Goal: Task Accomplishment & Management: Use online tool/utility

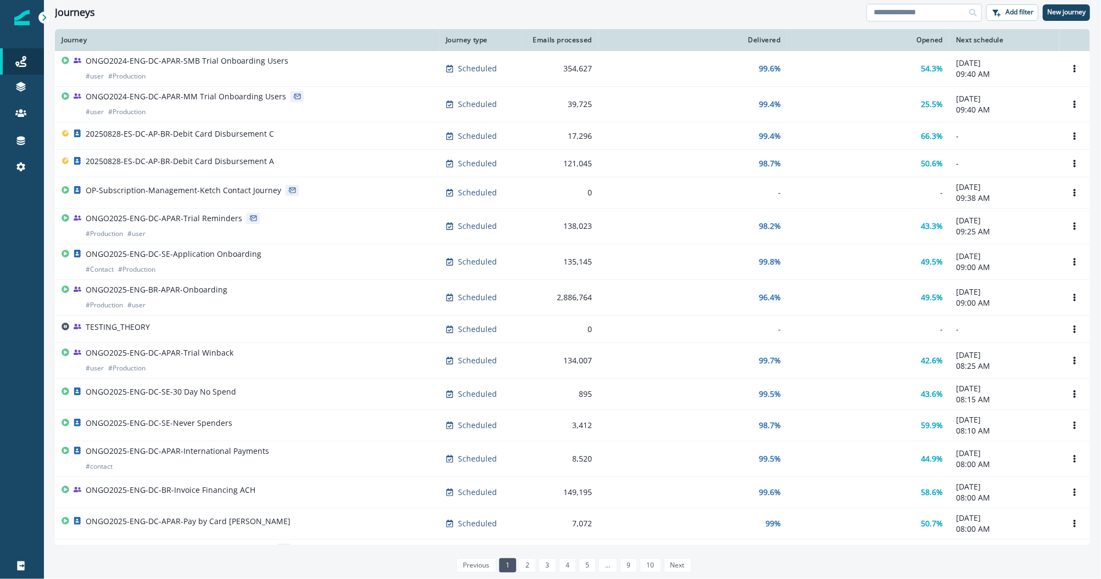
click at [884, 19] on input at bounding box center [924, 13] width 115 height 18
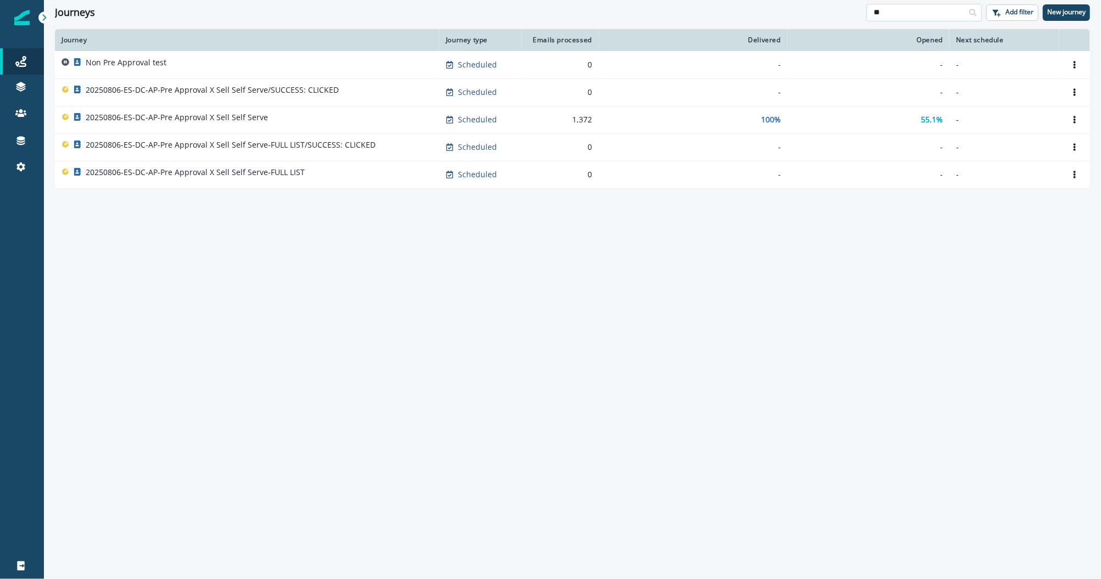
type input "*"
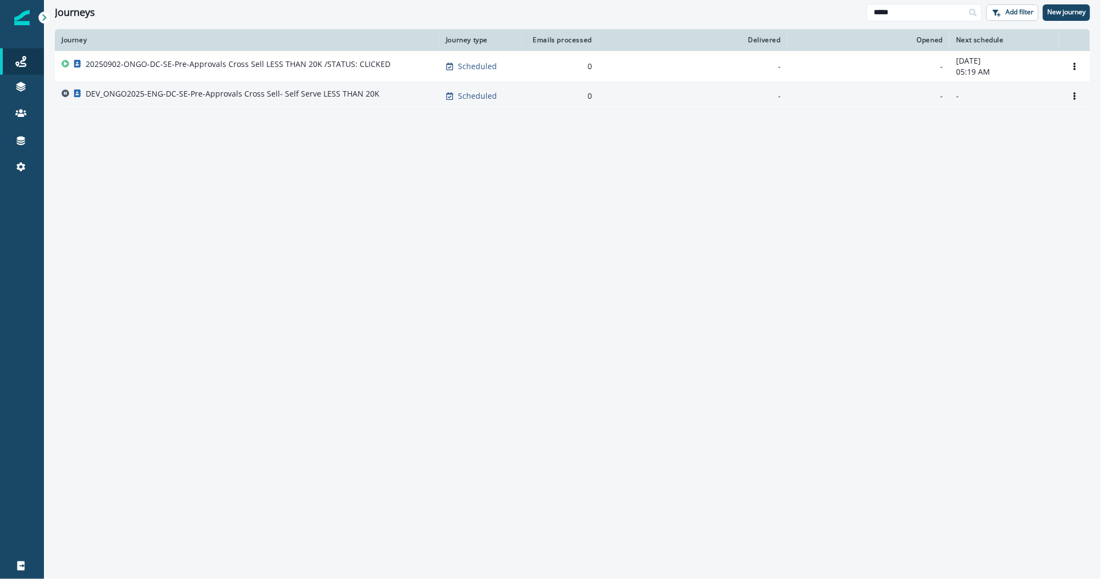
type input "****"
click at [231, 95] on p "DEV_ONGO2025-ENG-DC-SE-Pre-Approvals Cross Sell- Self Serve LESS THAN 20K" at bounding box center [233, 93] width 294 height 11
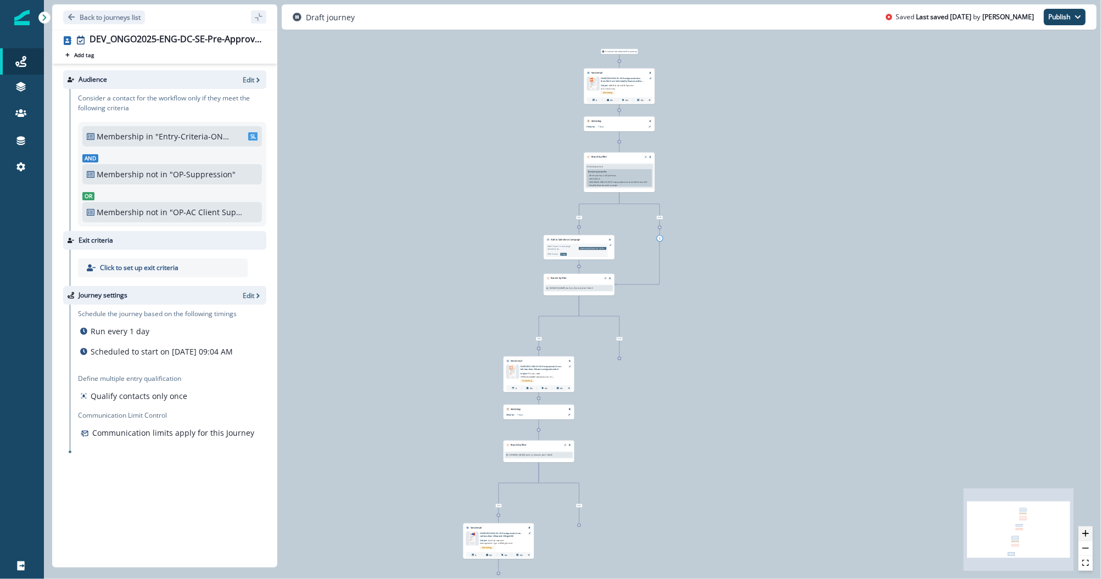
click at [1090, 535] on button "zoom in" at bounding box center [1086, 534] width 14 height 15
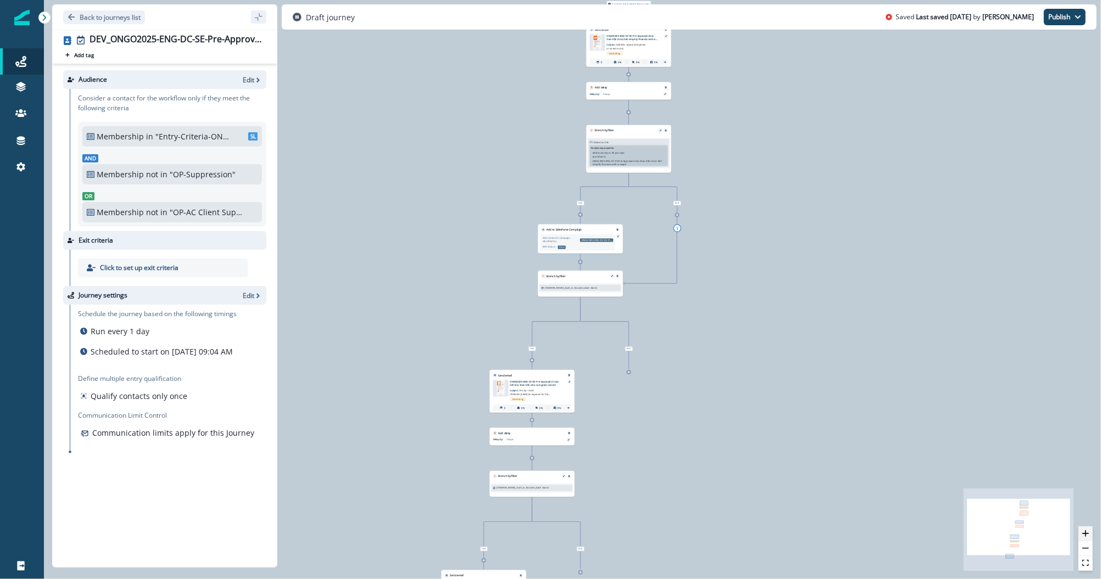
click at [1090, 535] on button "zoom in" at bounding box center [1086, 534] width 14 height 15
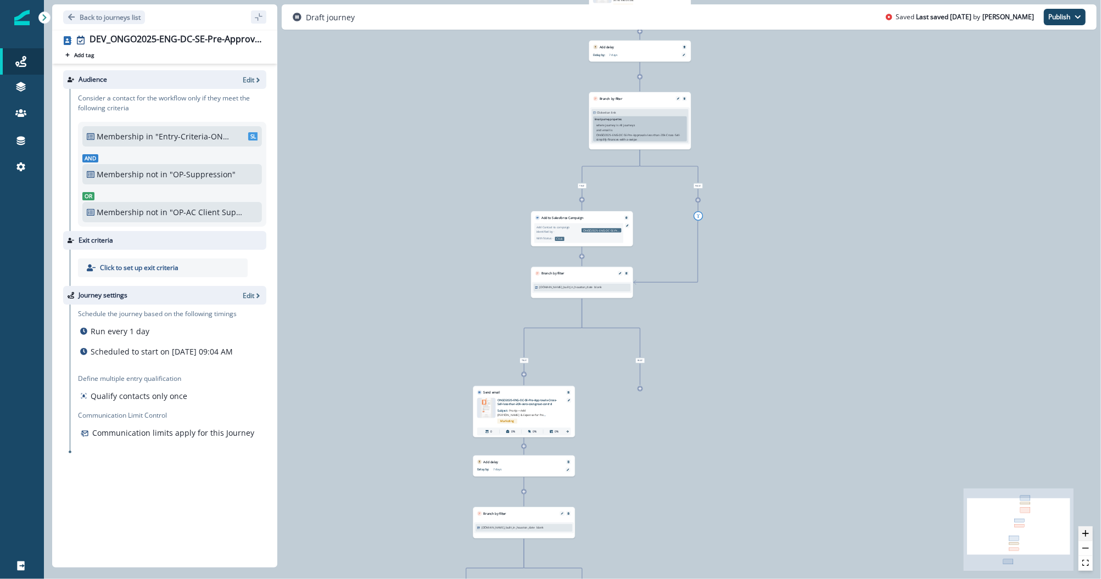
click at [1090, 535] on button "zoom in" at bounding box center [1086, 534] width 14 height 15
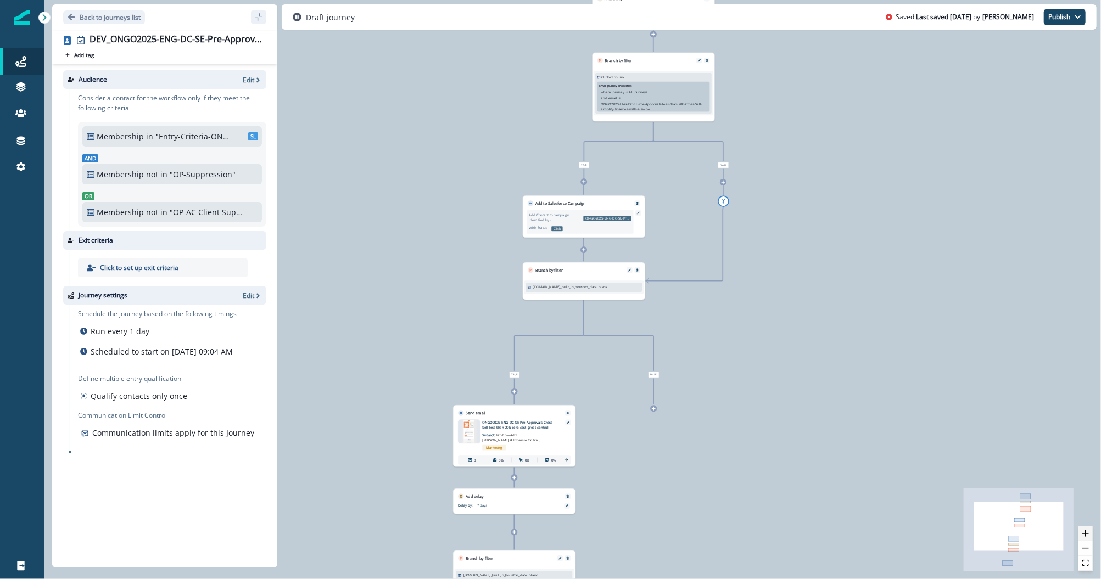
click at [1090, 535] on button "zoom in" at bounding box center [1086, 534] width 14 height 15
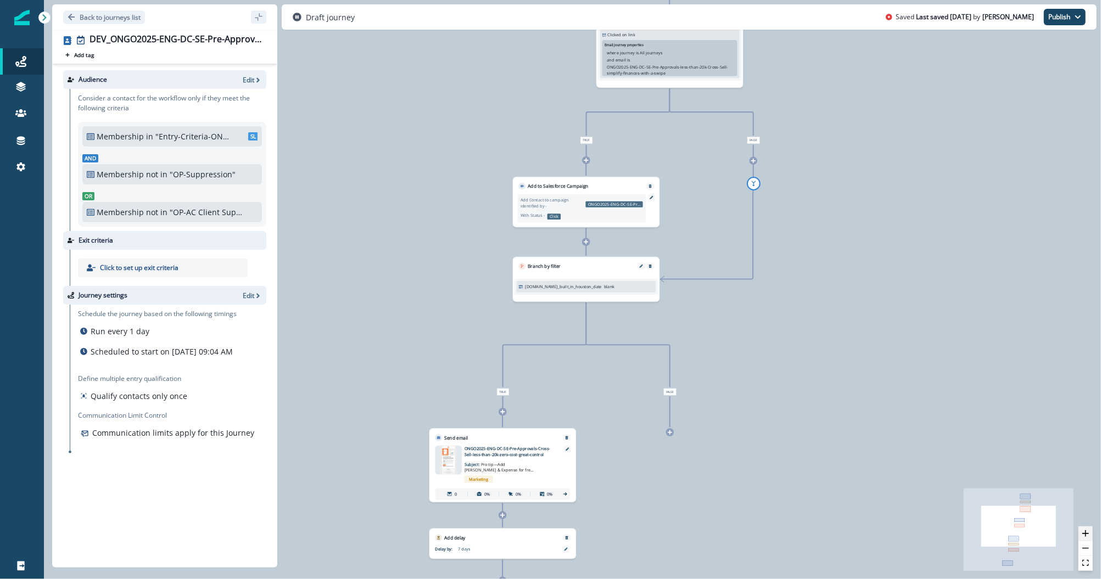
click at [1090, 535] on button "zoom in" at bounding box center [1086, 534] width 14 height 15
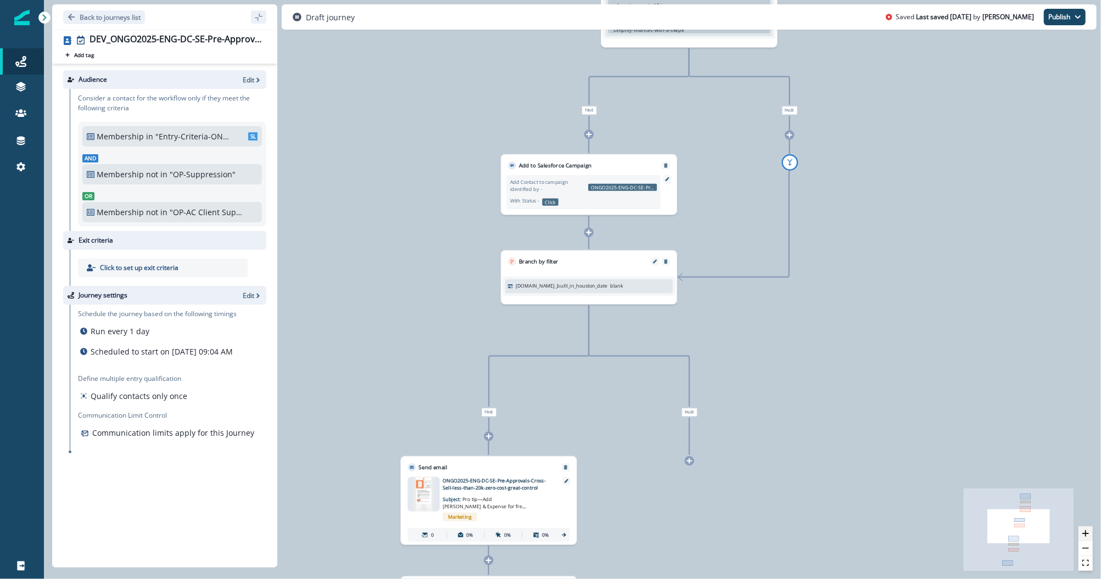
click at [1086, 531] on icon "zoom in" at bounding box center [1085, 534] width 7 height 7
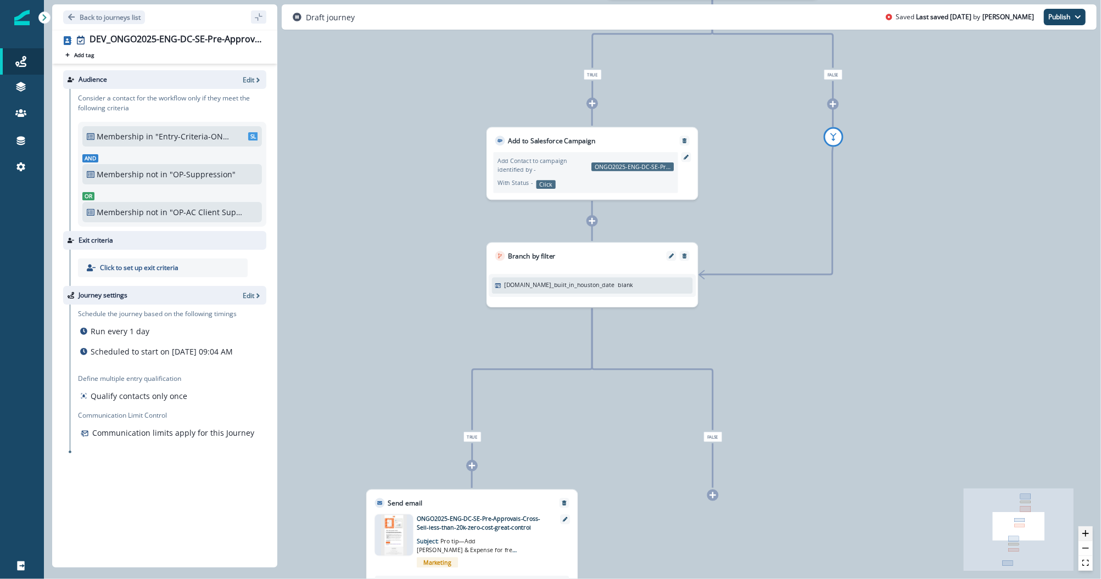
click at [1086, 531] on icon "zoom in" at bounding box center [1085, 534] width 7 height 7
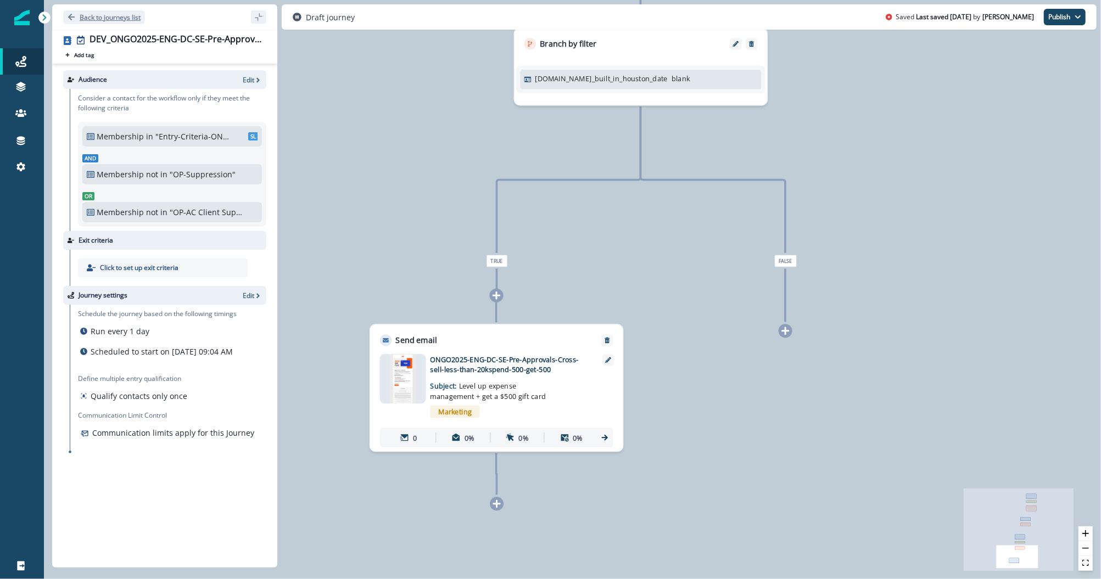
click at [95, 15] on p "Back to journeys list" at bounding box center [110, 17] width 61 height 9
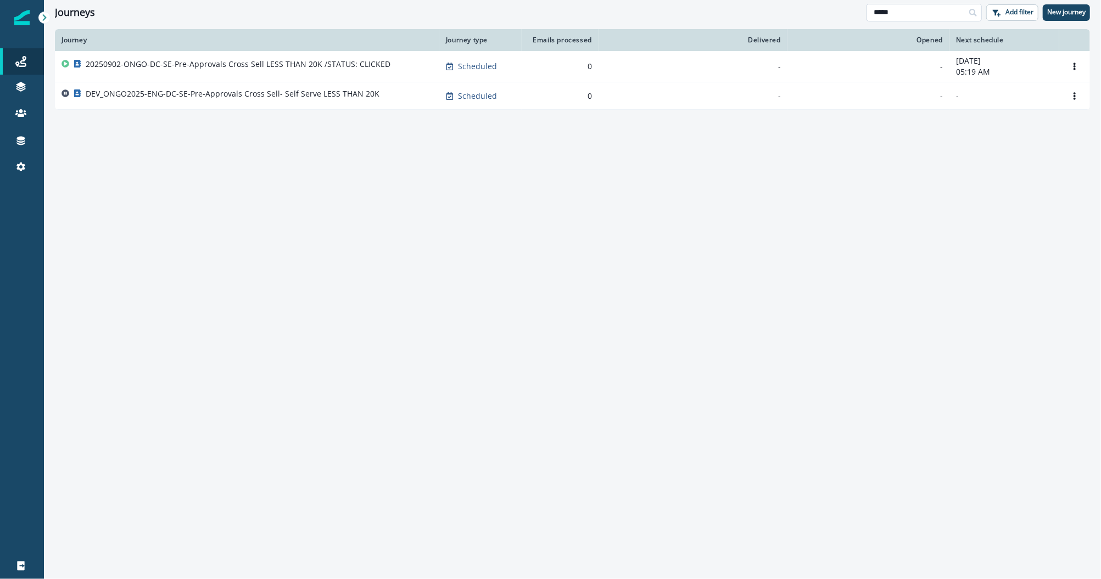
click at [899, 12] on input "****" at bounding box center [924, 13] width 115 height 18
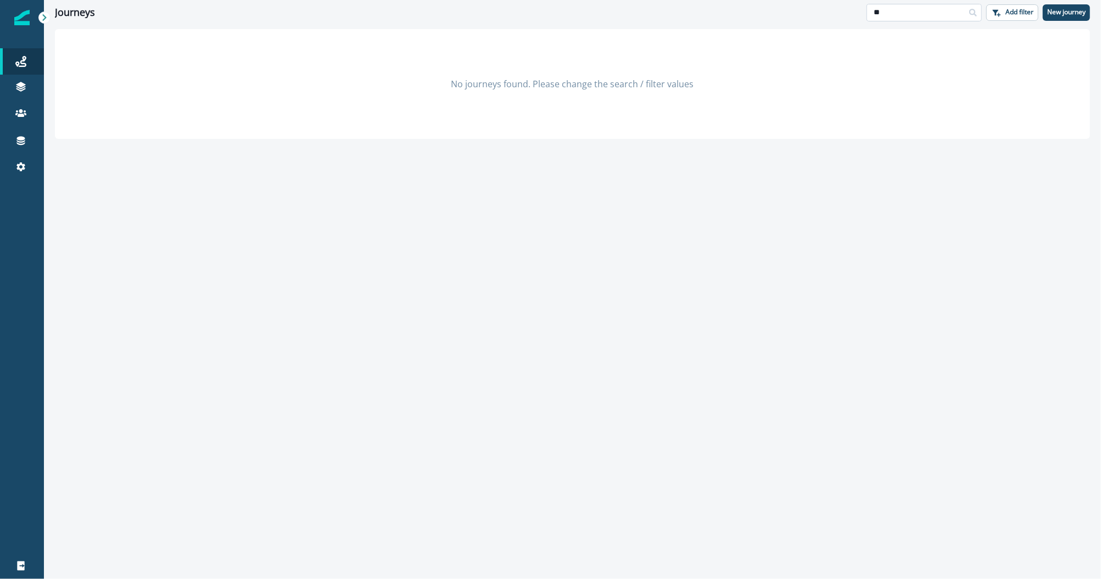
type input "*"
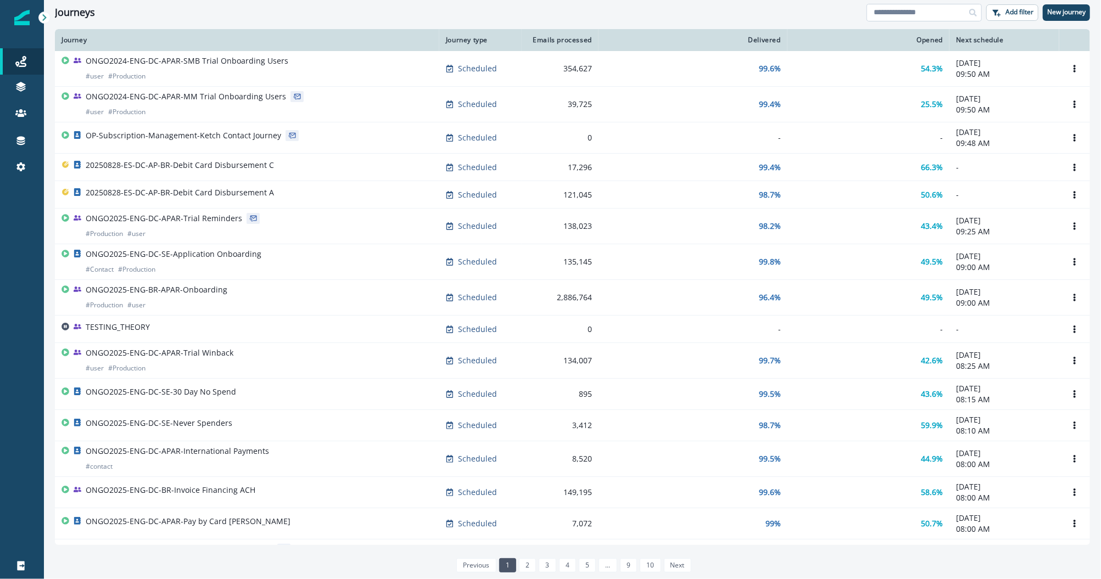
click at [900, 15] on input at bounding box center [924, 13] width 115 height 18
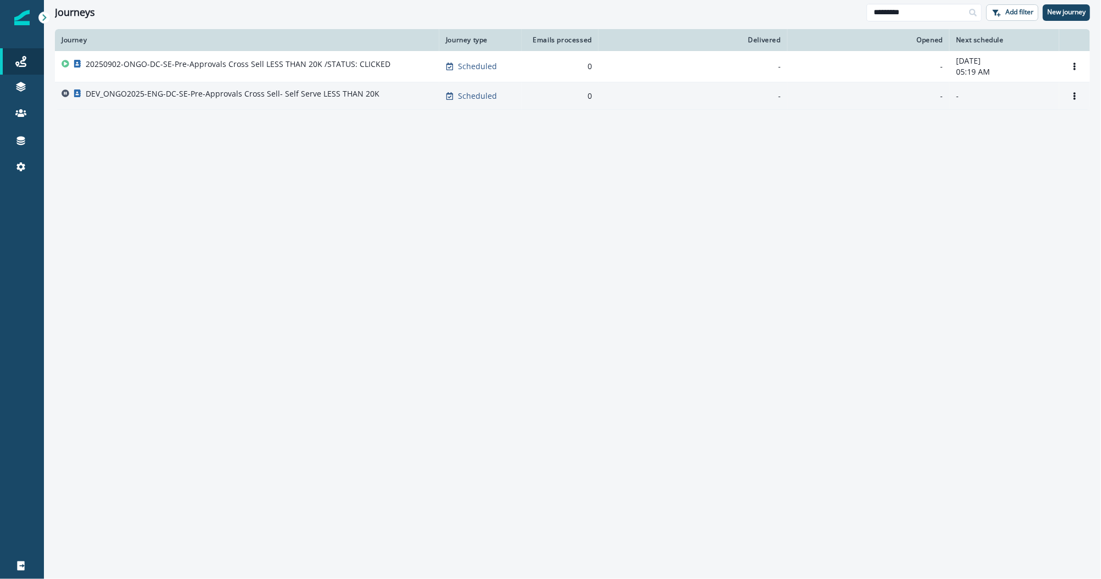
type input "*********"
click at [304, 93] on p "DEV_ONGO2025-ENG-DC-SE-Pre-Approvals Cross Sell- Self Serve LESS THAN 20K" at bounding box center [233, 93] width 294 height 11
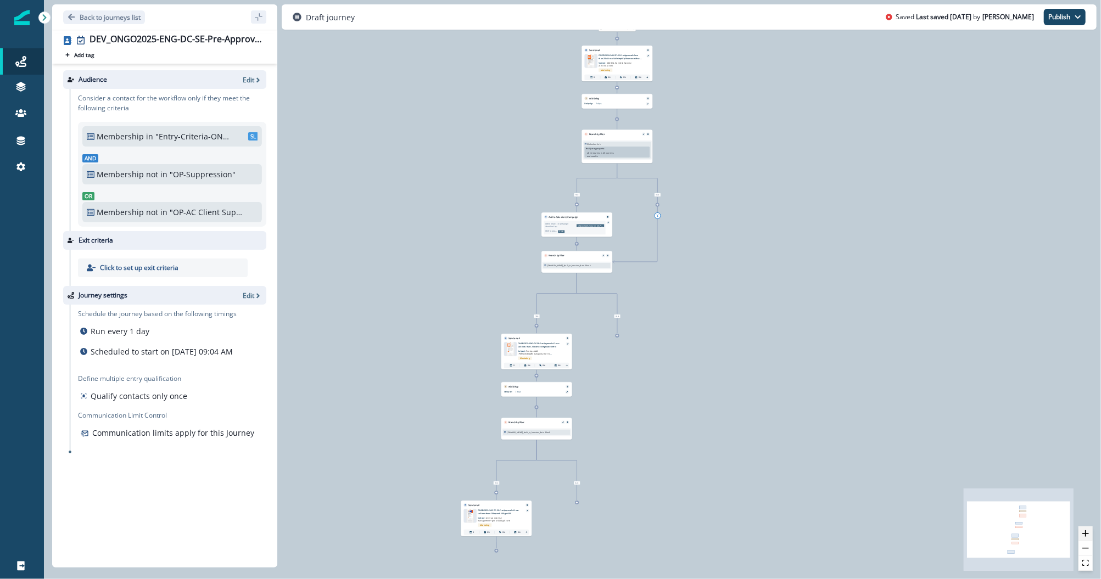
click at [1087, 535] on icon "zoom in" at bounding box center [1085, 534] width 7 height 7
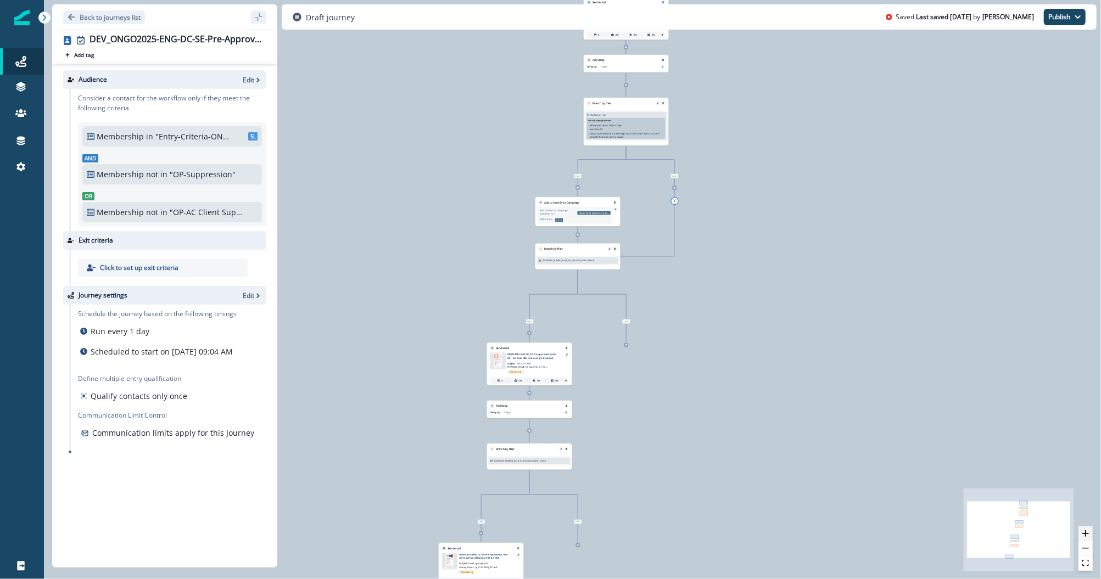
click at [1087, 535] on icon "zoom in" at bounding box center [1085, 534] width 7 height 7
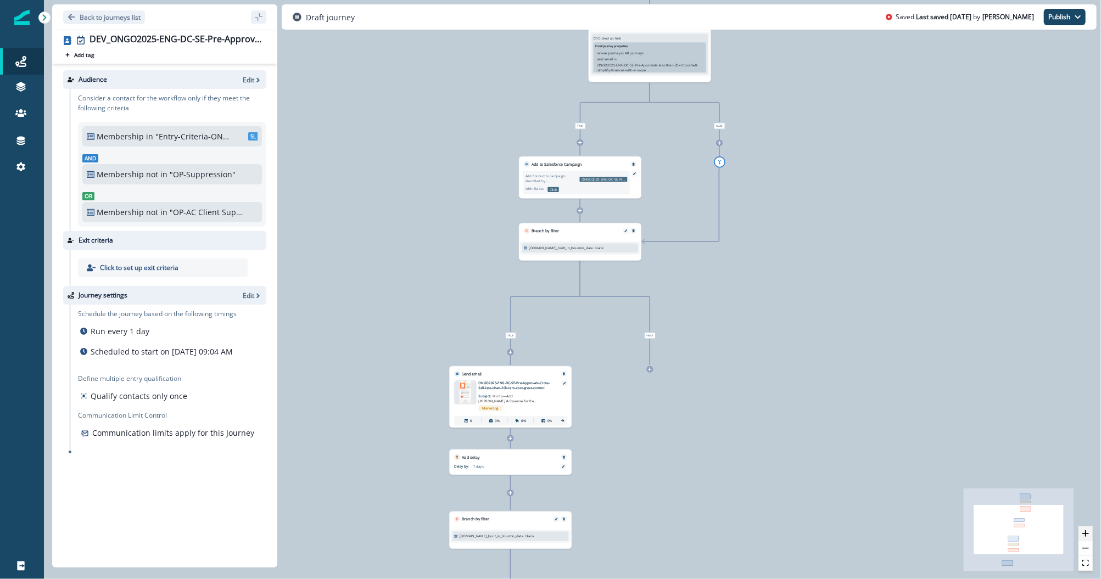
click at [1087, 535] on icon "zoom in" at bounding box center [1085, 534] width 7 height 7
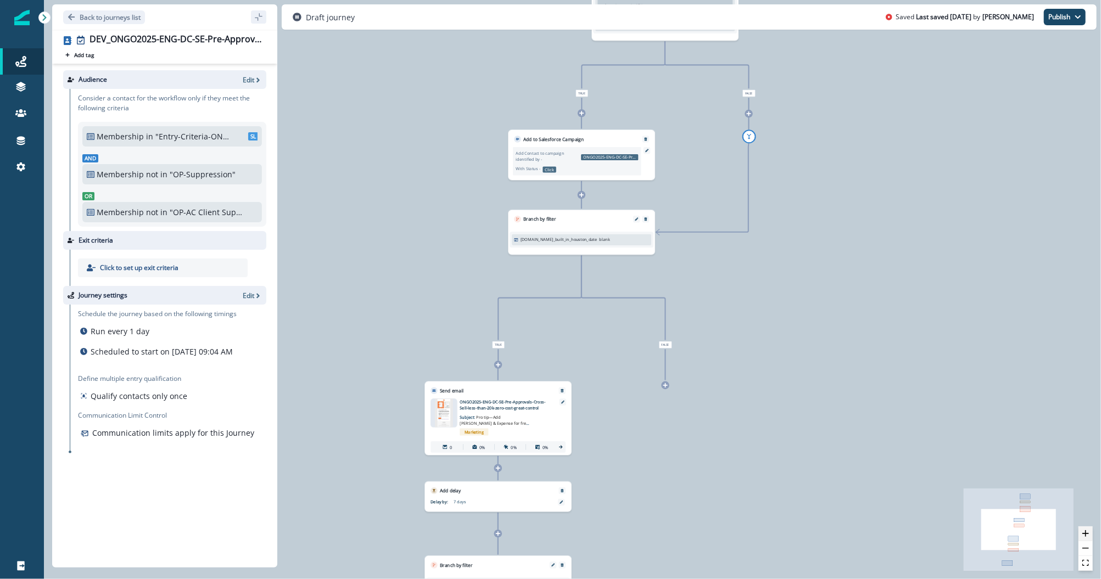
click at [1087, 535] on icon "zoom in" at bounding box center [1085, 534] width 7 height 7
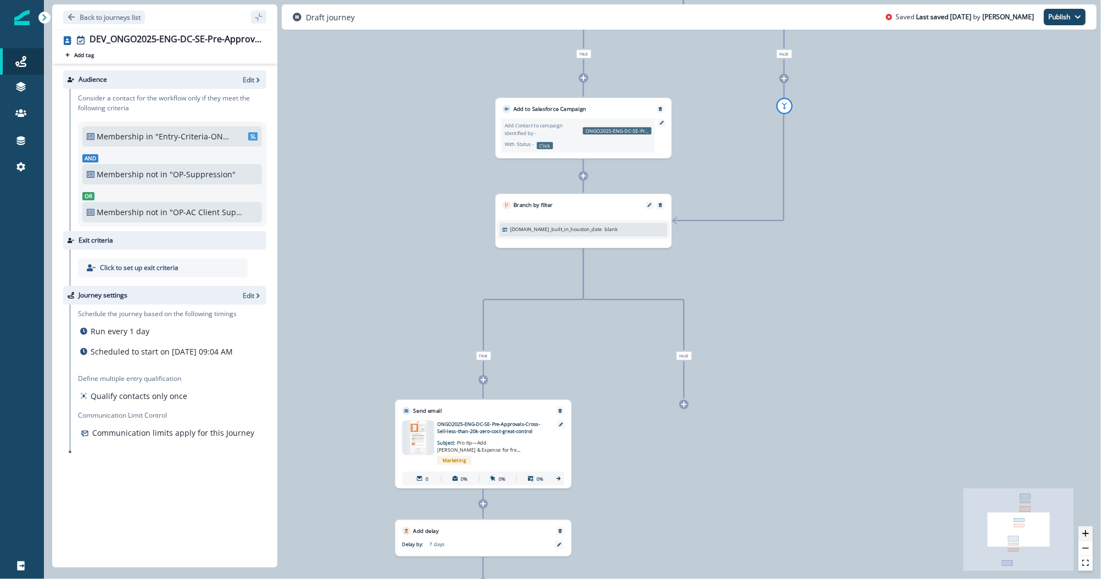
click at [1087, 535] on icon "zoom in" at bounding box center [1085, 534] width 7 height 7
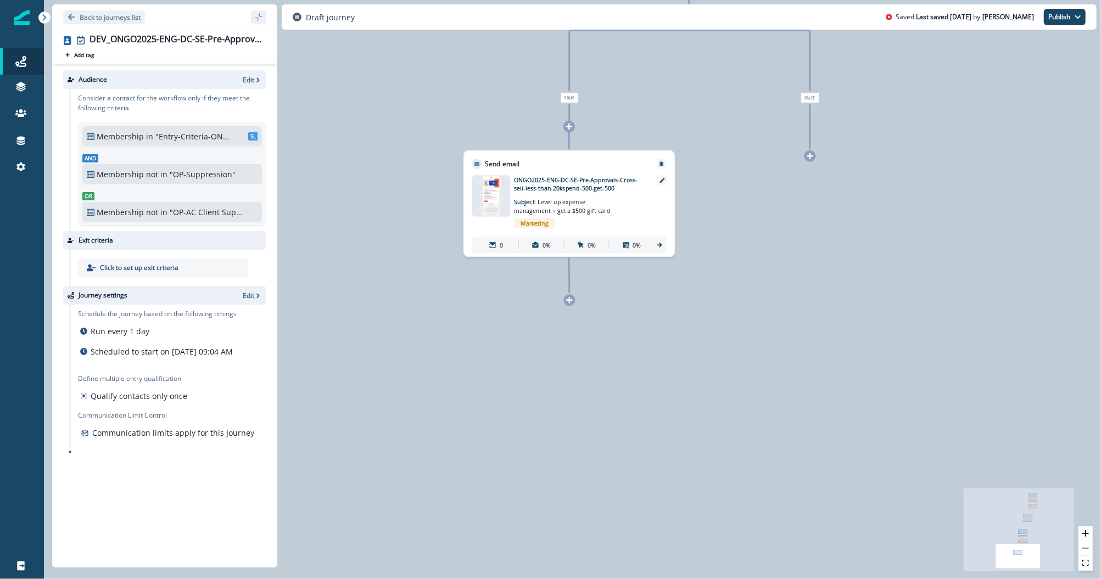
click at [573, 302] on div at bounding box center [570, 300] width 12 height 12
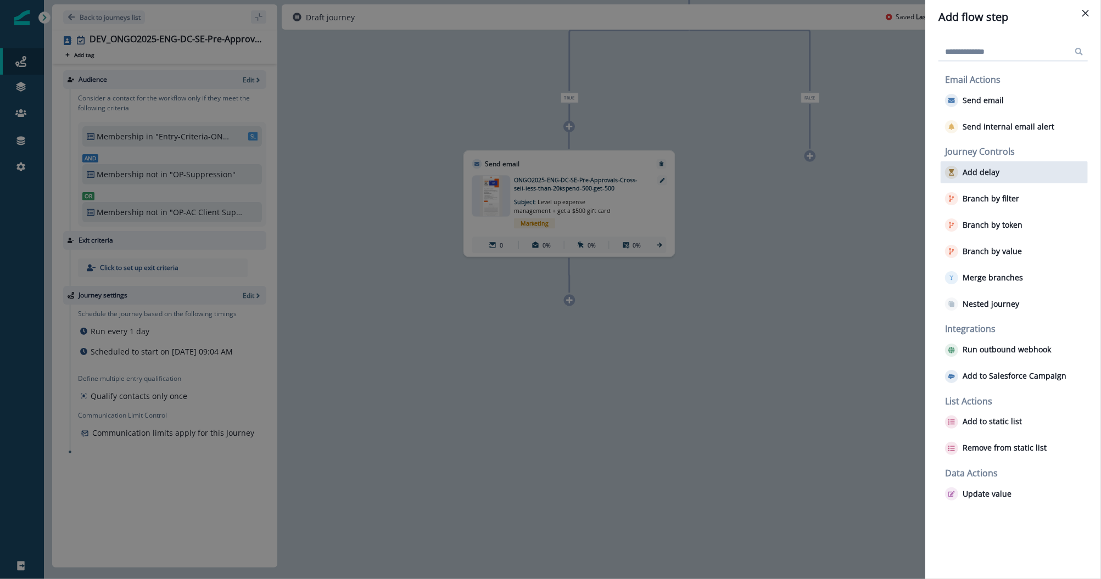
click at [973, 168] on p "Add delay" at bounding box center [981, 172] width 37 height 9
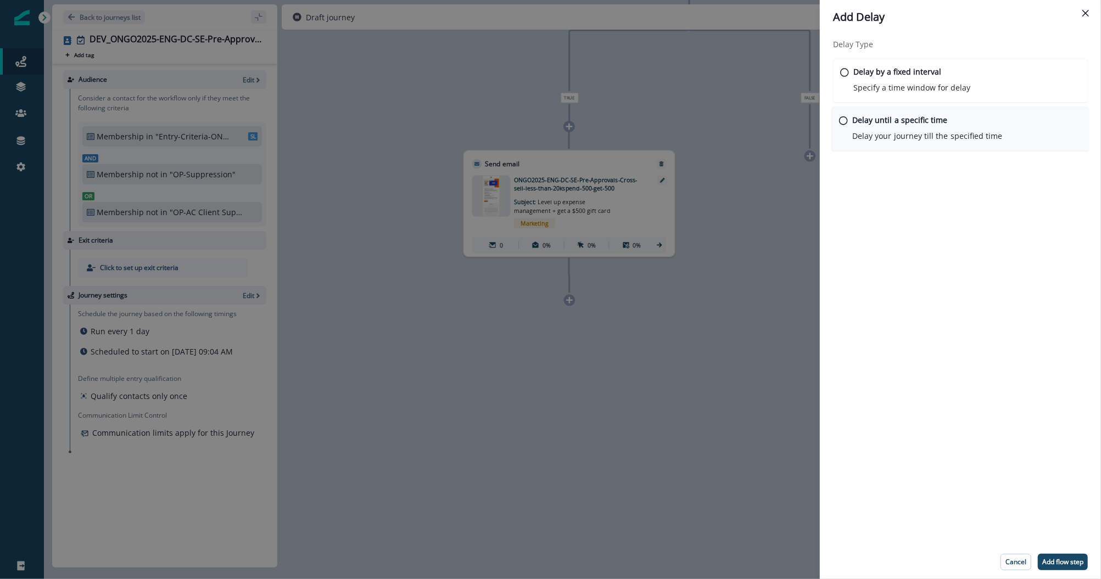
click at [859, 130] on p "Delay your journey till the specified time" at bounding box center [927, 136] width 150 height 12
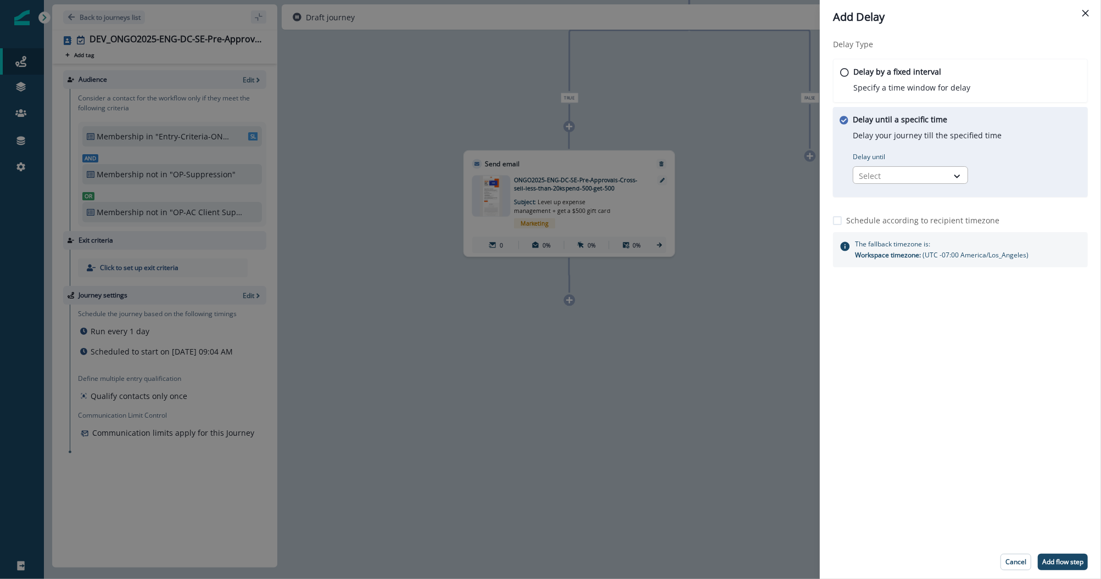
click at [867, 176] on div at bounding box center [900, 176] width 83 height 14
click at [845, 75] on icon at bounding box center [843, 72] width 9 height 9
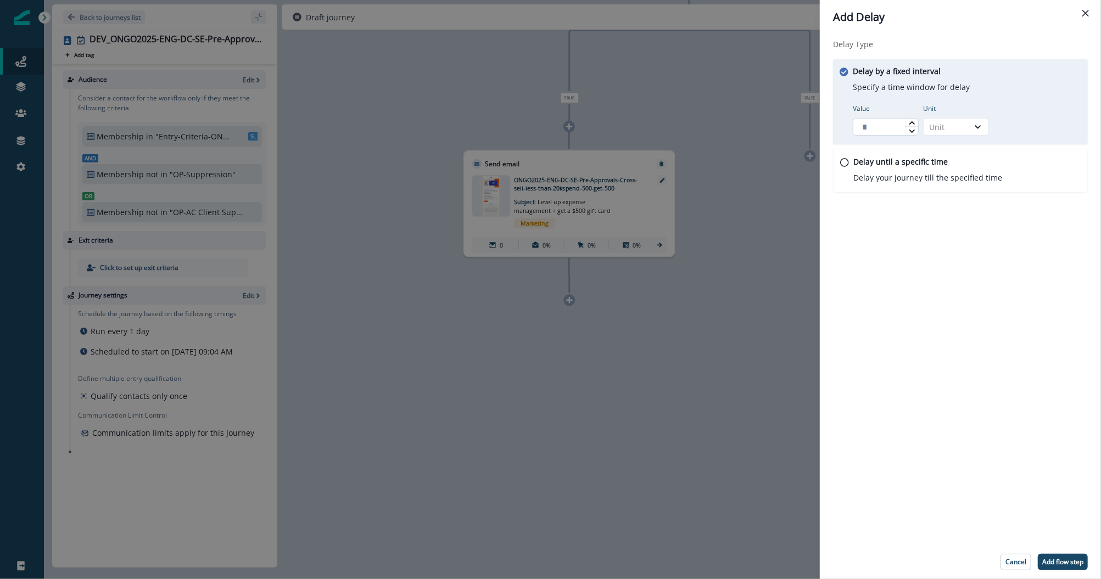
click at [881, 132] on input "Value" at bounding box center [886, 127] width 66 height 18
click at [912, 123] on icon at bounding box center [912, 123] width 7 height 7
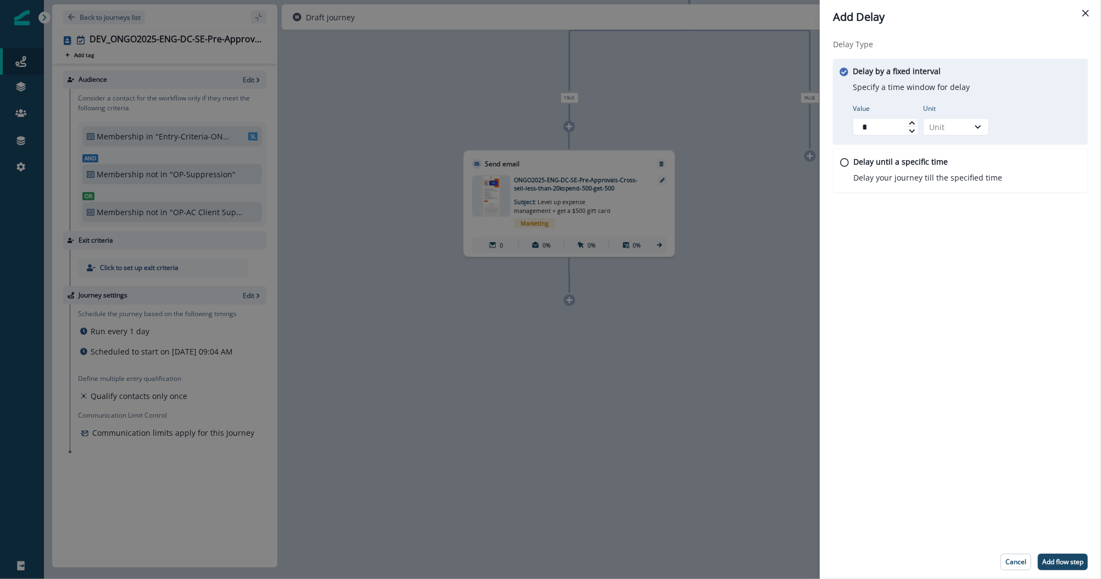
click at [912, 123] on icon at bounding box center [912, 123] width 7 height 7
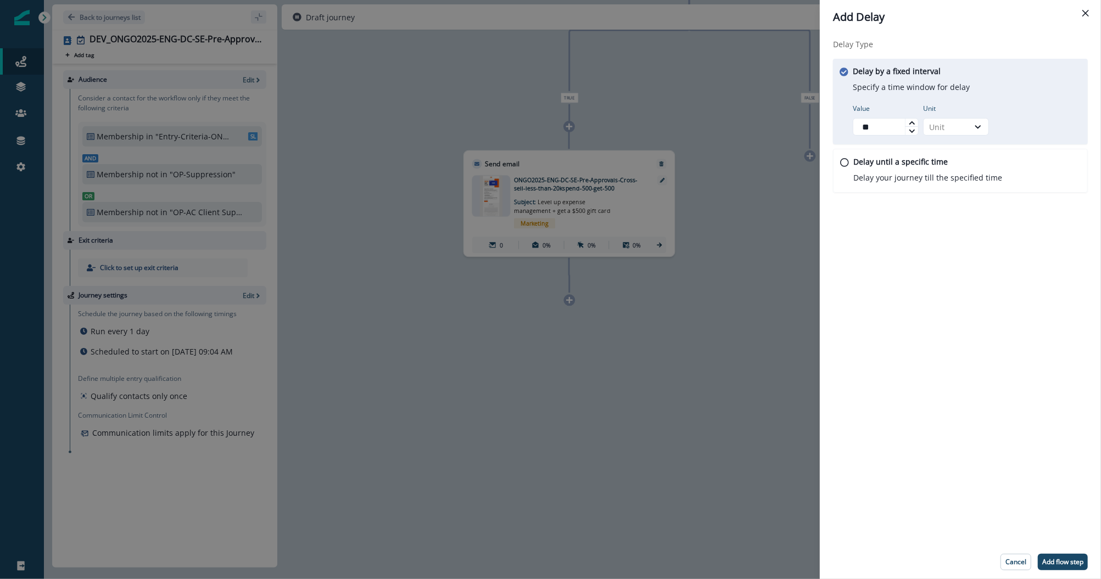
click at [912, 123] on icon at bounding box center [912, 123] width 7 height 7
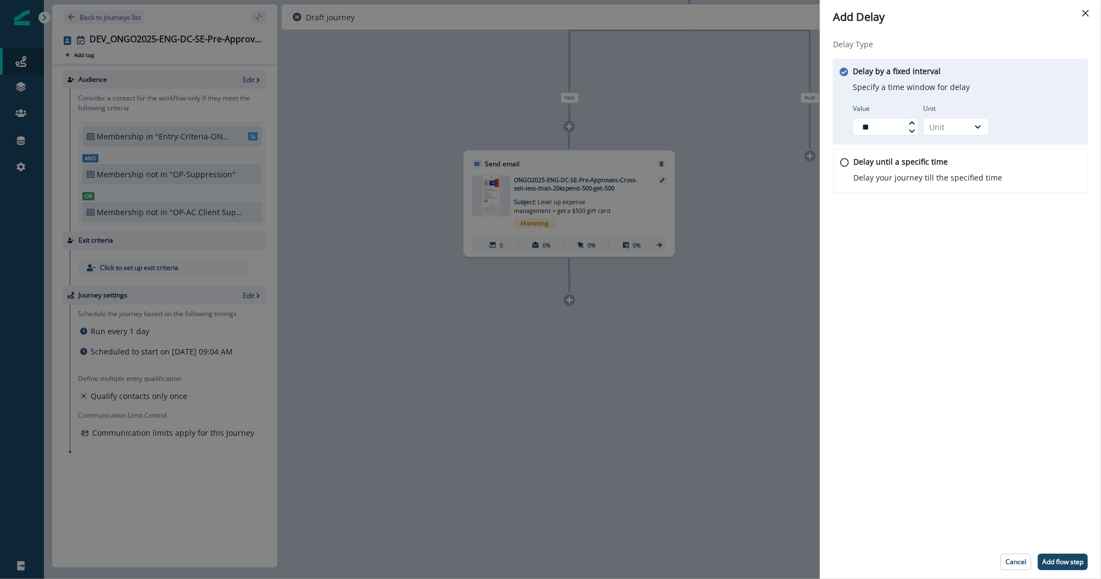
type input "**"
click at [912, 123] on icon at bounding box center [912, 123] width 7 height 7
click at [980, 126] on icon at bounding box center [978, 126] width 6 height 3
click at [936, 195] on div "Day" at bounding box center [956, 193] width 66 height 20
click at [915, 244] on div "Delay Type Delay by a fixed interval Specify a time window for delay Value ** U…" at bounding box center [960, 289] width 281 height 511
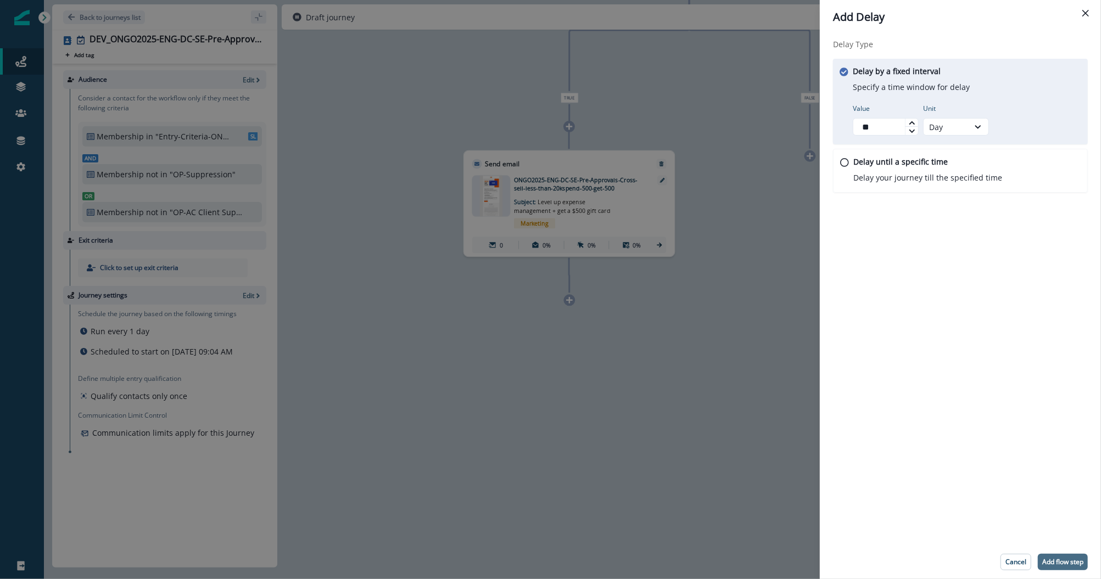
click at [1050, 562] on p "Add flow step" at bounding box center [1062, 563] width 41 height 8
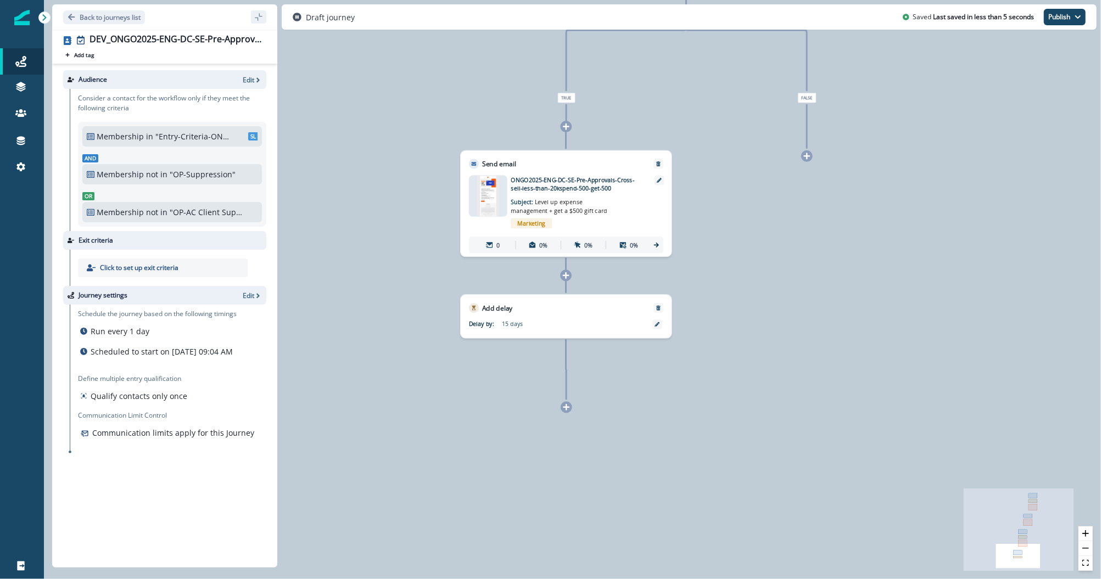
click at [567, 407] on icon at bounding box center [566, 407] width 7 height 7
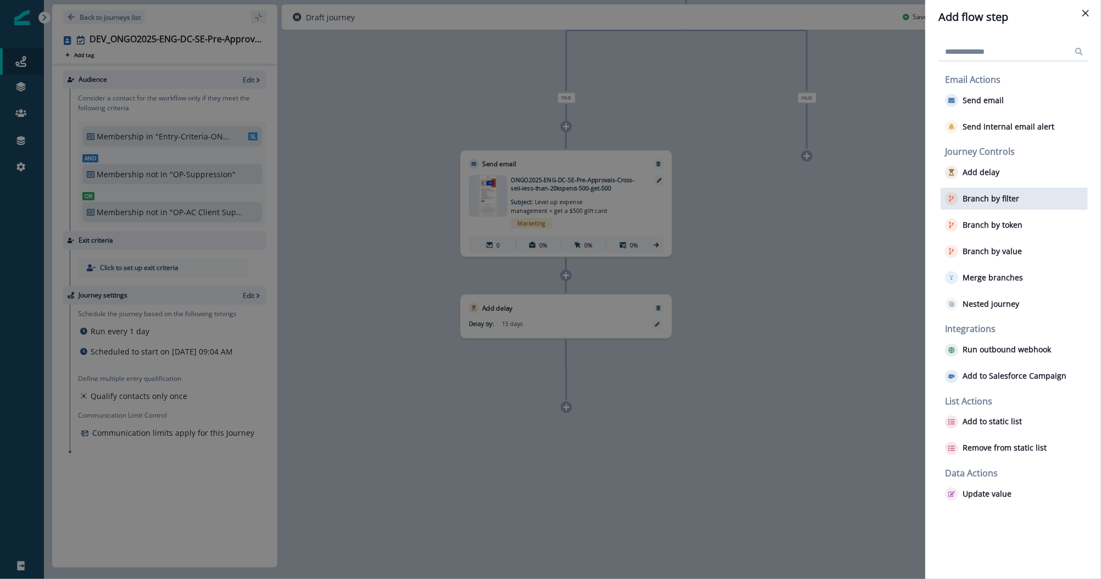
click at [1001, 205] on button "Branch by filter" at bounding box center [982, 198] width 74 height 13
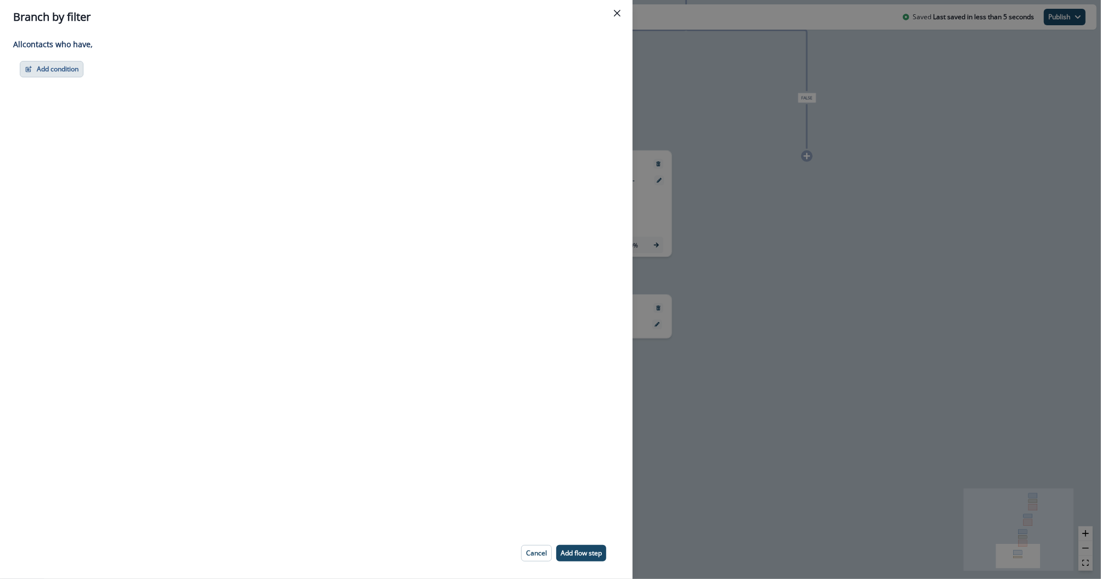
click at [46, 62] on button "Add condition" at bounding box center [52, 69] width 64 height 16
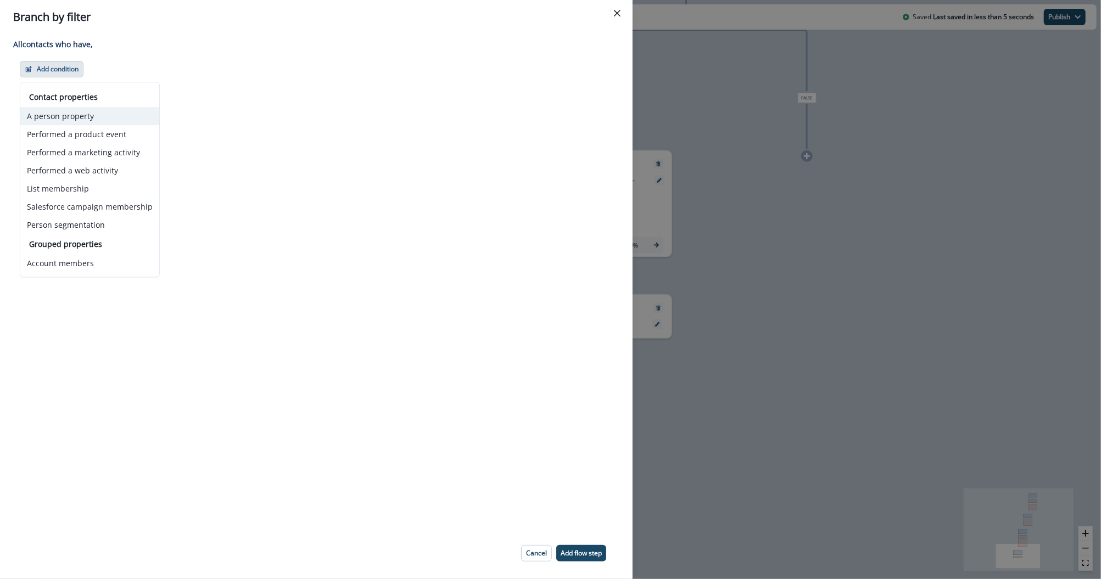
click at [52, 113] on button "A person property" at bounding box center [89, 116] width 139 height 18
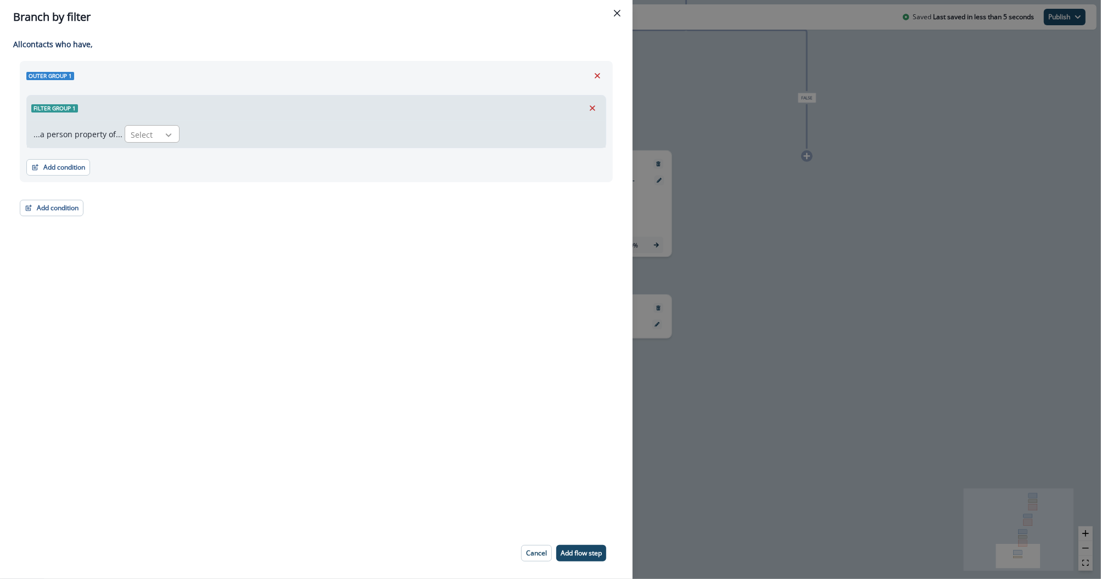
click at [164, 133] on icon at bounding box center [169, 135] width 10 height 11
type input "*****"
click at [172, 152] on div "[DOMAIN_NAME]_built_in_houston_date" at bounding box center [201, 159] width 160 height 20
click at [309, 134] on div "Select" at bounding box center [326, 135] width 34 height 18
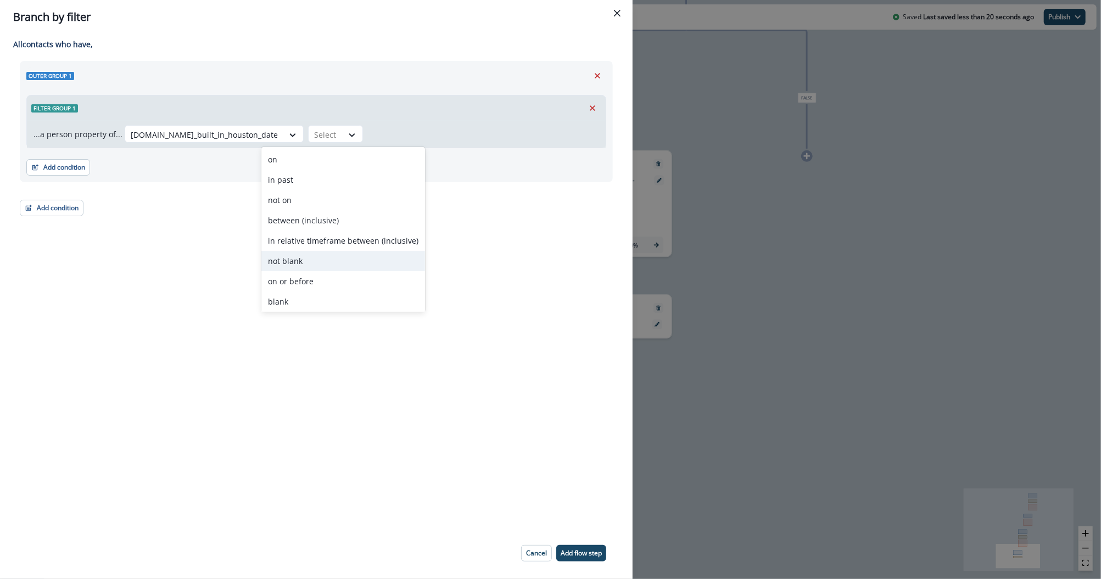
click at [301, 256] on div "not blank" at bounding box center [343, 261] width 164 height 20
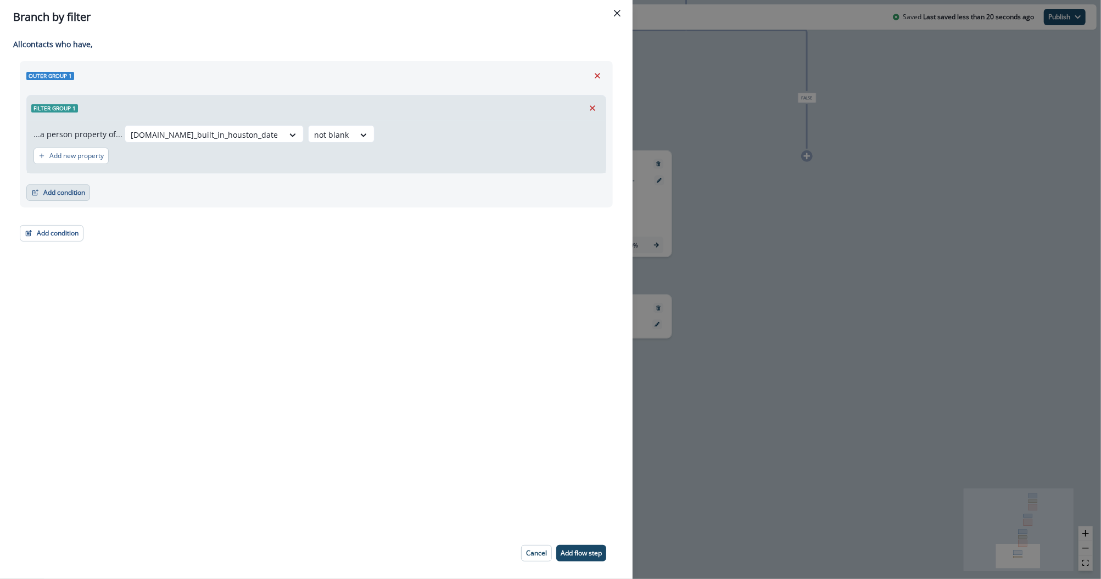
click at [54, 192] on button "Add condition" at bounding box center [58, 193] width 64 height 16
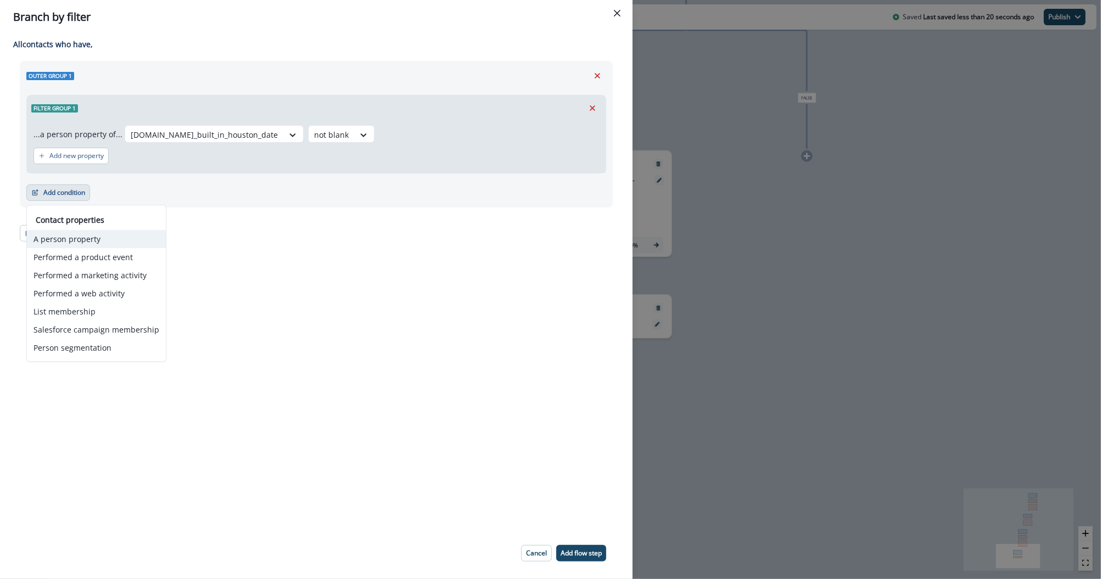
click at [69, 241] on button "A person property" at bounding box center [96, 239] width 139 height 18
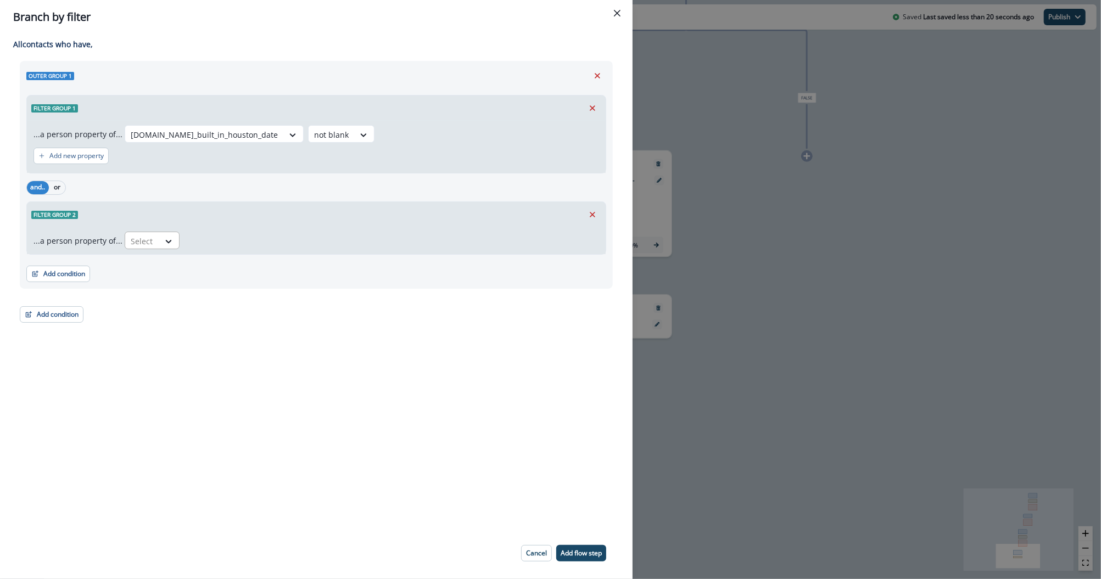
click at [141, 245] on div at bounding box center [142, 241] width 23 height 14
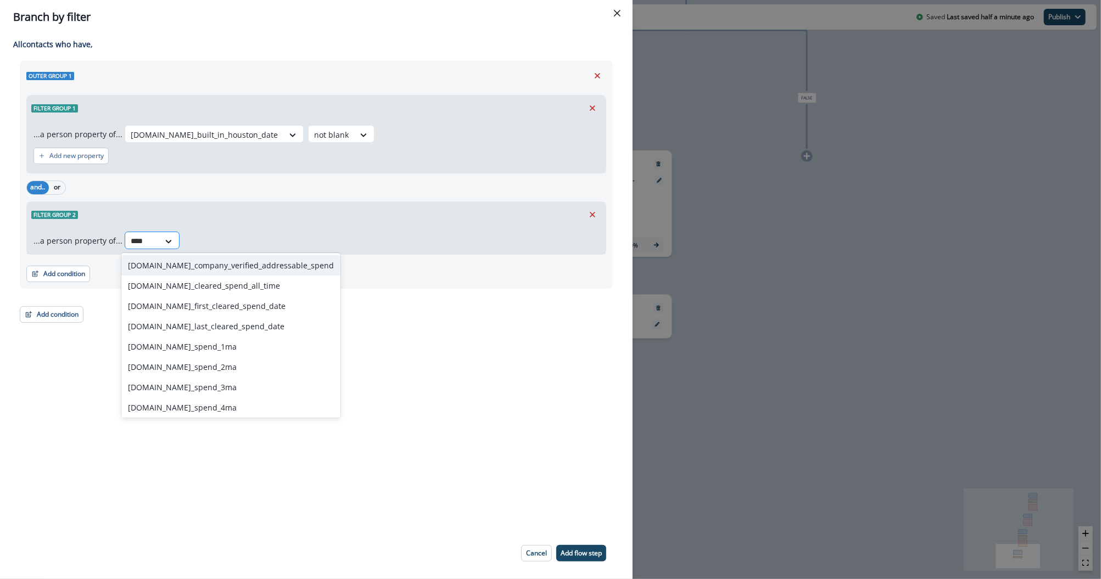
type input "*****"
click at [172, 350] on div "[DOMAIN_NAME]_spend_1ma" at bounding box center [230, 347] width 219 height 20
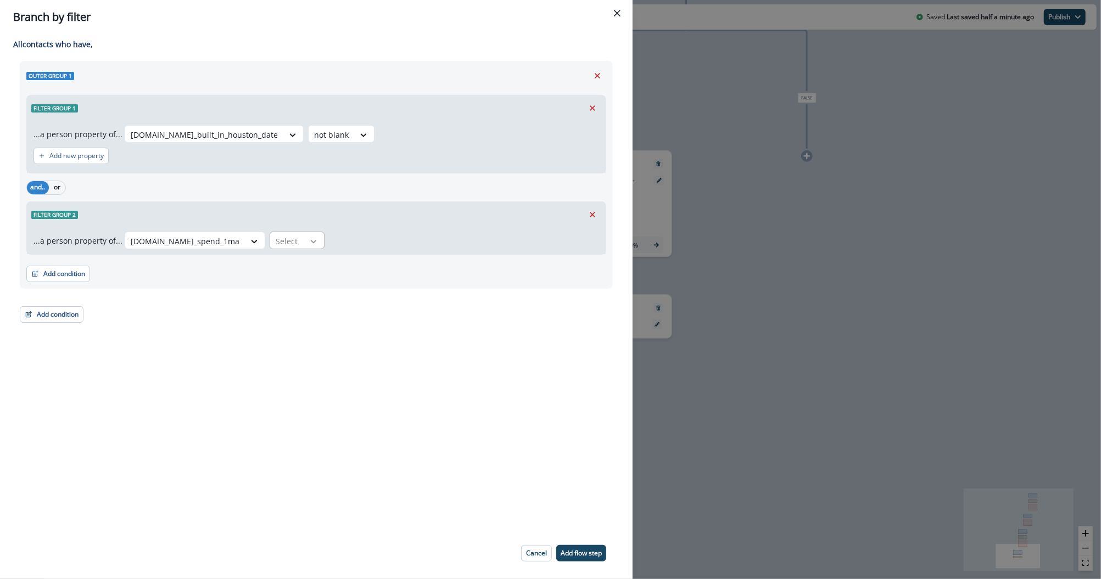
click at [309, 241] on icon at bounding box center [314, 241] width 10 height 11
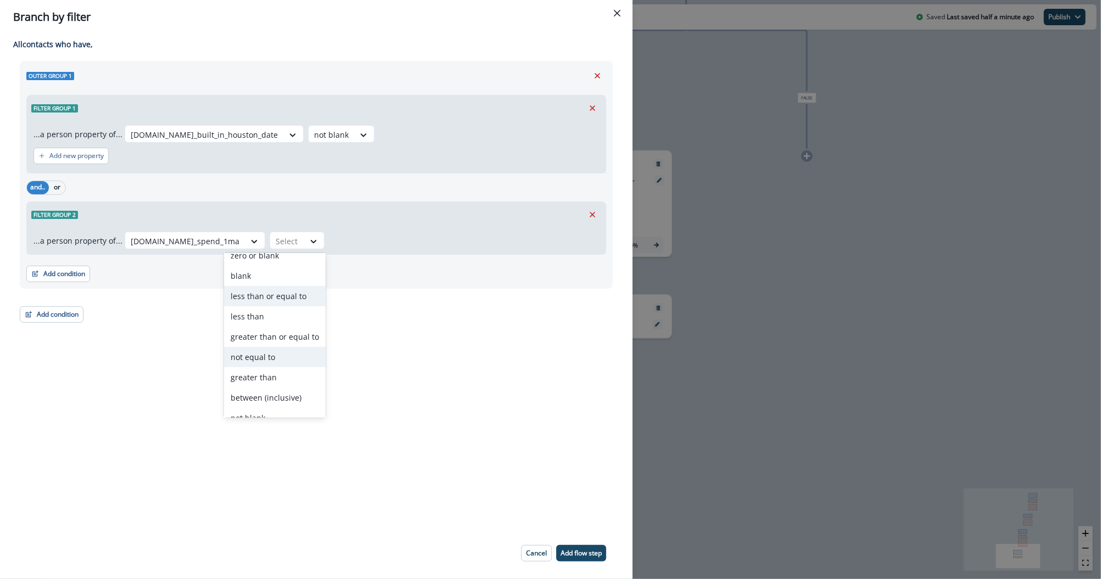
scroll to position [49, 0]
click at [265, 342] on div "greater than or equal to" at bounding box center [275, 338] width 102 height 20
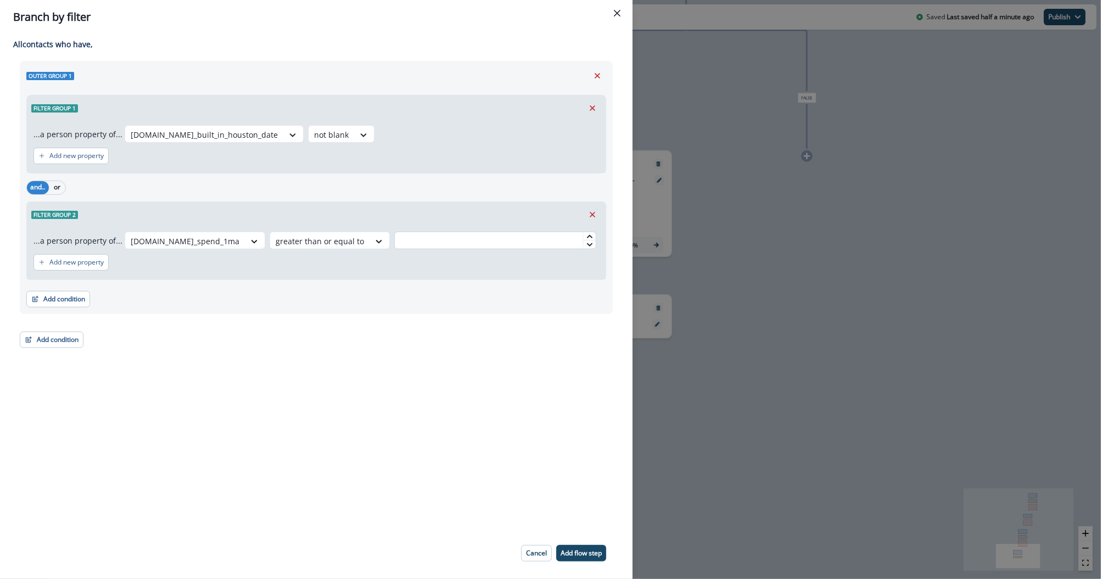
click at [412, 243] on input "text" at bounding box center [495, 241] width 202 height 18
click at [374, 243] on icon at bounding box center [379, 241] width 10 height 11
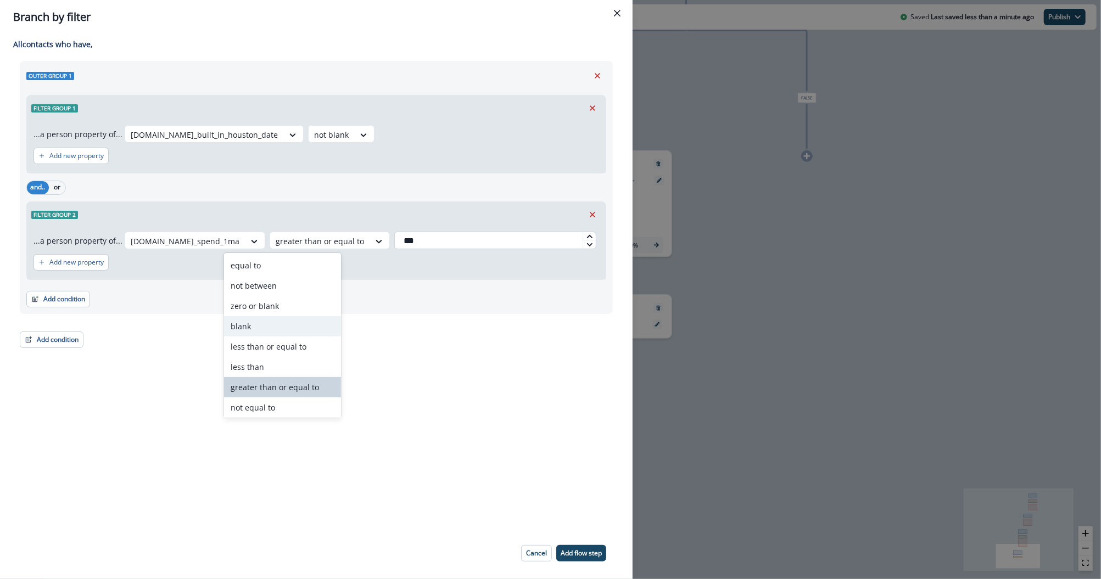
click at [394, 243] on input "***" at bounding box center [495, 241] width 202 height 18
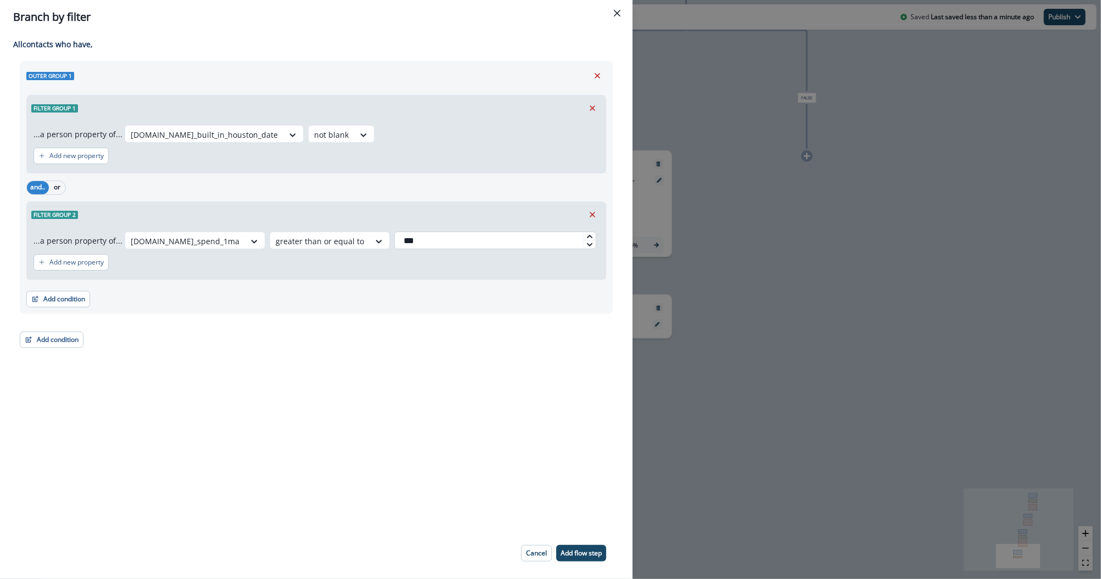
click at [394, 243] on input "***" at bounding box center [495, 241] width 202 height 18
type input "***"
click at [272, 362] on div "Adding Branch by filter flow step in the middle will add the succeeding flow st…" at bounding box center [316, 281] width 633 height 494
click at [50, 302] on button "Add condition" at bounding box center [58, 299] width 64 height 16
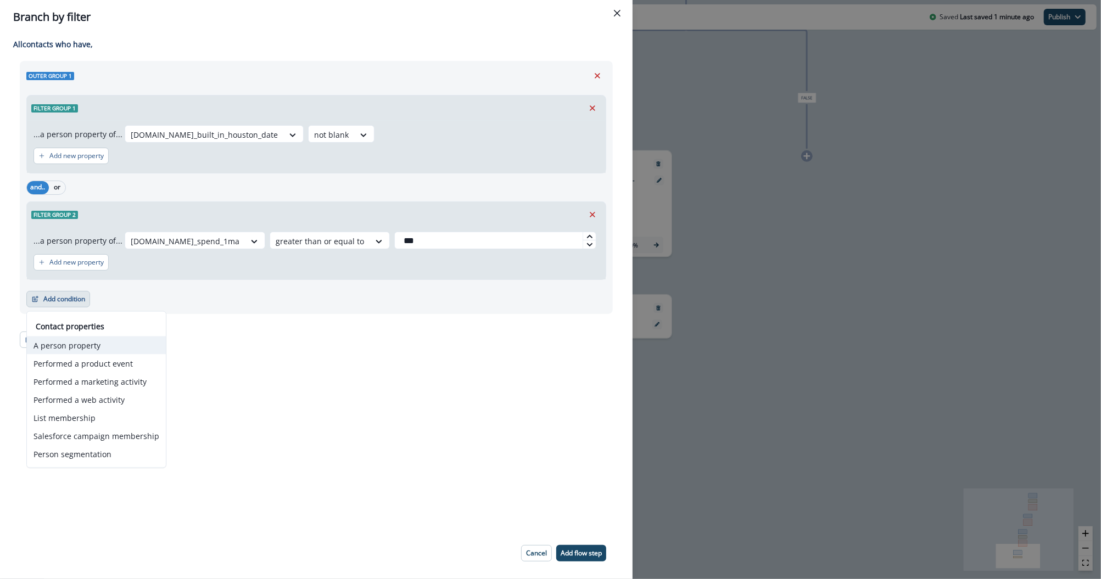
click at [63, 342] on button "A person property" at bounding box center [96, 346] width 139 height 18
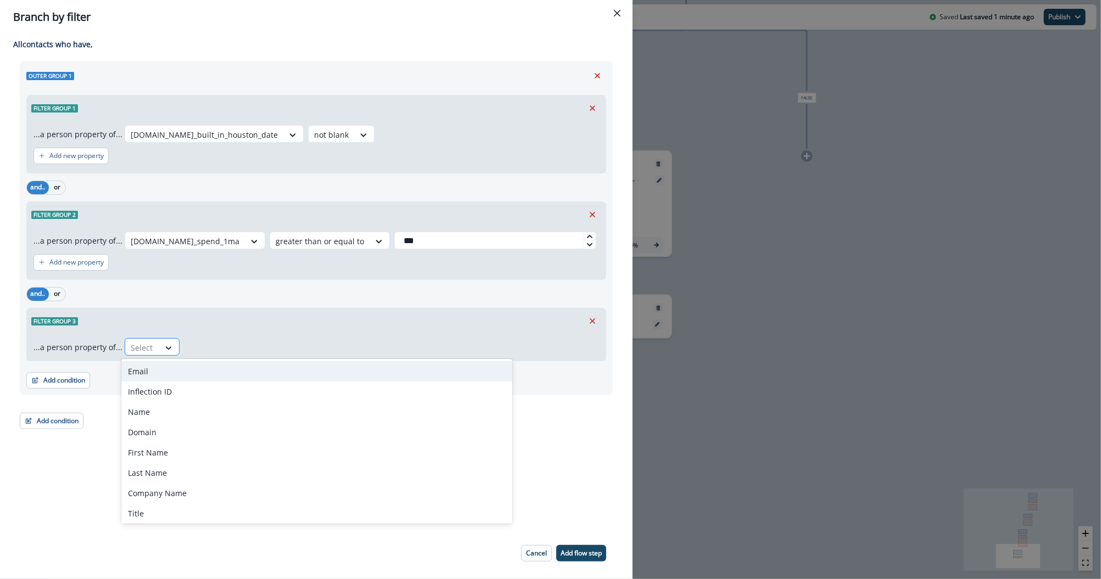
click at [166, 348] on icon at bounding box center [169, 348] width 6 height 3
click at [71, 496] on div "Adding Branch by filter flow step in the middle will add the succeeding flow st…" at bounding box center [316, 281] width 633 height 494
click at [165, 344] on icon at bounding box center [169, 348] width 10 height 11
click at [588, 316] on icon "Remove" at bounding box center [593, 321] width 10 height 10
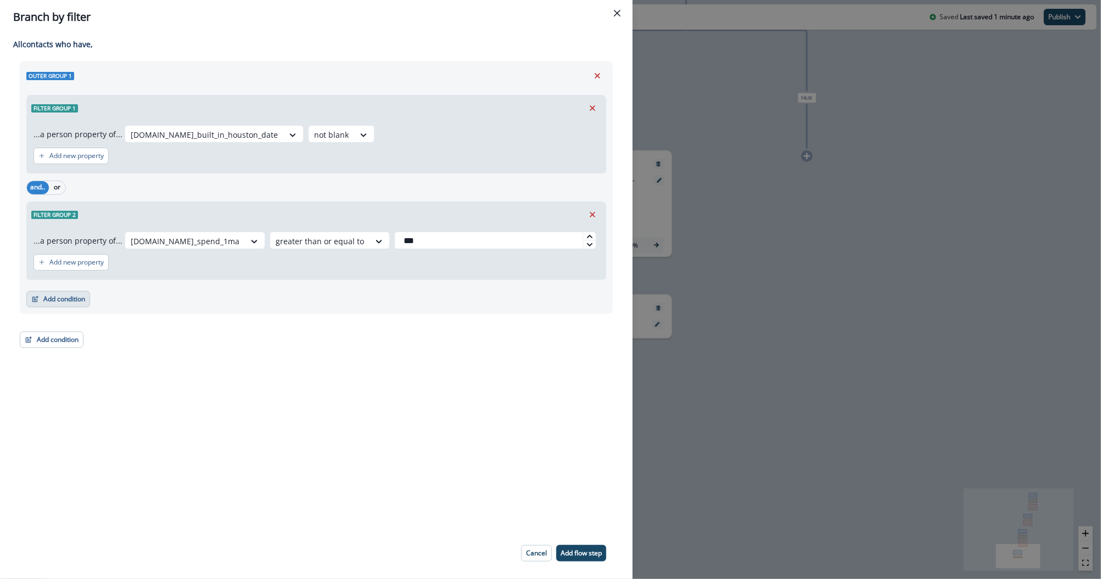
click at [59, 298] on button "Add condition" at bounding box center [58, 299] width 64 height 16
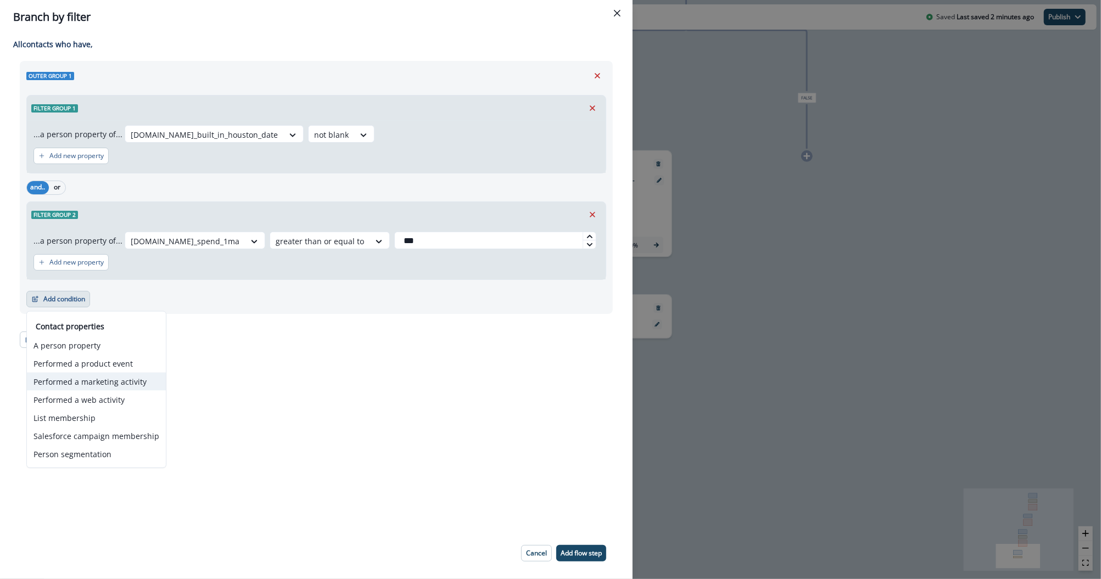
click at [107, 382] on button "Performed a marketing activity" at bounding box center [96, 382] width 139 height 18
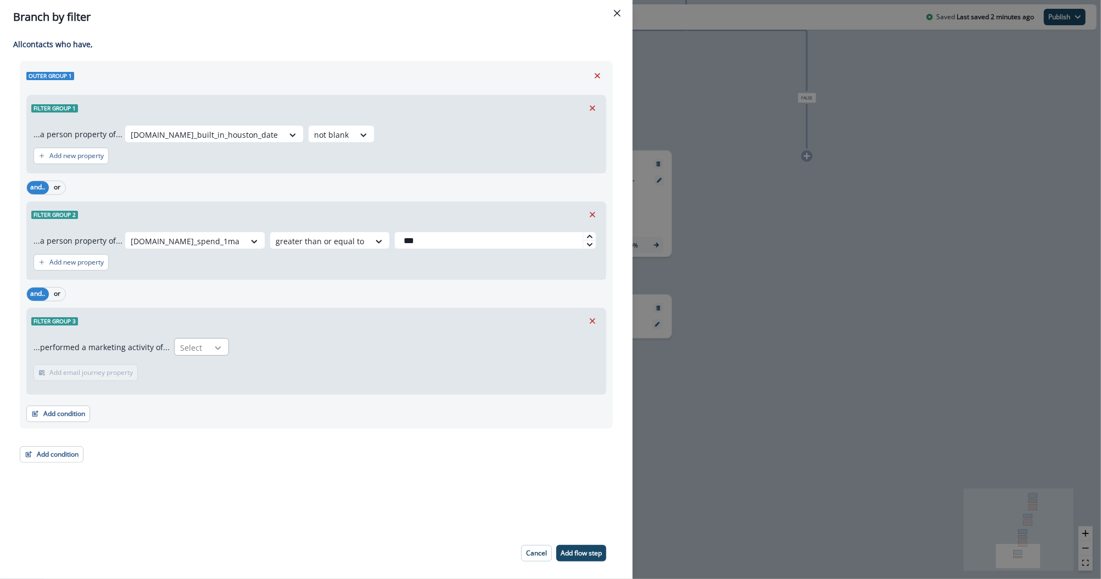
click at [209, 343] on div at bounding box center [218, 348] width 19 height 11
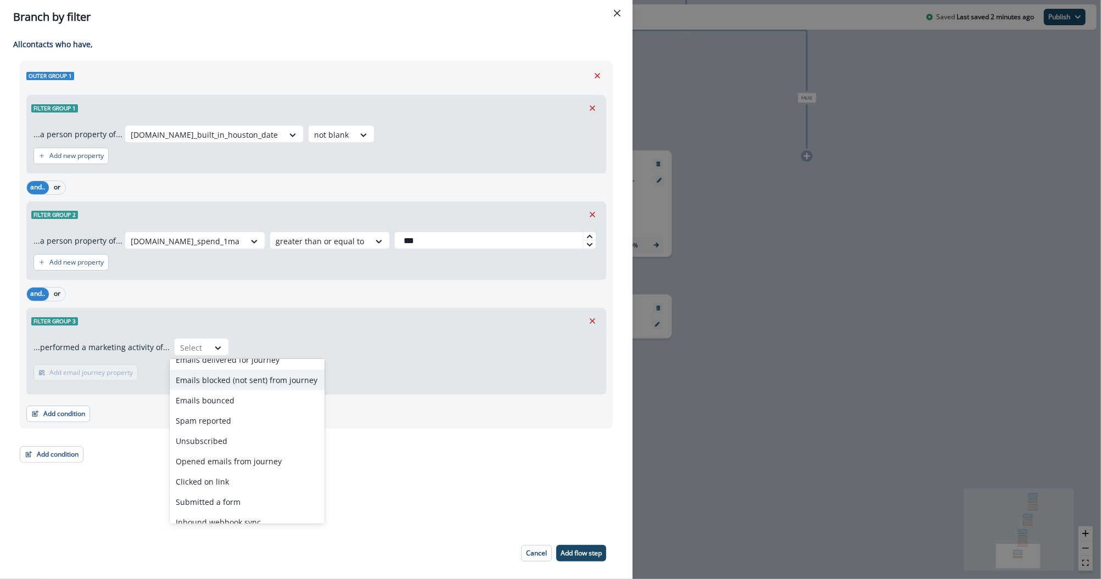
scroll to position [43, 0]
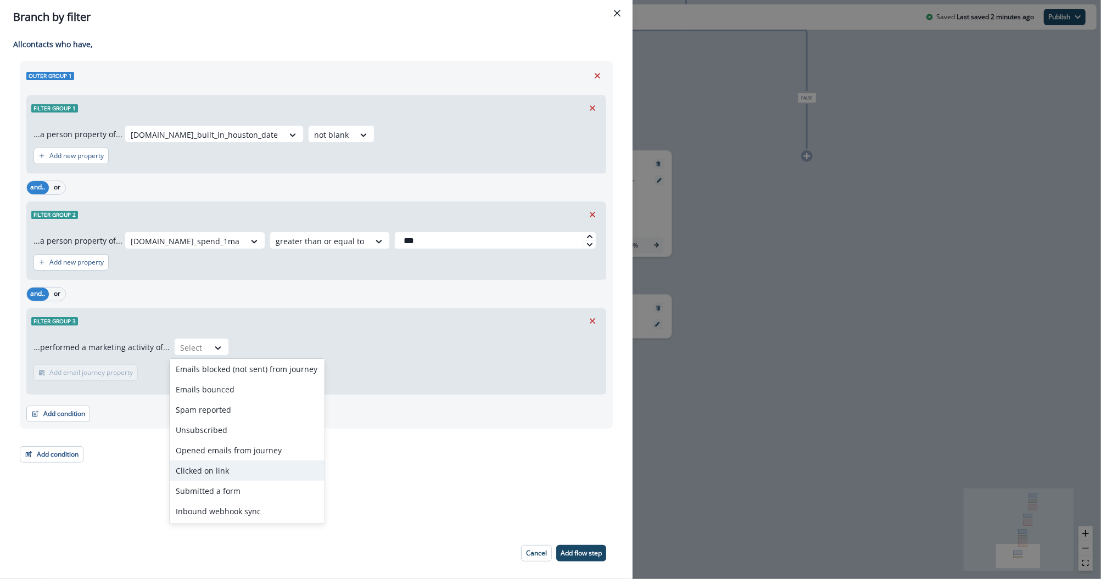
click at [215, 477] on div "Clicked on link" at bounding box center [247, 471] width 155 height 20
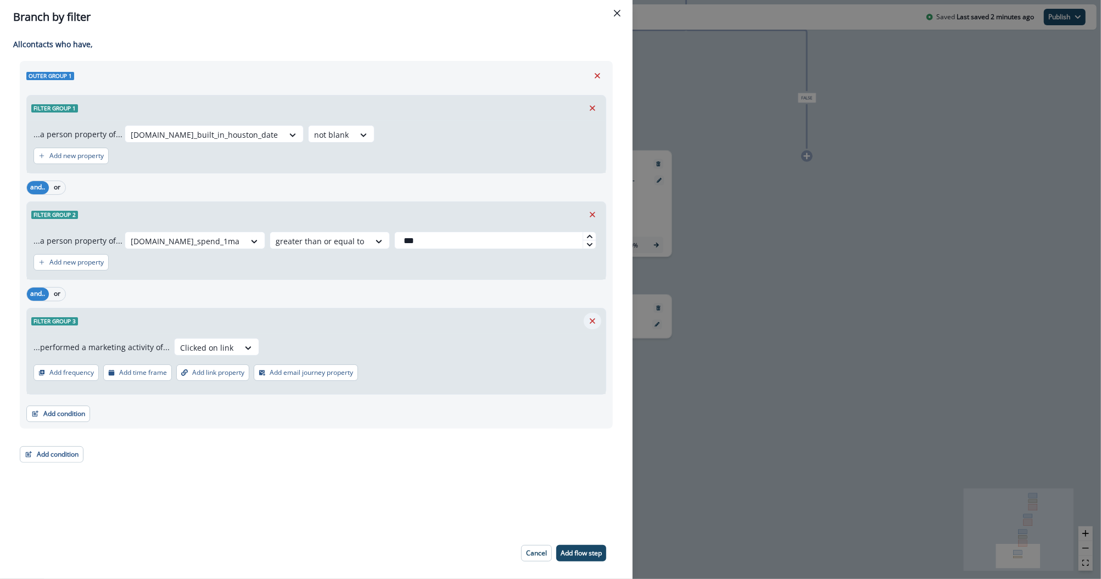
click at [593, 316] on icon "Remove" at bounding box center [593, 321] width 10 height 10
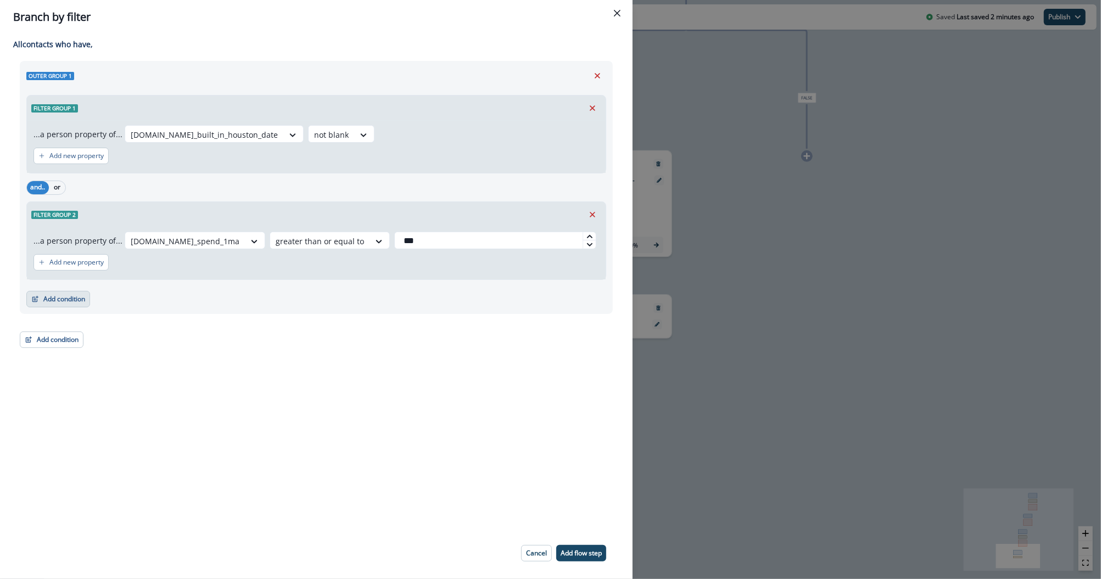
click at [80, 298] on button "Add condition" at bounding box center [58, 299] width 64 height 16
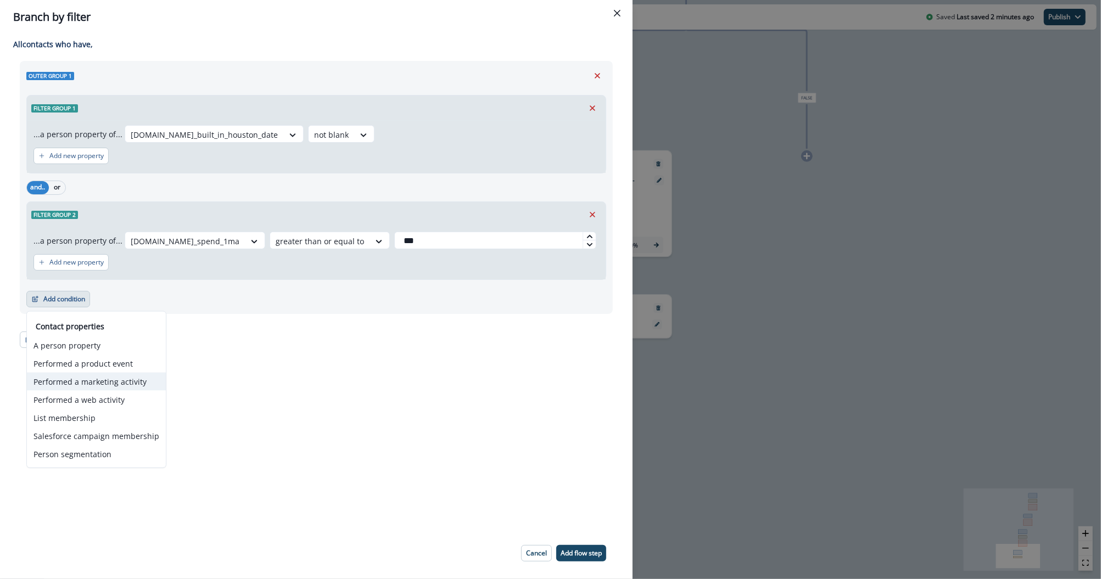
click at [76, 386] on button "Performed a marketing activity" at bounding box center [96, 382] width 139 height 18
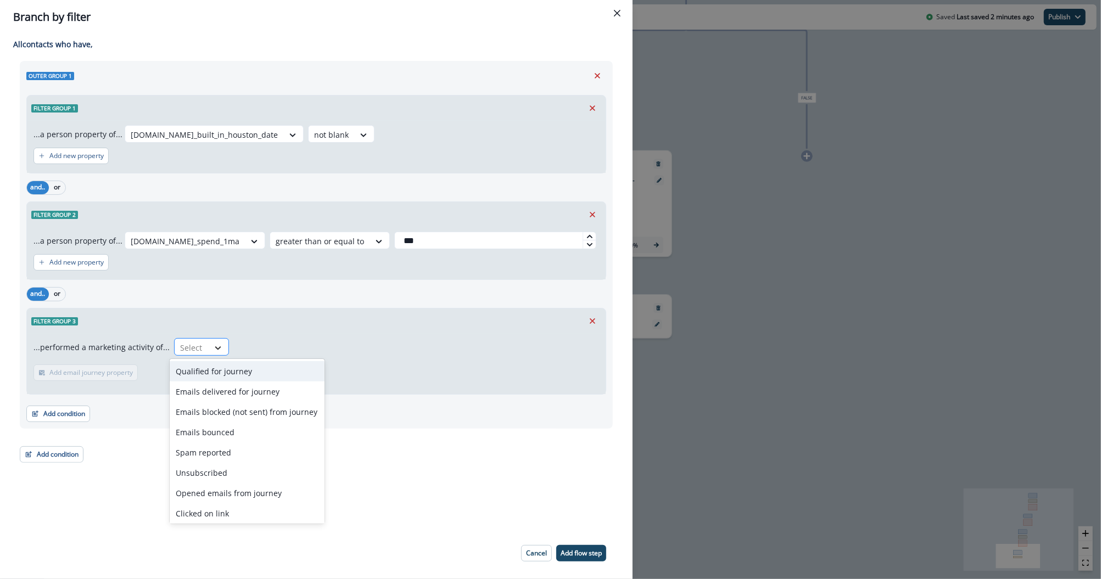
click at [209, 351] on div at bounding box center [218, 348] width 19 height 11
click at [237, 479] on div "Clicked on link" at bounding box center [247, 471] width 155 height 20
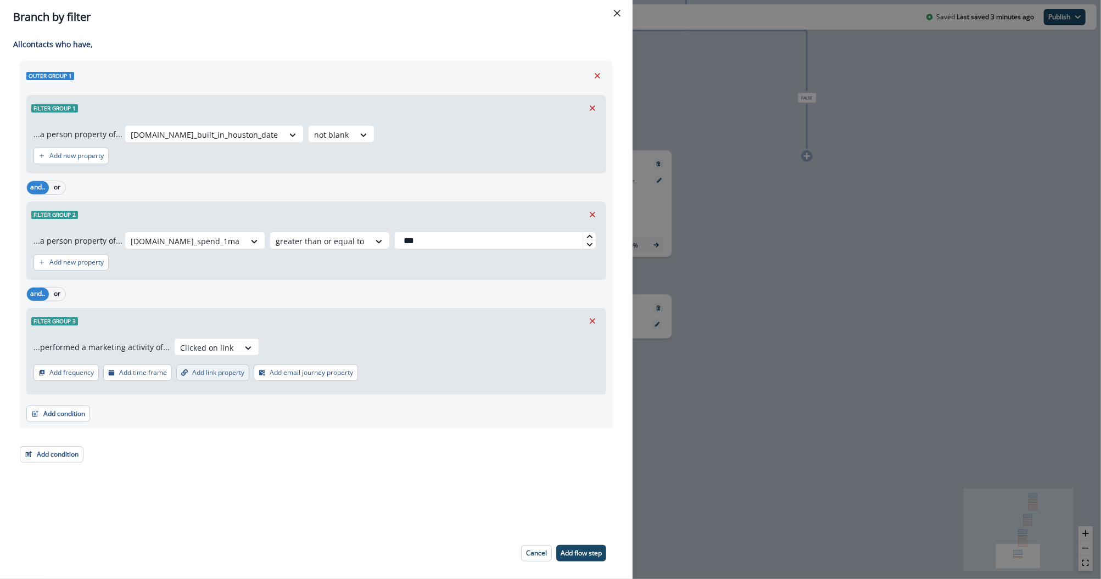
click at [211, 374] on p "Add link property" at bounding box center [218, 373] width 52 height 8
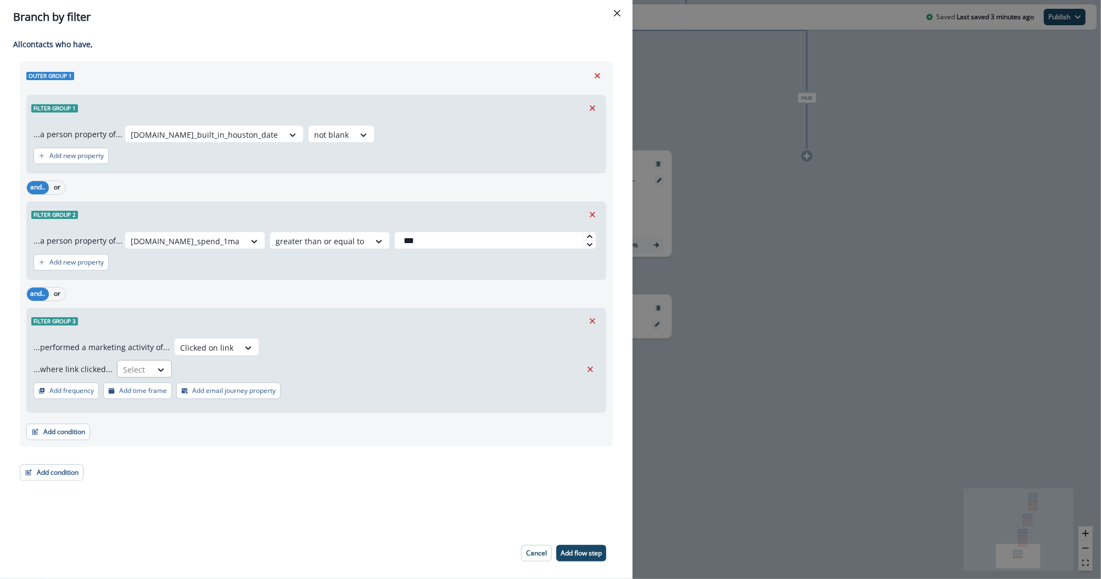
click at [142, 372] on div at bounding box center [134, 370] width 23 height 14
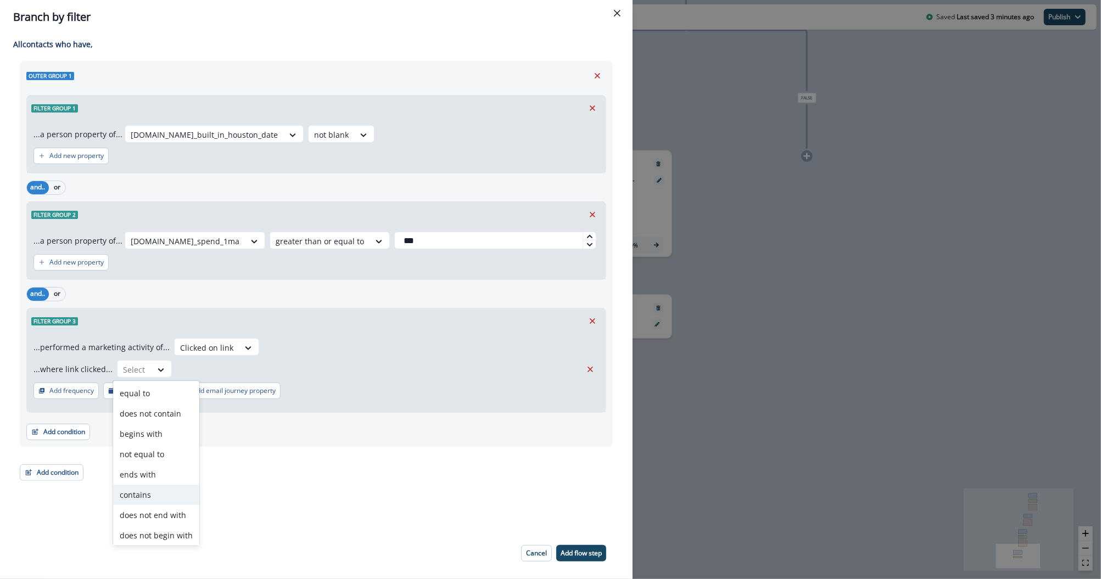
click at [142, 499] on div "contains" at bounding box center [156, 495] width 86 height 20
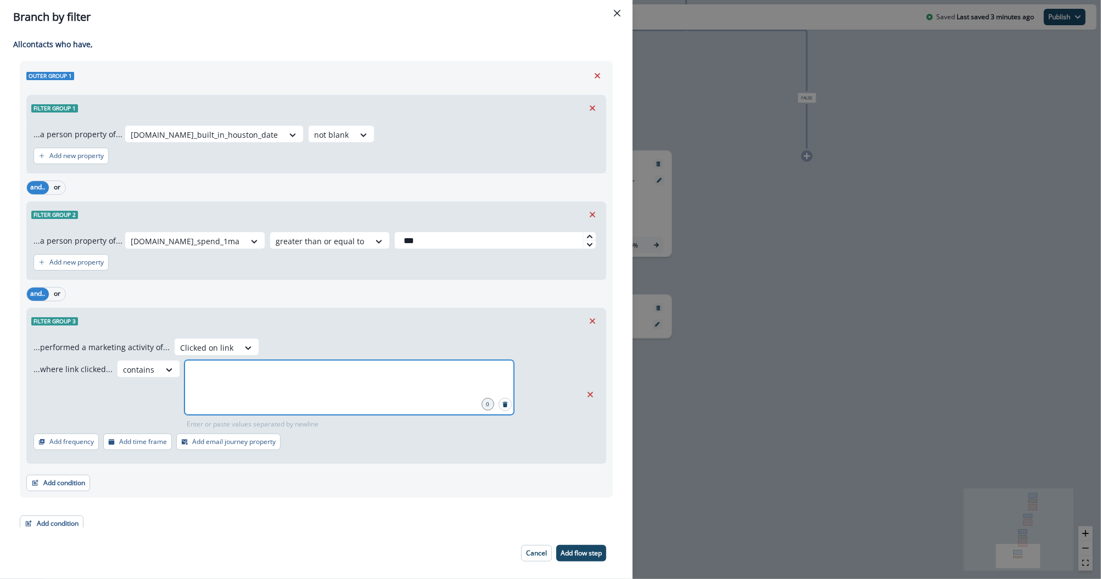
click at [318, 376] on input "text" at bounding box center [349, 374] width 326 height 22
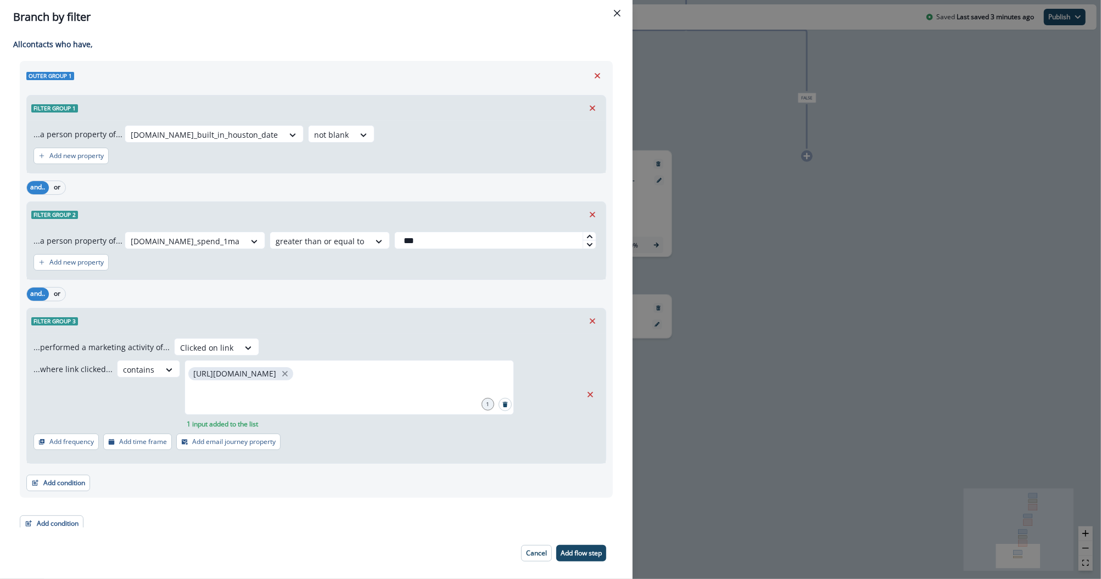
click at [351, 489] on div "Add condition Contact properties A person property Performed a product event Pe…" at bounding box center [316, 477] width 580 height 27
click at [589, 554] on p "Add flow step" at bounding box center [581, 554] width 41 height 8
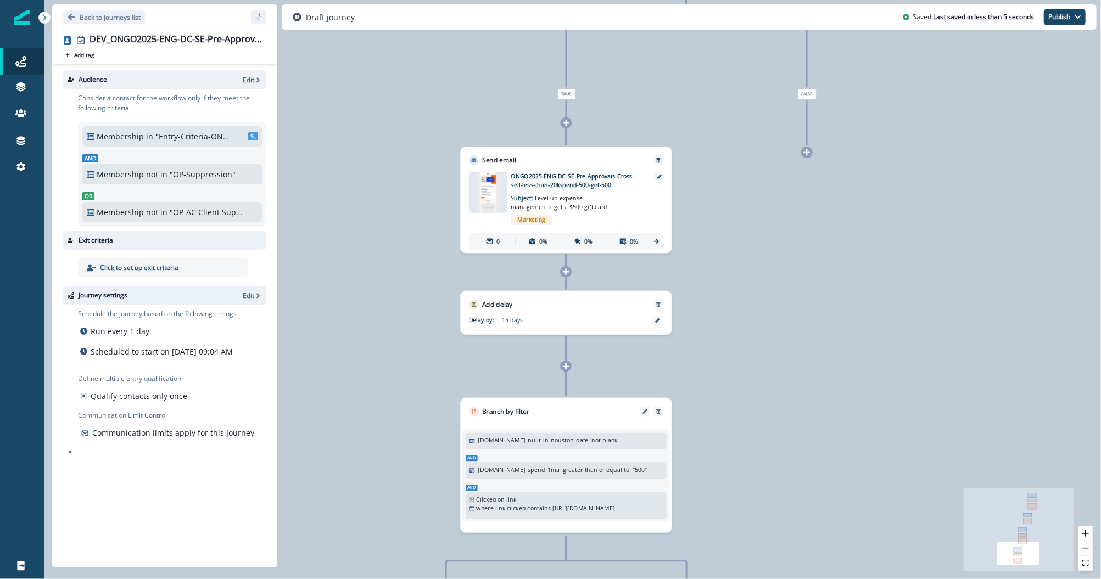
scroll to position [22, 0]
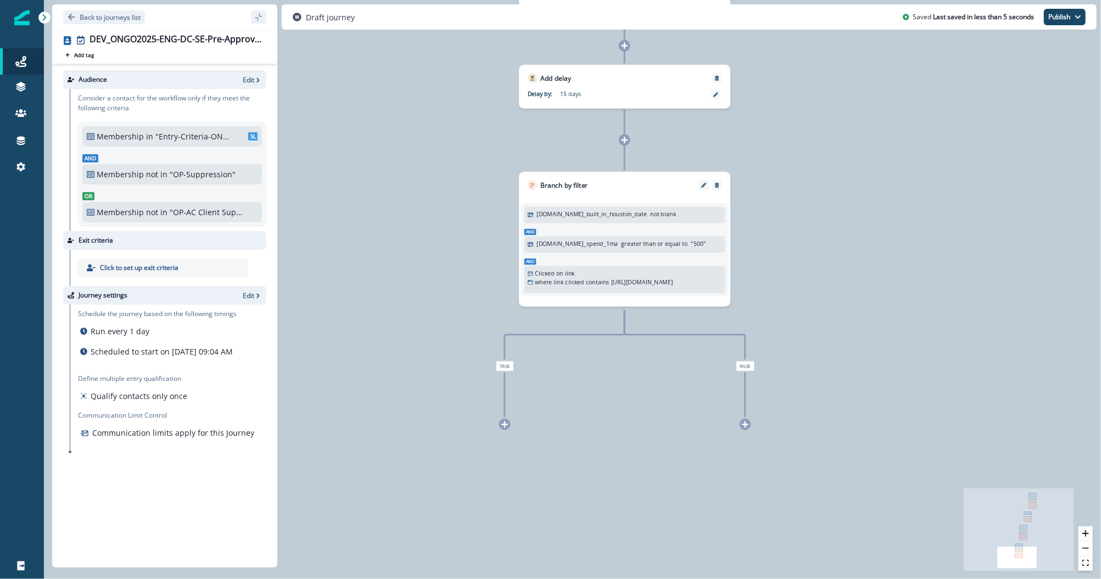
click at [504, 423] on icon at bounding box center [505, 425] width 8 height 8
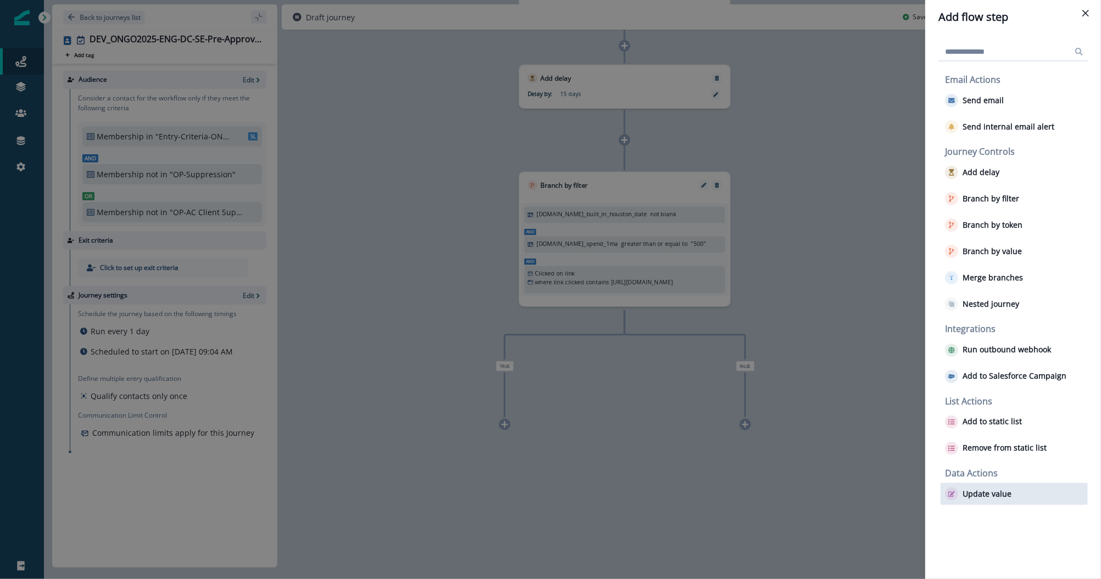
click at [982, 490] on p "Update value" at bounding box center [987, 494] width 49 height 9
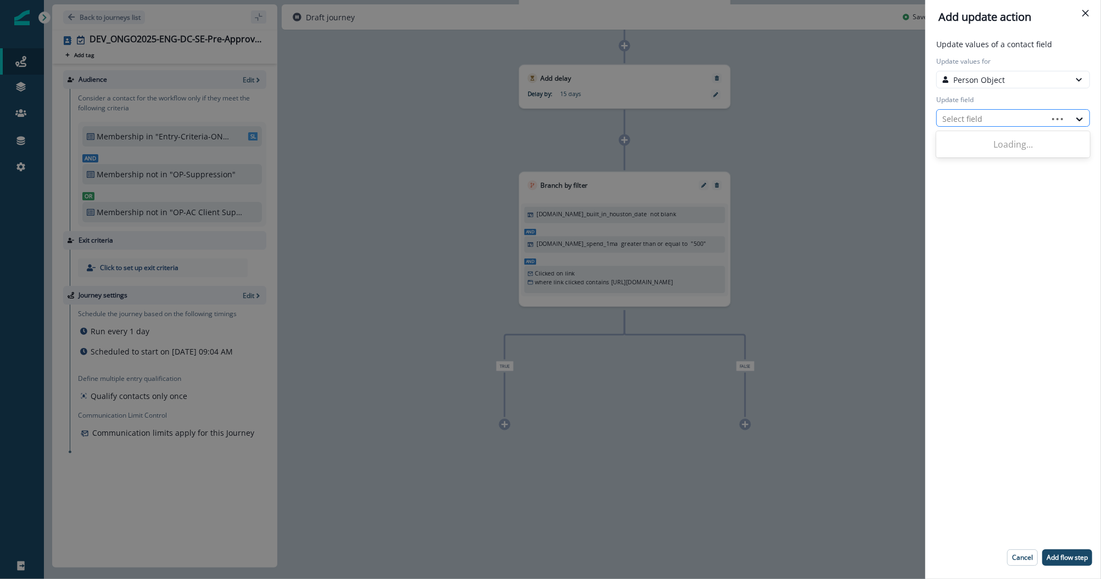
click at [974, 118] on div at bounding box center [992, 119] width 100 height 14
type input "*****"
click at [1013, 153] on button "Postal Trigger ID" at bounding box center [1013, 158] width 154 height 16
click at [973, 154] on div "Select action" at bounding box center [1003, 157] width 122 height 12
click at [974, 196] on button "Custom value" at bounding box center [1013, 196] width 154 height 16
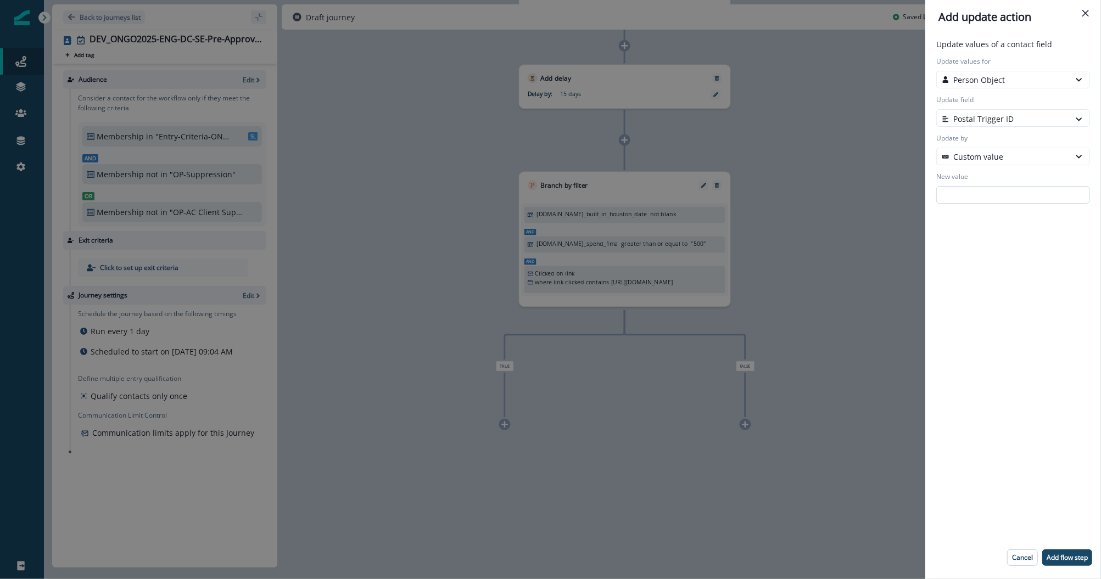
click at [974, 191] on input "New value" at bounding box center [1013, 195] width 154 height 18
paste input "**********"
type input "**********"
click at [1062, 551] on button "Add flow step" at bounding box center [1067, 558] width 50 height 16
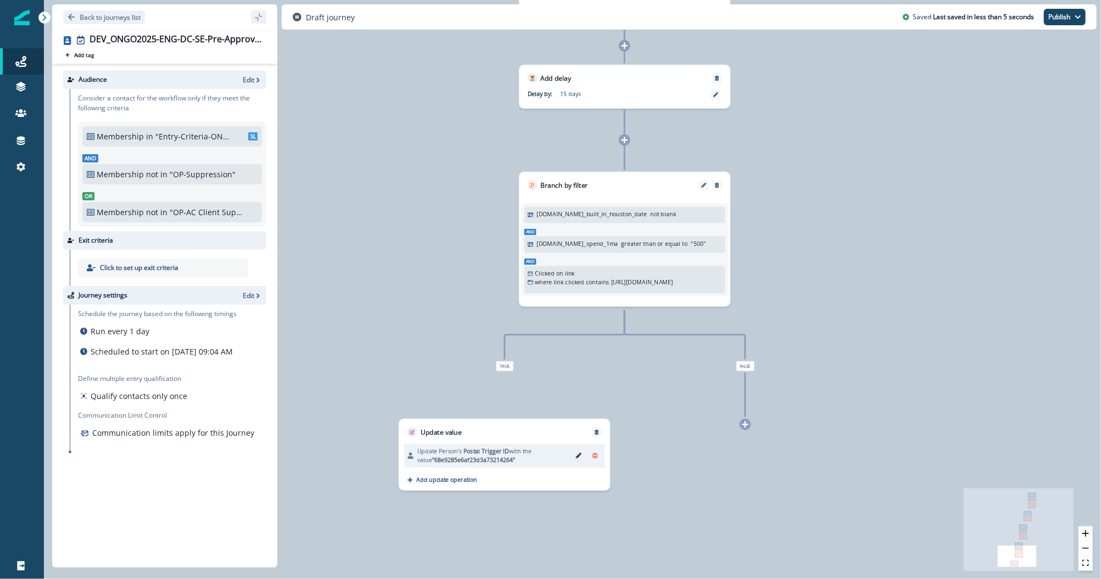
scroll to position [0, 0]
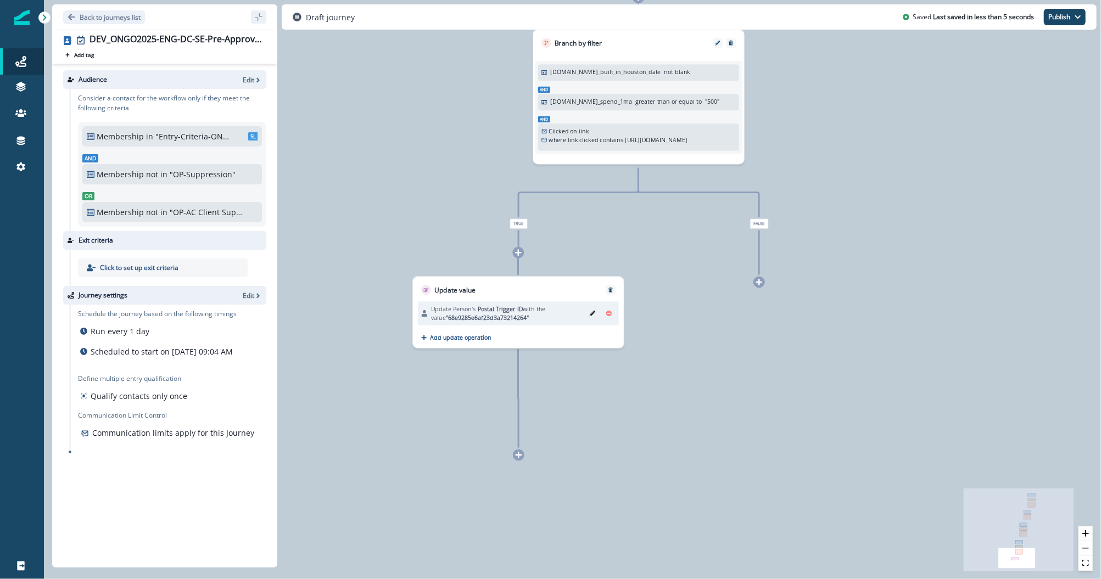
click at [518, 458] on icon at bounding box center [518, 455] width 7 height 7
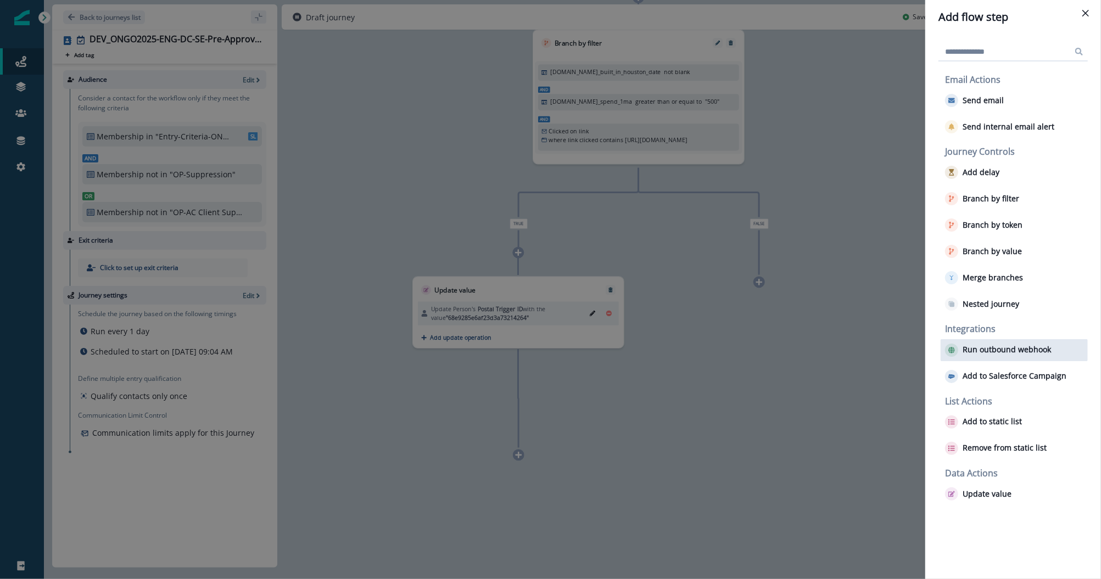
click at [998, 347] on p "Run outbound webhook" at bounding box center [1007, 349] width 88 height 9
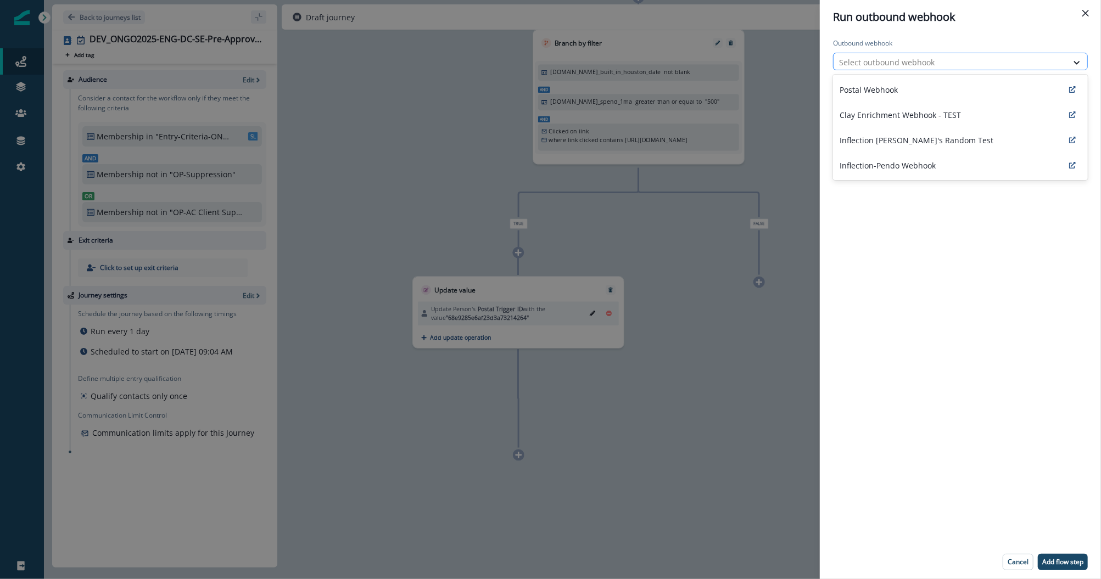
click at [880, 57] on div at bounding box center [950, 62] width 223 height 14
click at [874, 82] on div "Postal Webhook" at bounding box center [960, 89] width 255 height 25
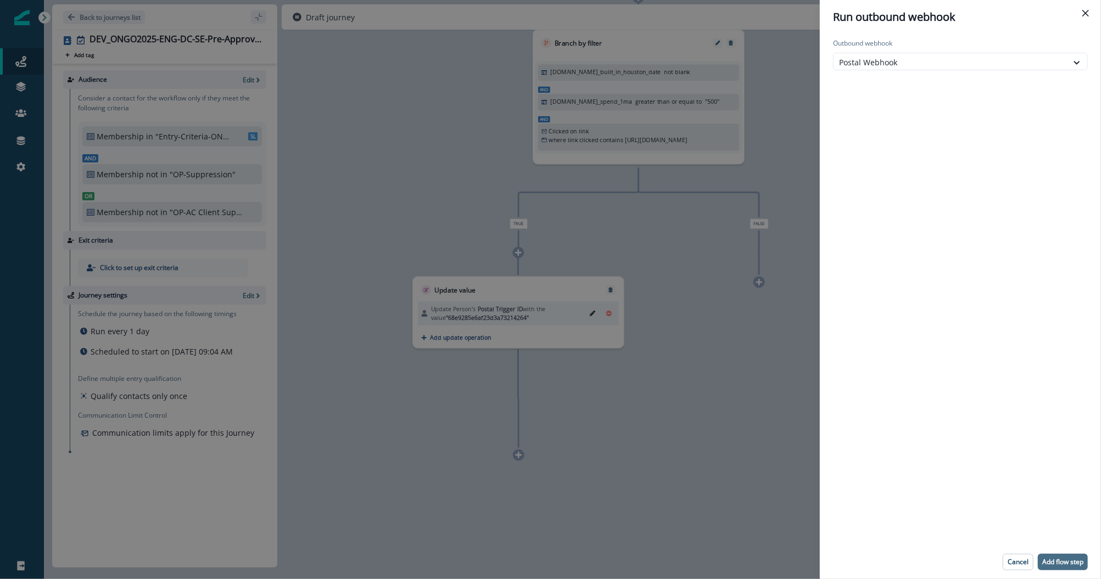
click at [1061, 559] on p "Add flow step" at bounding box center [1062, 563] width 41 height 8
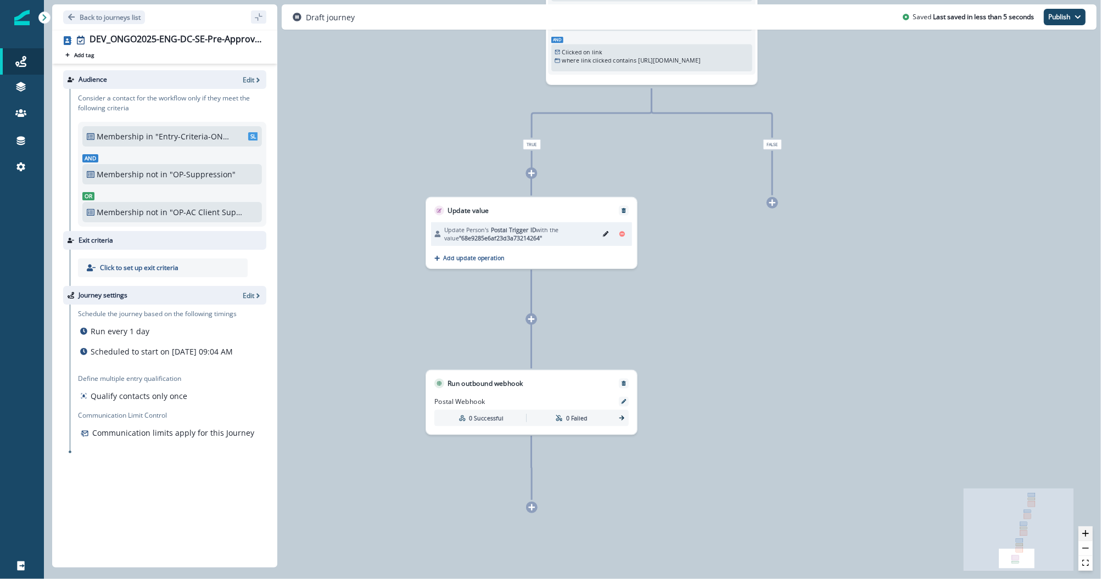
click at [1088, 527] on button "zoom in" at bounding box center [1086, 534] width 14 height 15
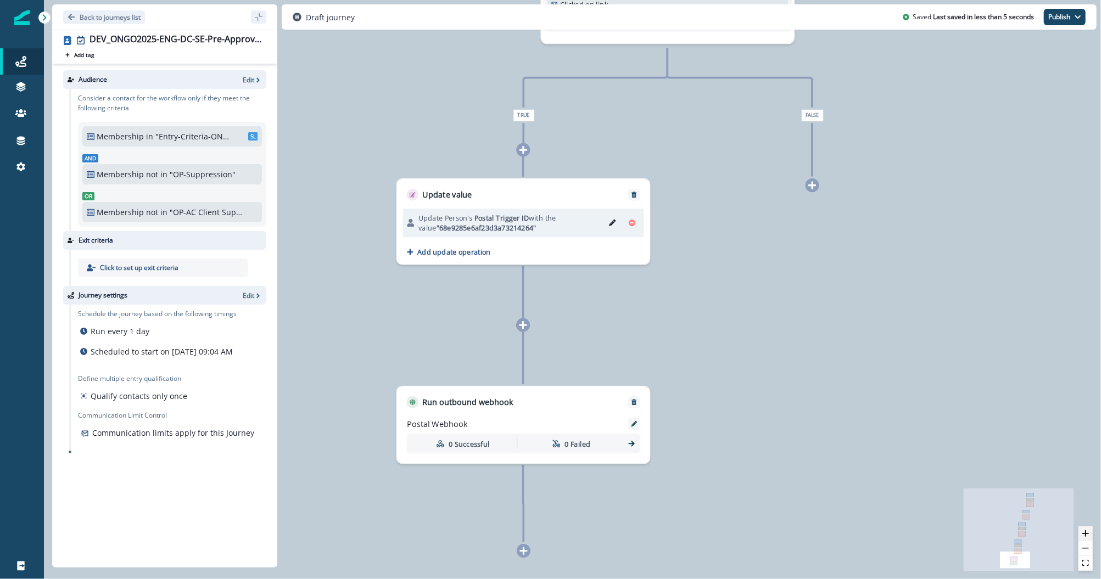
click at [1088, 527] on button "zoom in" at bounding box center [1086, 534] width 14 height 15
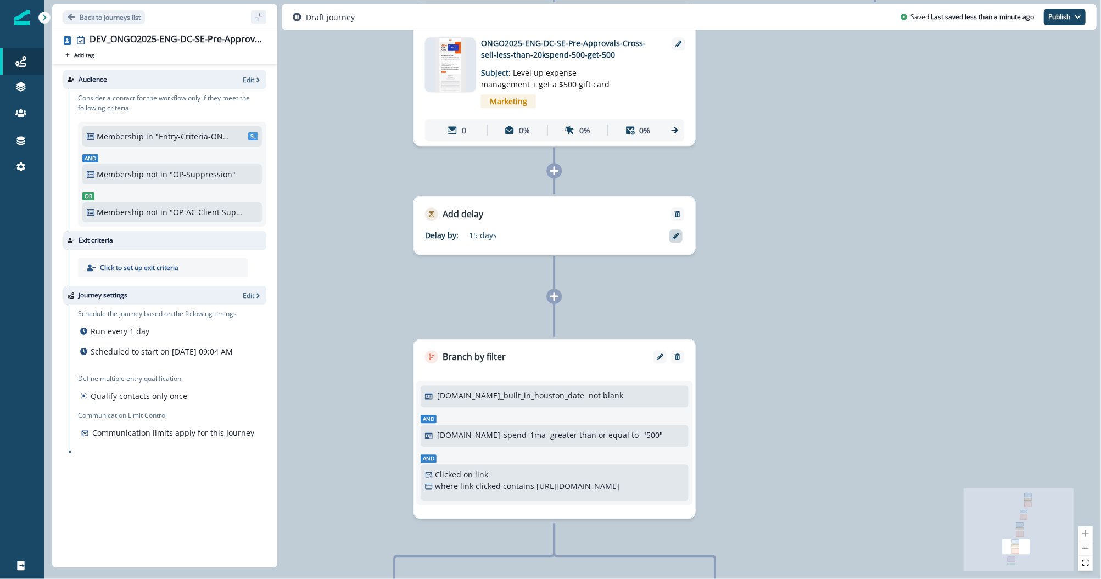
click at [676, 242] on div at bounding box center [675, 236] width 13 height 13
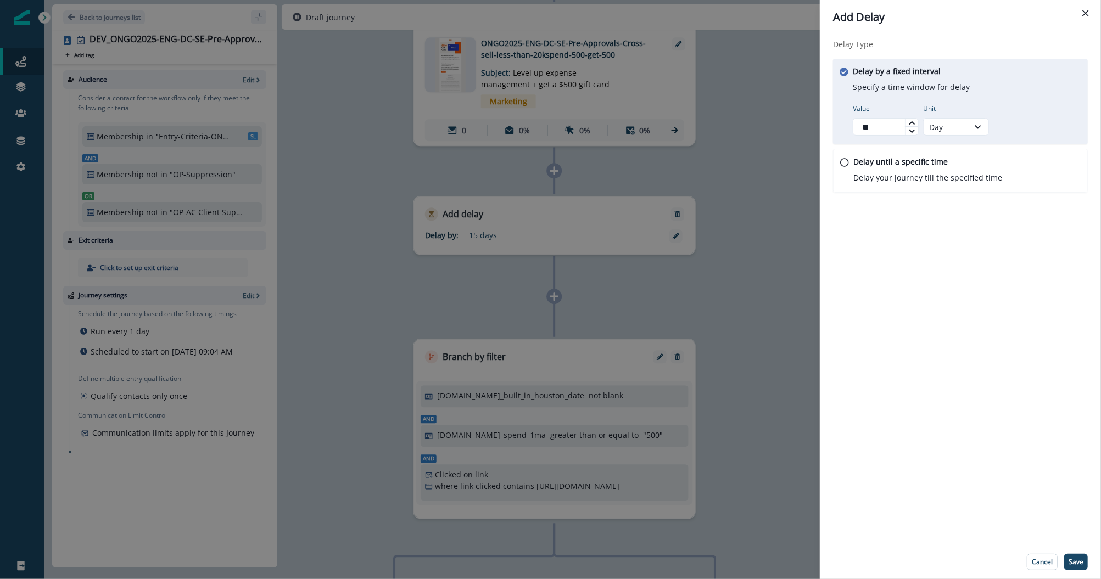
click at [913, 122] on icon at bounding box center [911, 122] width 5 height 3
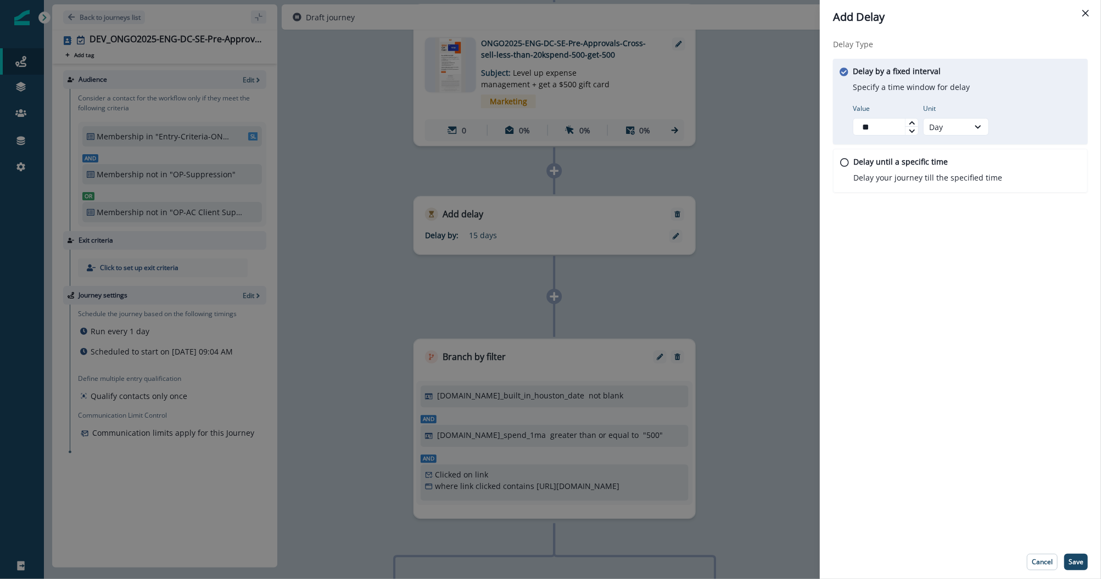
click at [913, 122] on icon at bounding box center [911, 122] width 5 height 3
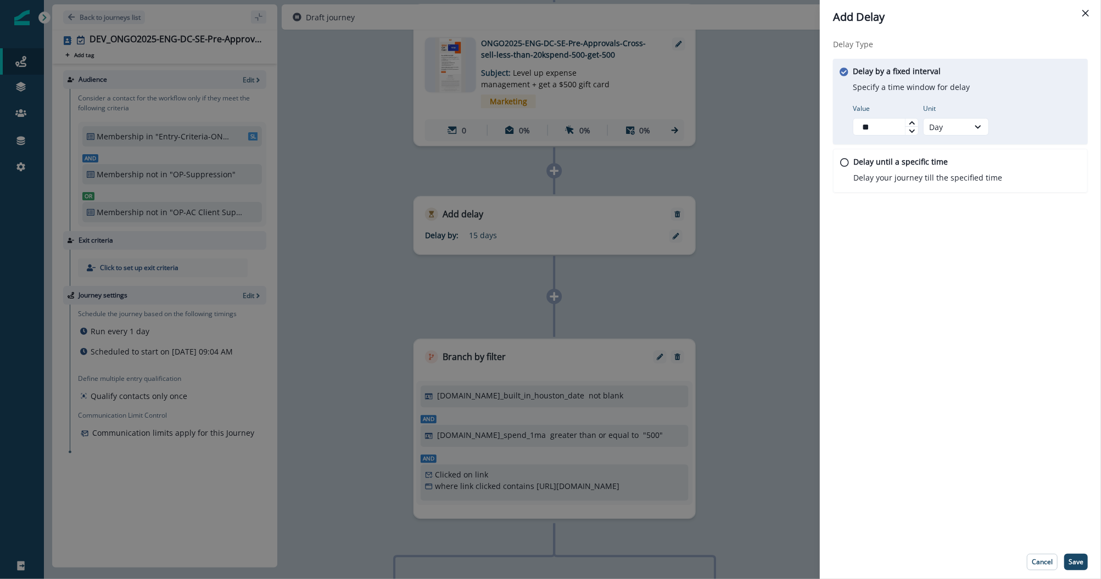
click at [913, 122] on icon at bounding box center [911, 122] width 5 height 3
type input "**"
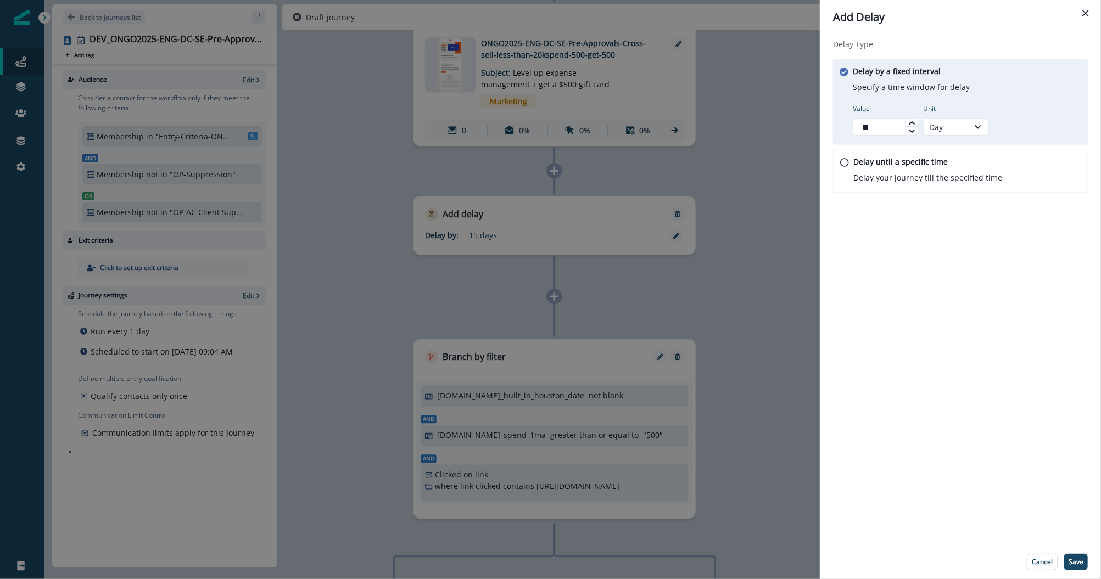
click at [913, 122] on icon at bounding box center [911, 122] width 5 height 3
click at [1082, 556] on button "Save" at bounding box center [1076, 562] width 24 height 16
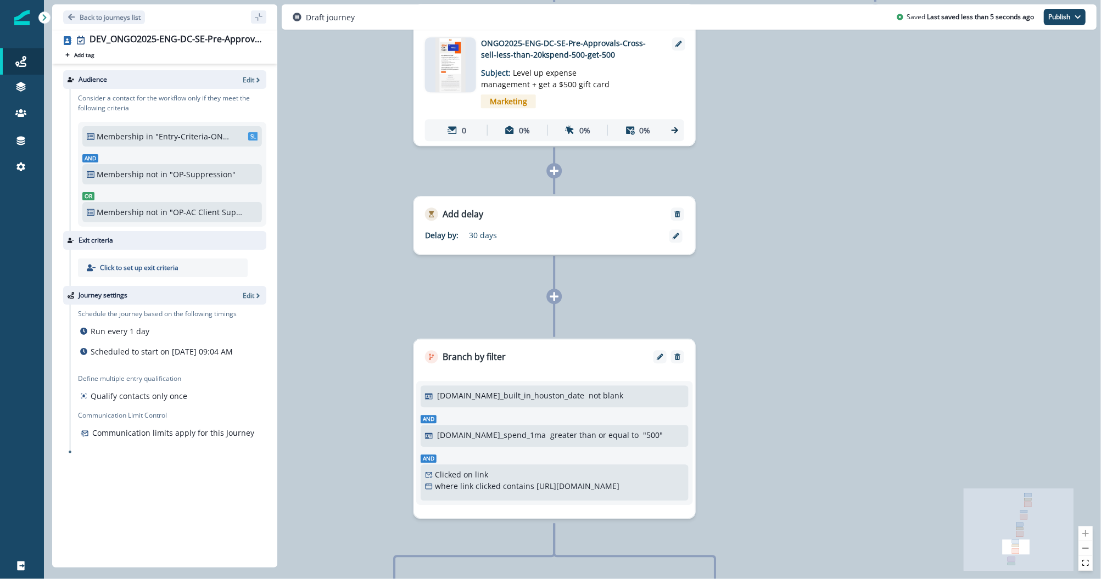
click at [790, 320] on div "0 contact has entered the journey Send email Email asset changed, journey repor…" at bounding box center [572, 289] width 1057 height 579
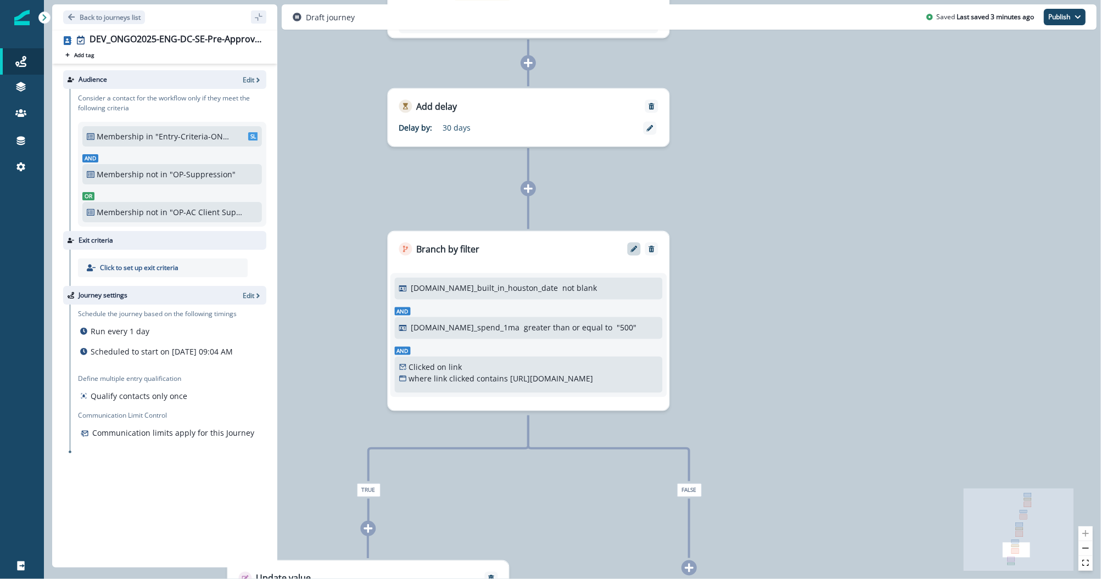
click at [632, 250] on icon "Edit" at bounding box center [633, 249] width 7 height 7
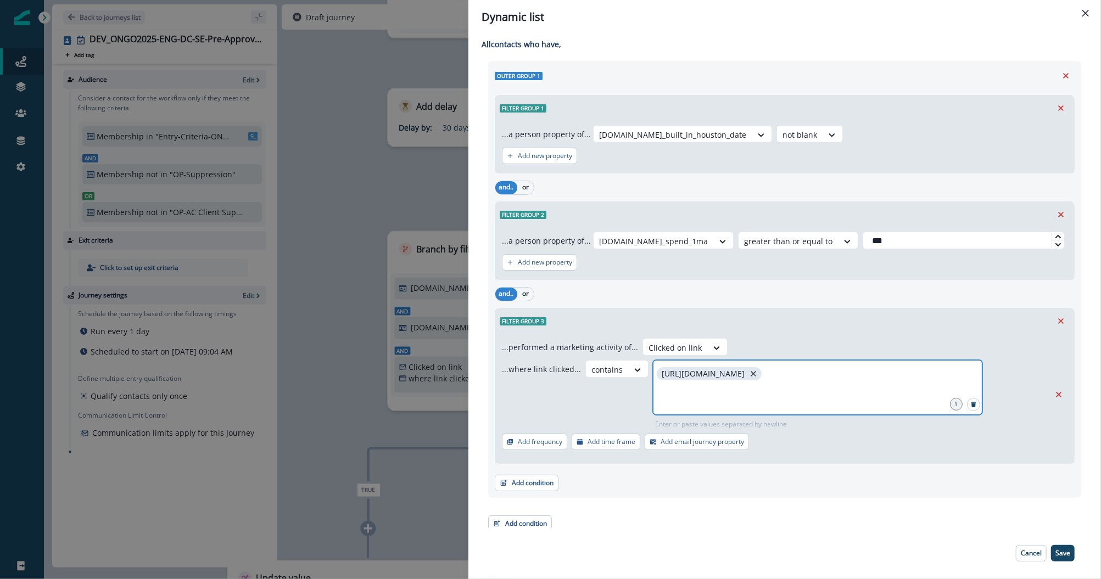
click at [758, 373] on icon "close" at bounding box center [754, 374] width 10 height 10
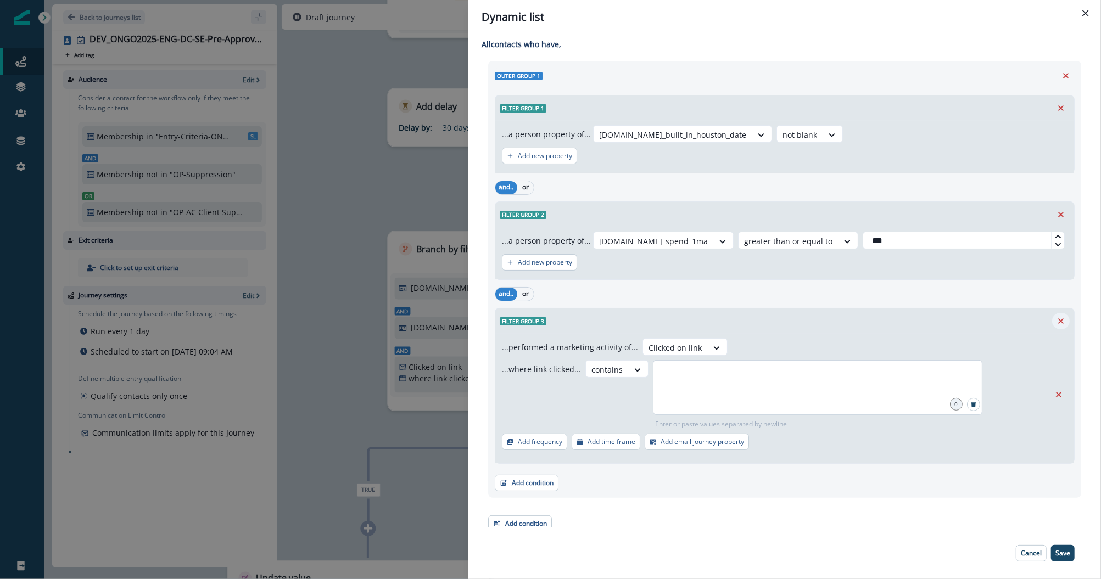
click at [1056, 324] on icon "Remove" at bounding box center [1061, 321] width 10 height 10
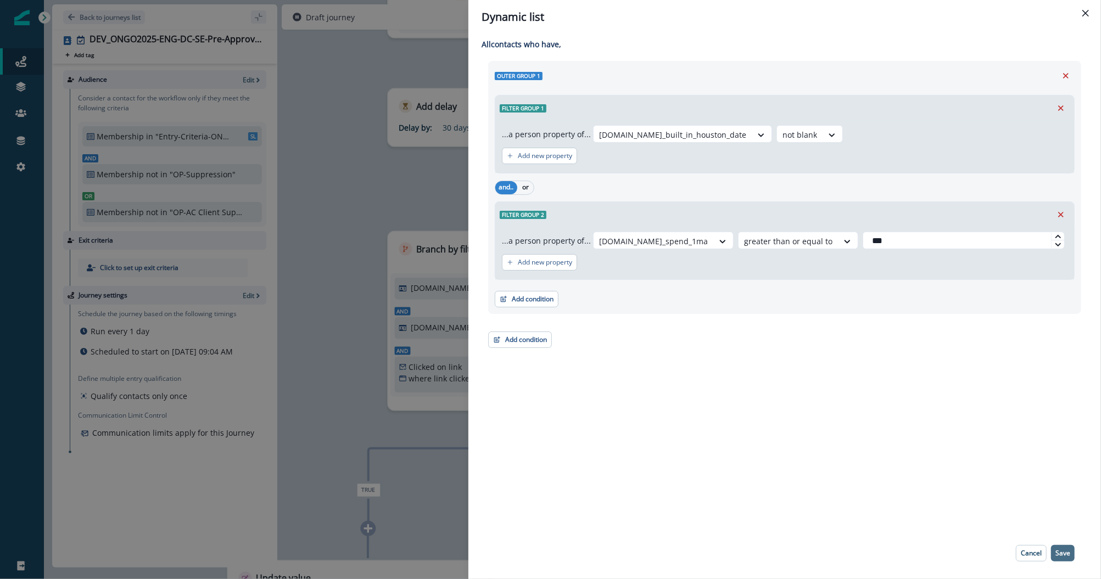
click at [1064, 550] on p "Save" at bounding box center [1063, 554] width 15 height 8
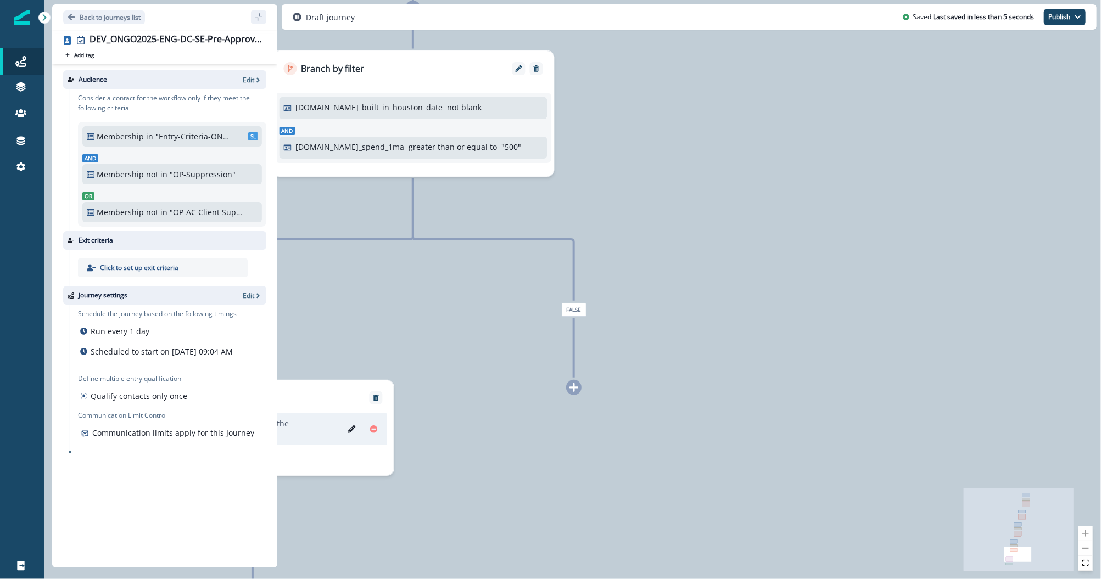
click at [575, 392] on icon at bounding box center [574, 388] width 10 height 10
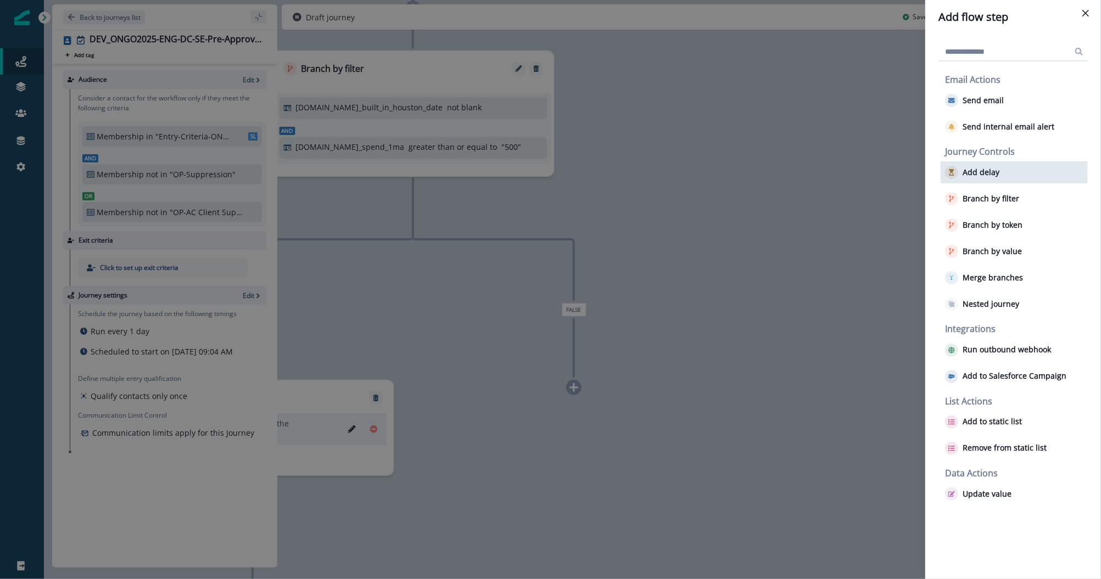
click at [975, 177] on p "Add delay" at bounding box center [981, 172] width 37 height 9
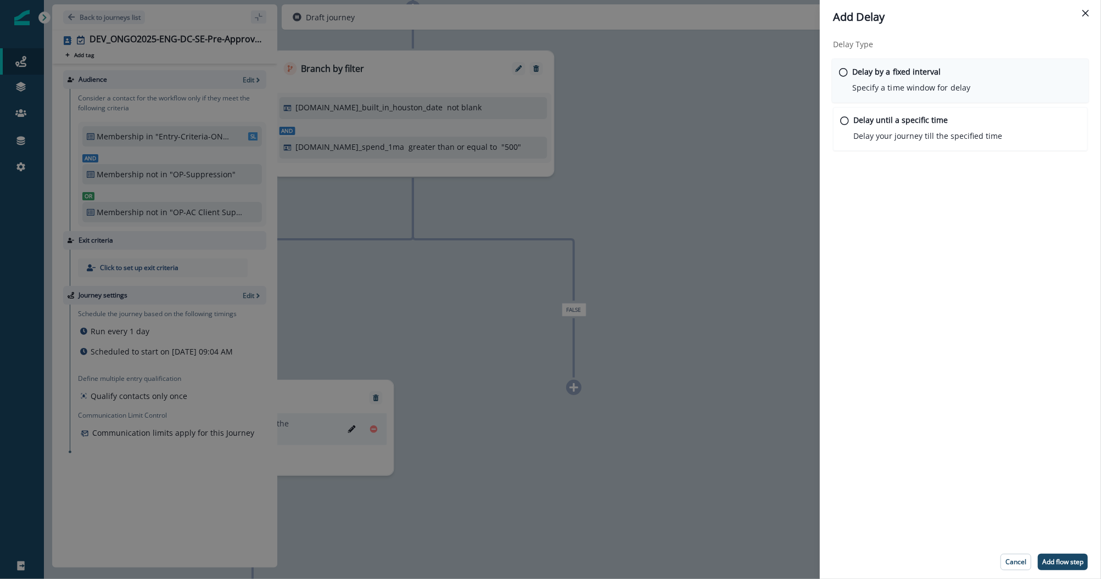
click at [847, 69] on icon at bounding box center [843, 72] width 9 height 9
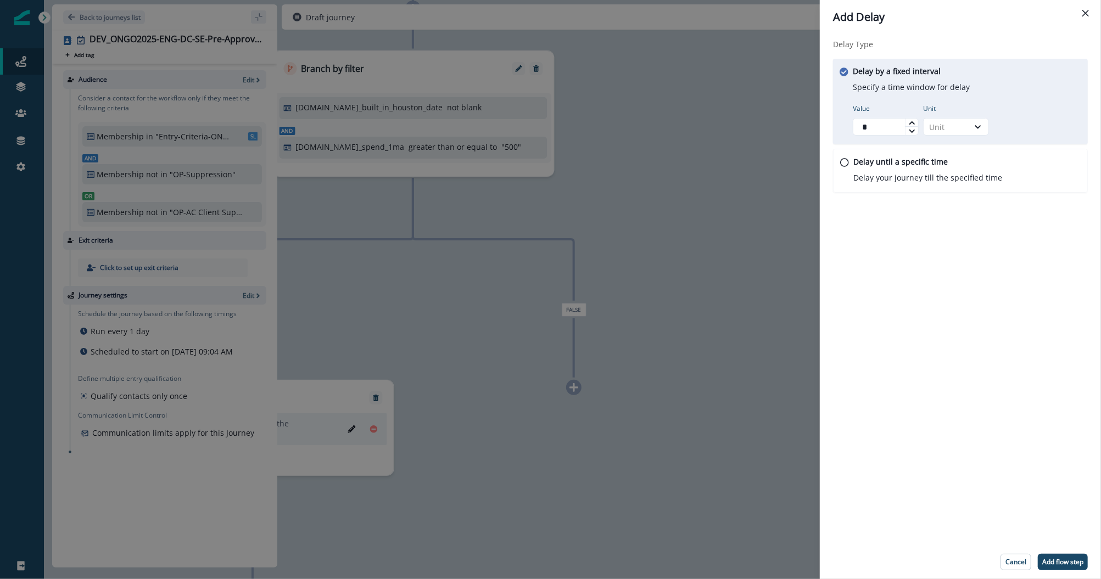
click at [911, 123] on icon at bounding box center [912, 123] width 7 height 7
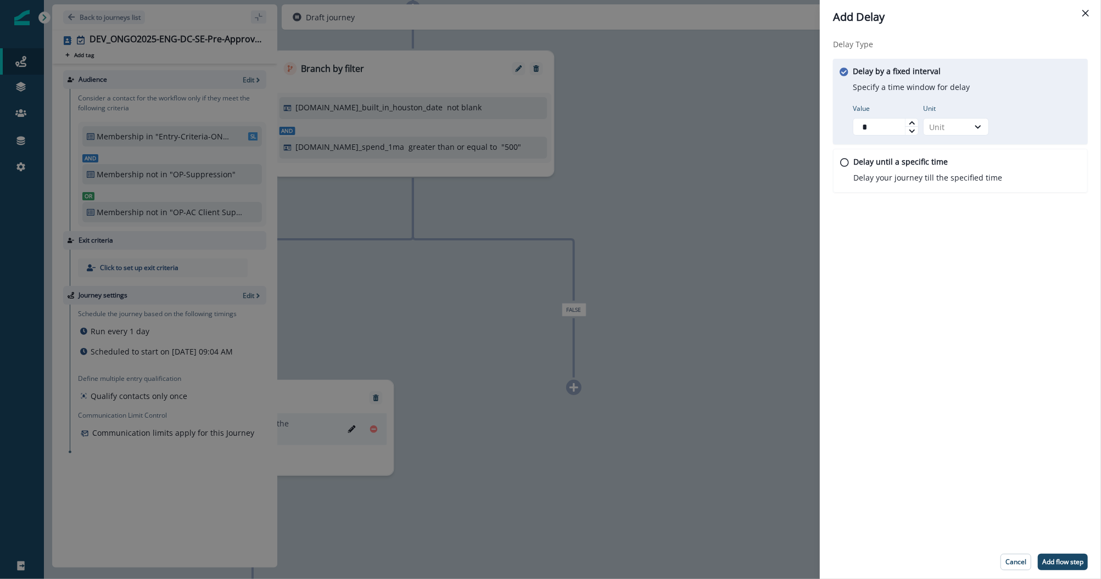
click at [911, 123] on icon at bounding box center [912, 123] width 7 height 7
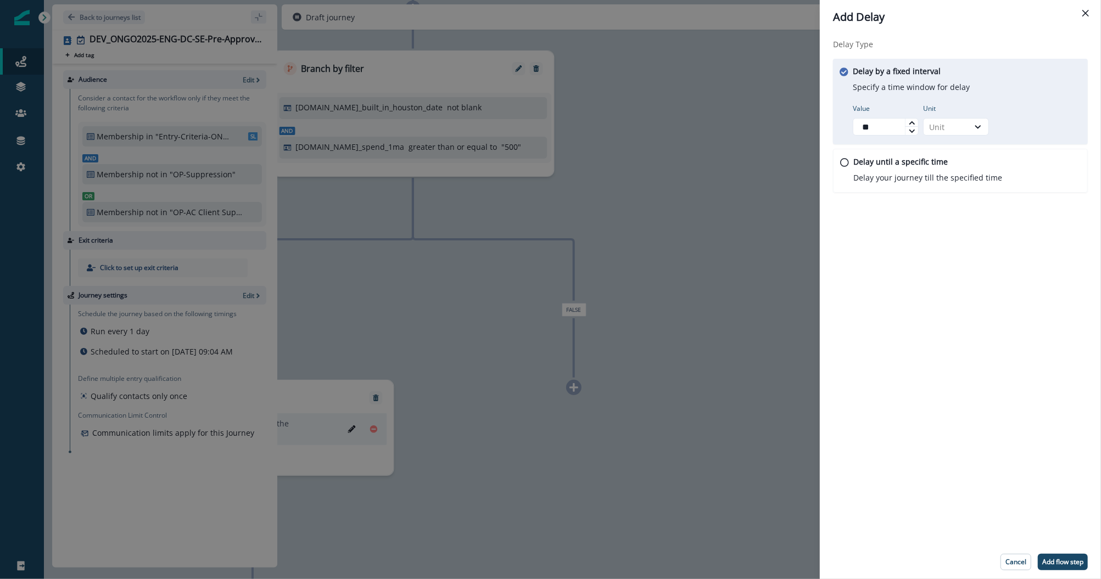
click at [911, 123] on icon at bounding box center [912, 123] width 7 height 7
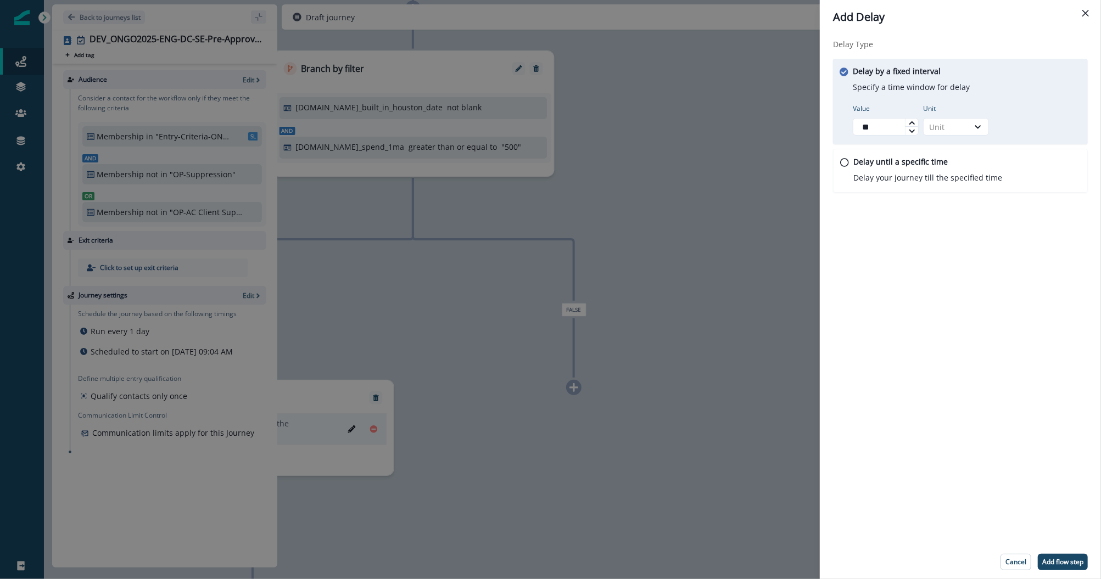
click at [911, 123] on icon at bounding box center [912, 123] width 7 height 7
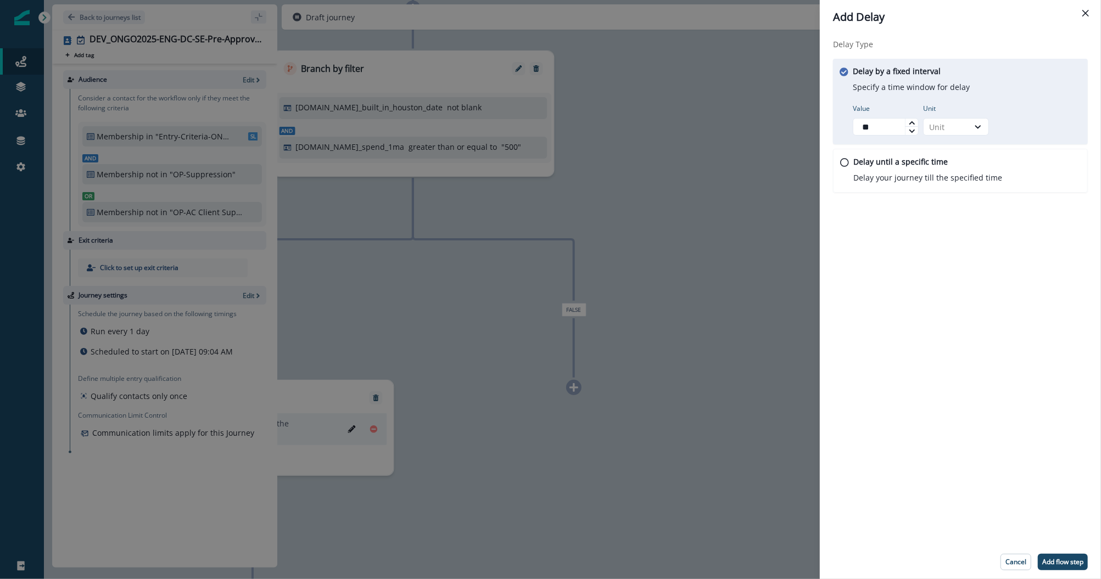
click at [911, 123] on icon at bounding box center [912, 123] width 7 height 7
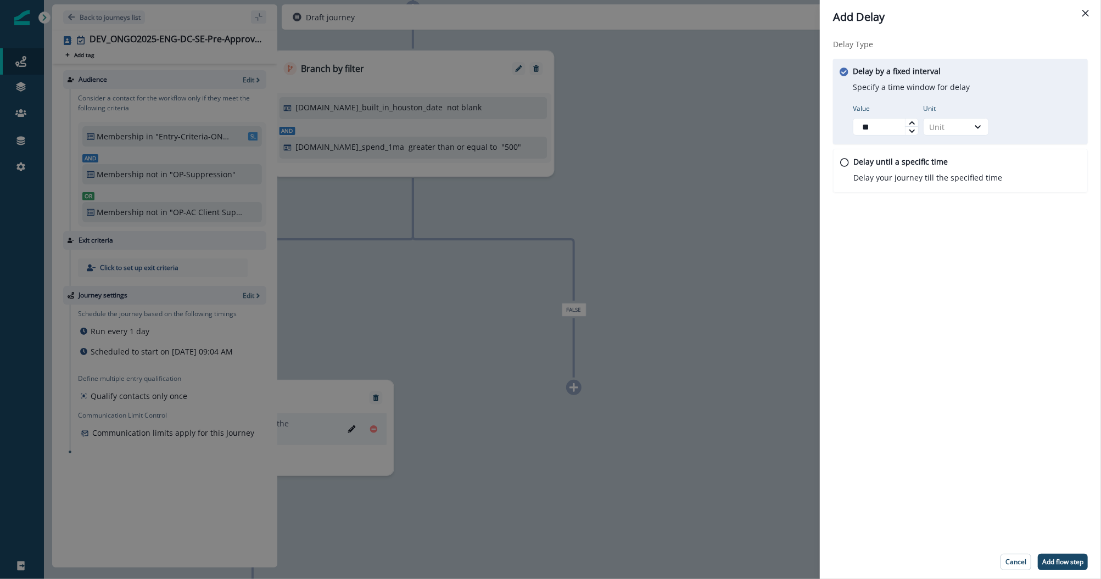
click at [911, 123] on icon at bounding box center [912, 123] width 7 height 7
type input "**"
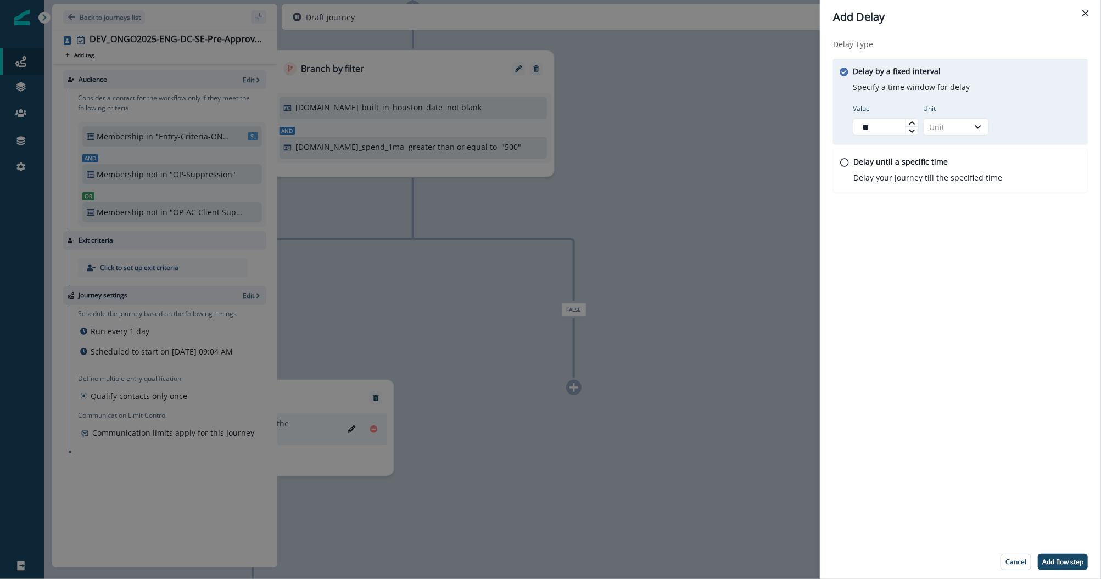
click at [911, 123] on icon at bounding box center [912, 123] width 7 height 7
click at [983, 129] on icon at bounding box center [978, 126] width 10 height 11
click at [959, 188] on div "Day" at bounding box center [956, 193] width 66 height 20
click at [1057, 566] on p "Add flow step" at bounding box center [1062, 563] width 41 height 8
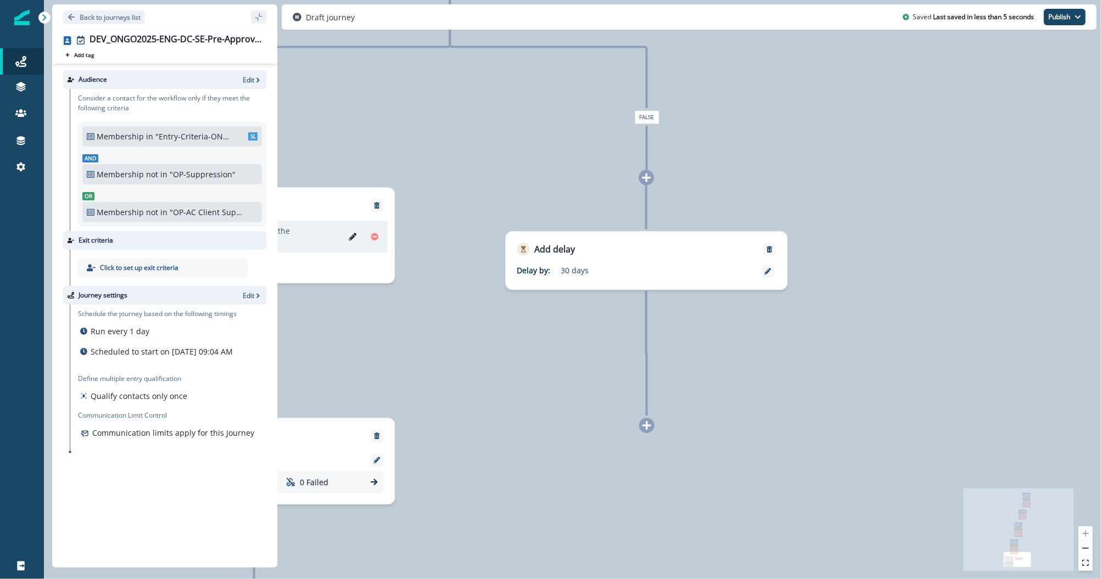
click at [647, 426] on icon at bounding box center [647, 425] width 9 height 9
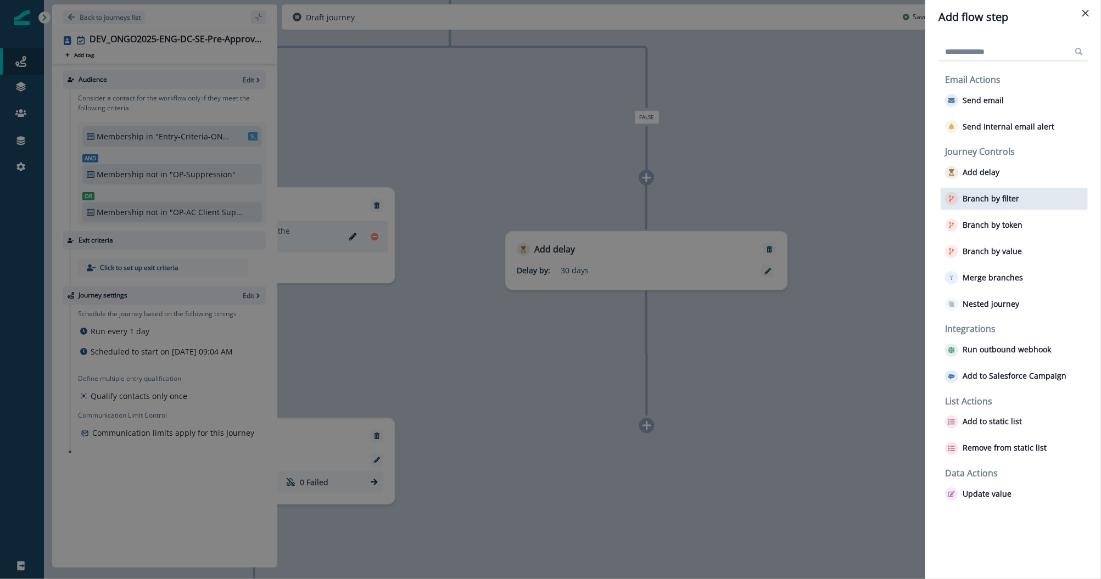
click at [987, 203] on p "Branch by filter" at bounding box center [991, 198] width 57 height 9
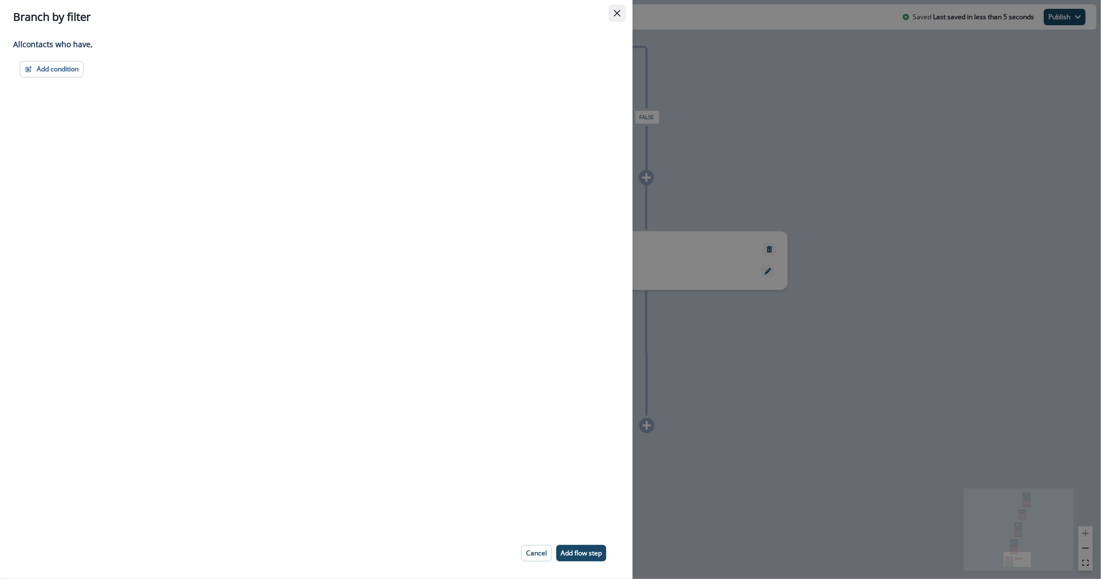
click at [616, 12] on icon "Close" at bounding box center [617, 13] width 7 height 7
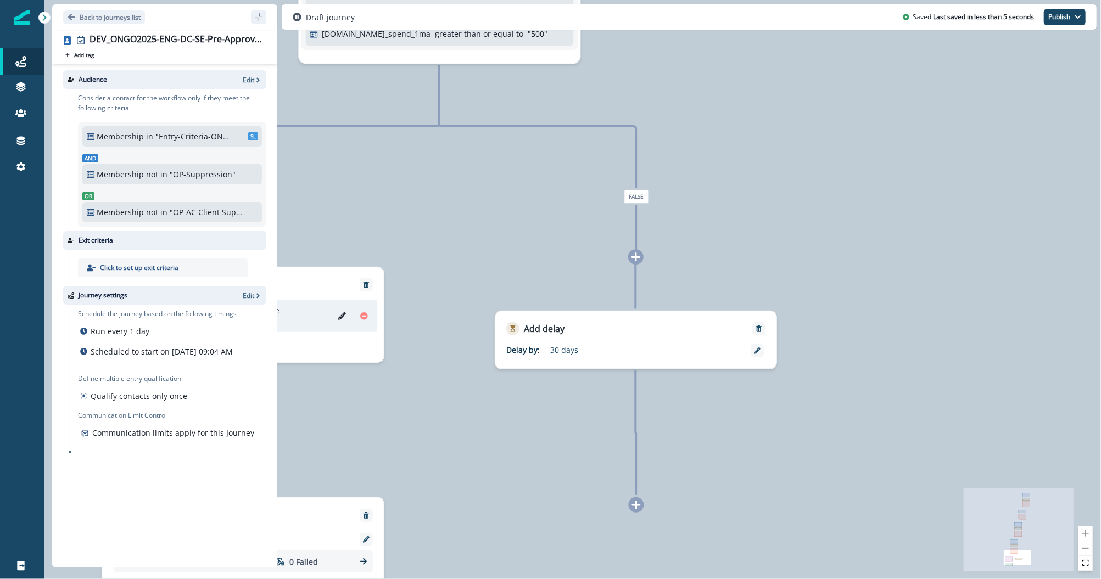
click at [636, 502] on icon at bounding box center [636, 505] width 9 height 9
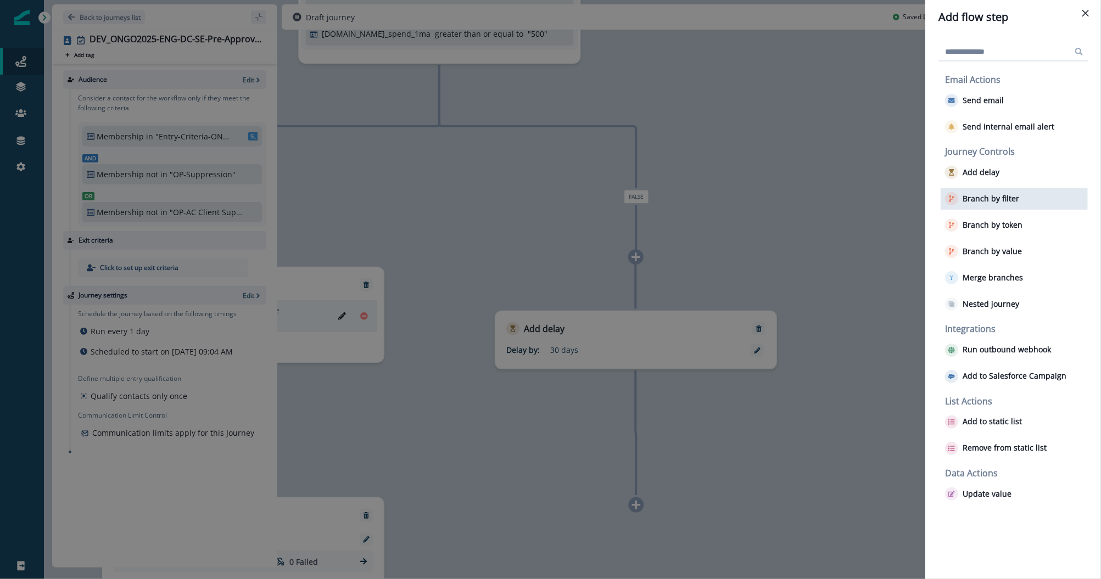
click at [979, 198] on p "Branch by filter" at bounding box center [991, 198] width 57 height 9
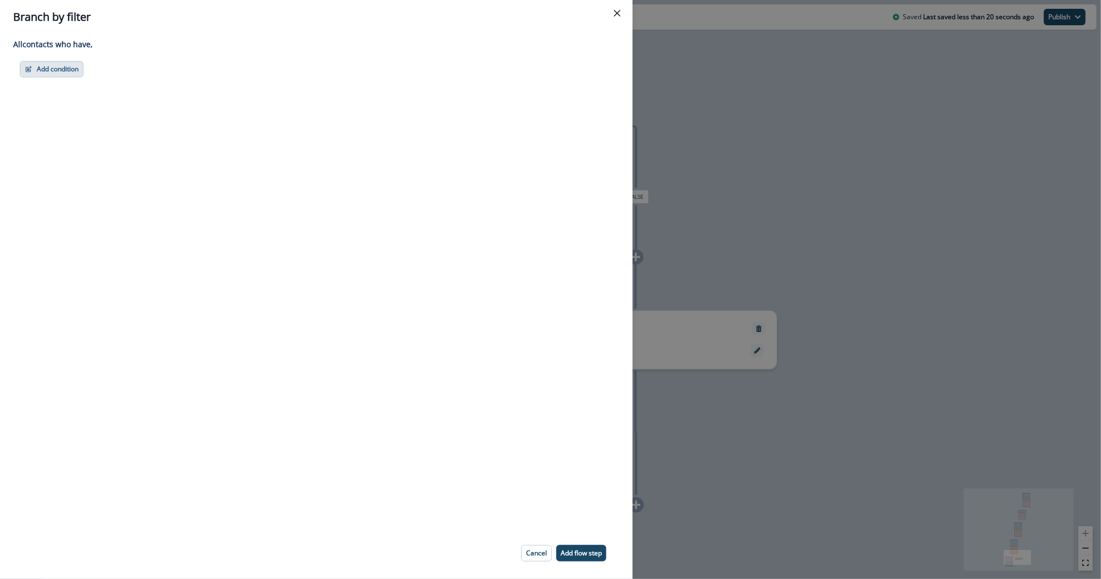
click at [51, 72] on button "Add condition" at bounding box center [52, 69] width 64 height 16
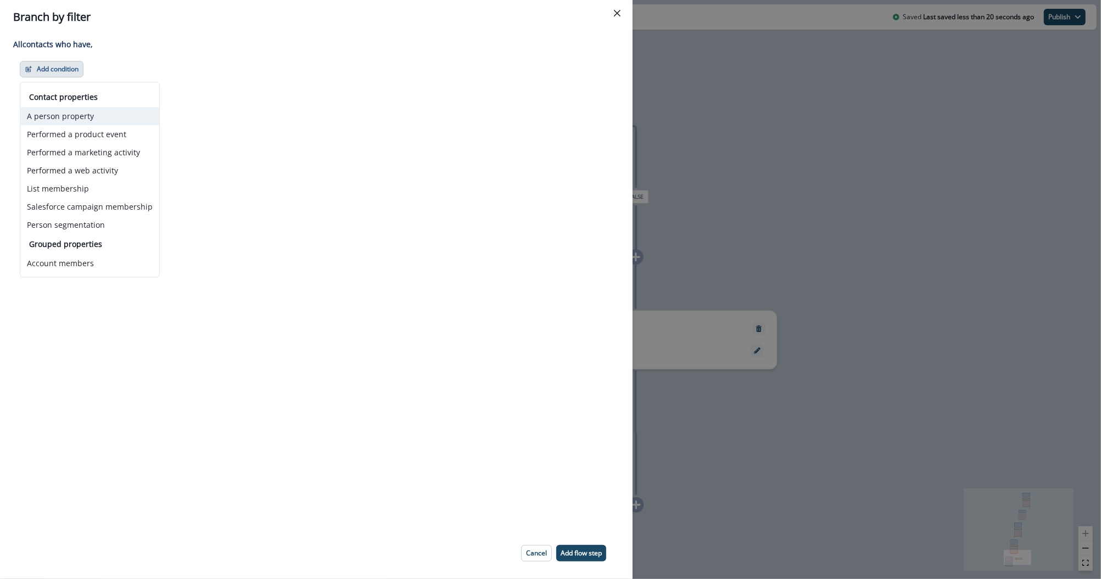
click at [59, 111] on button "A person property" at bounding box center [89, 116] width 139 height 18
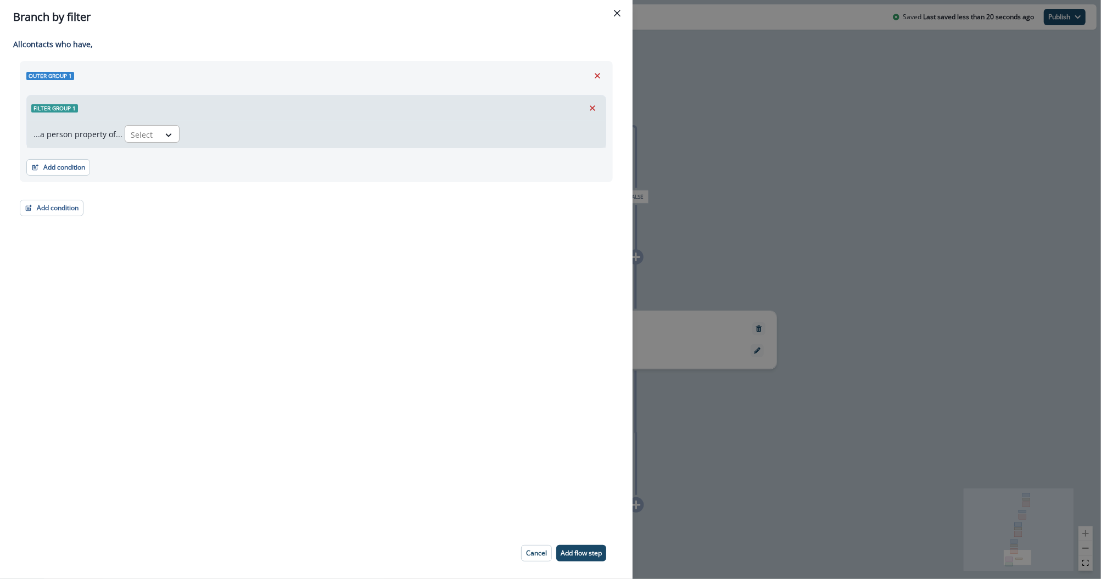
click at [147, 139] on div at bounding box center [142, 135] width 23 height 14
type input "****"
click at [161, 164] on div "[DOMAIN_NAME]_built_in_houston_date" at bounding box center [201, 159] width 160 height 20
click at [347, 137] on icon at bounding box center [352, 135] width 10 height 11
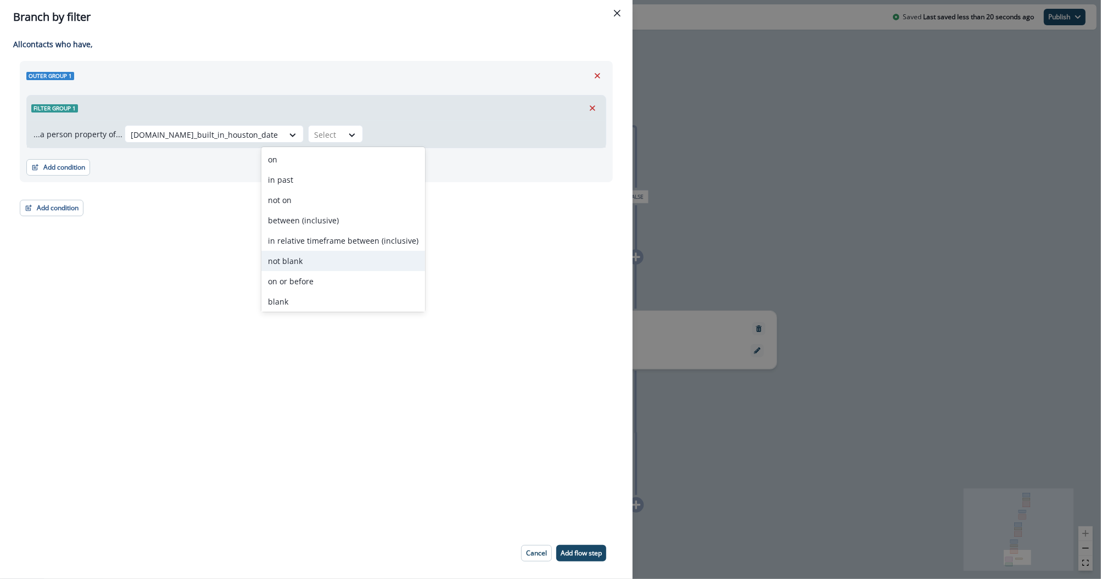
click at [303, 263] on div "not blank" at bounding box center [343, 261] width 164 height 20
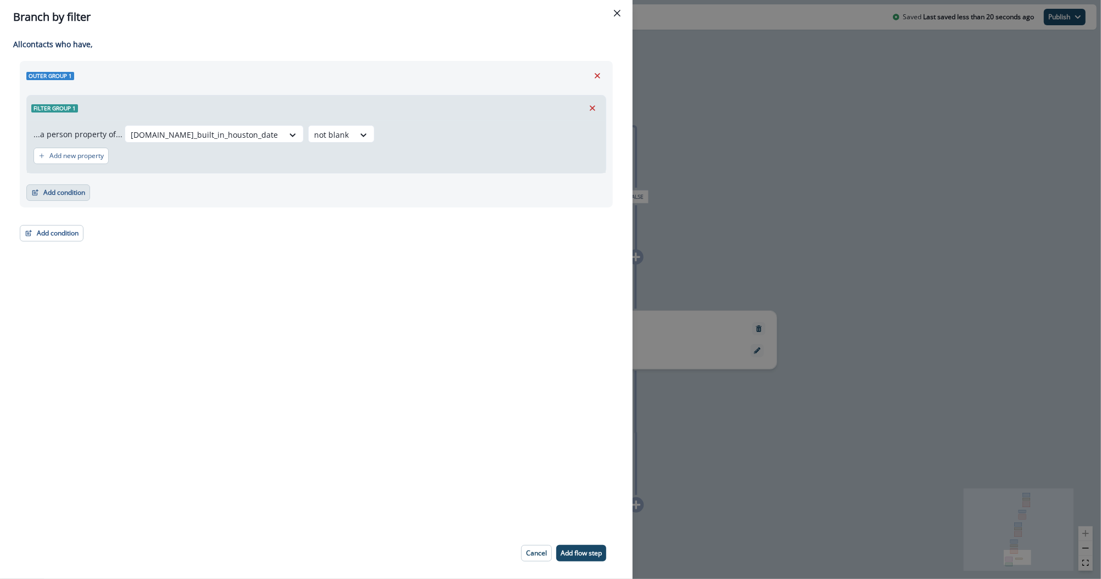
click at [68, 192] on button "Add condition" at bounding box center [58, 193] width 64 height 16
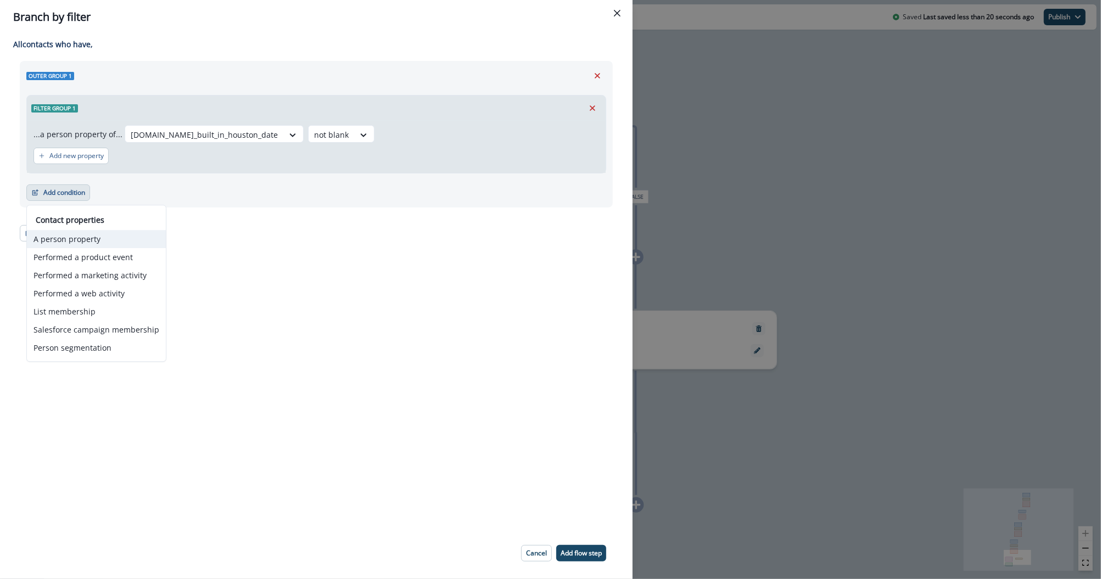
click at [78, 242] on button "A person property" at bounding box center [96, 239] width 139 height 18
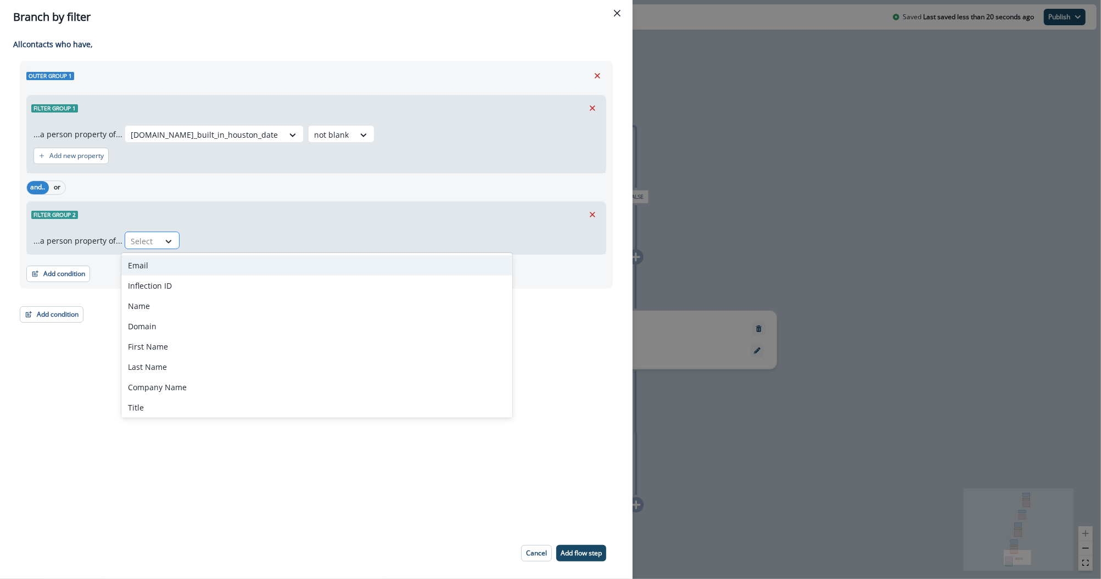
click at [159, 243] on div at bounding box center [168, 241] width 19 height 11
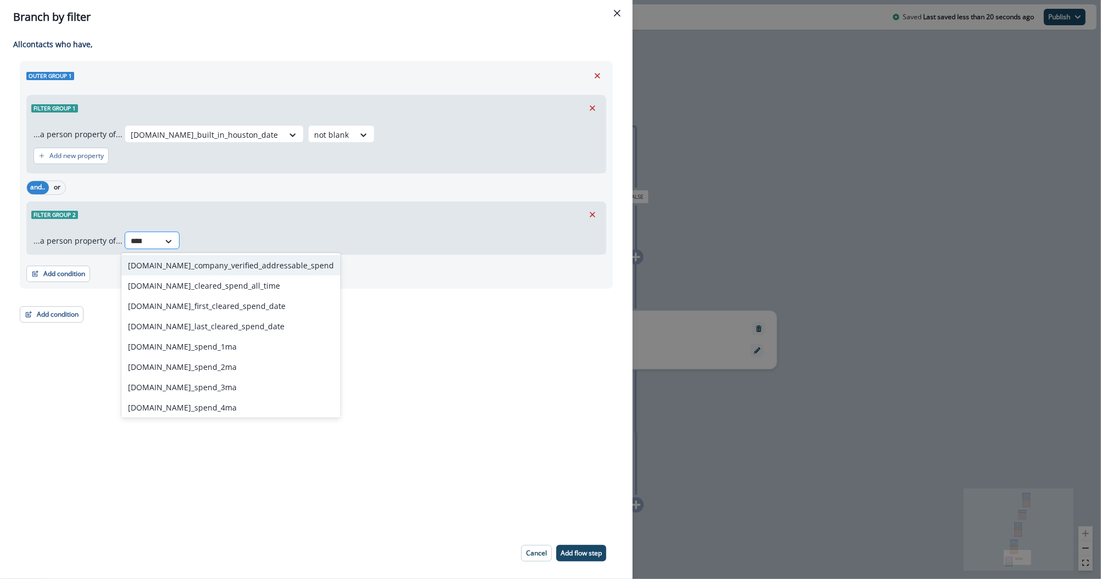
type input "*****"
click at [143, 346] on div "[DOMAIN_NAME]_spend_1ma" at bounding box center [230, 347] width 219 height 20
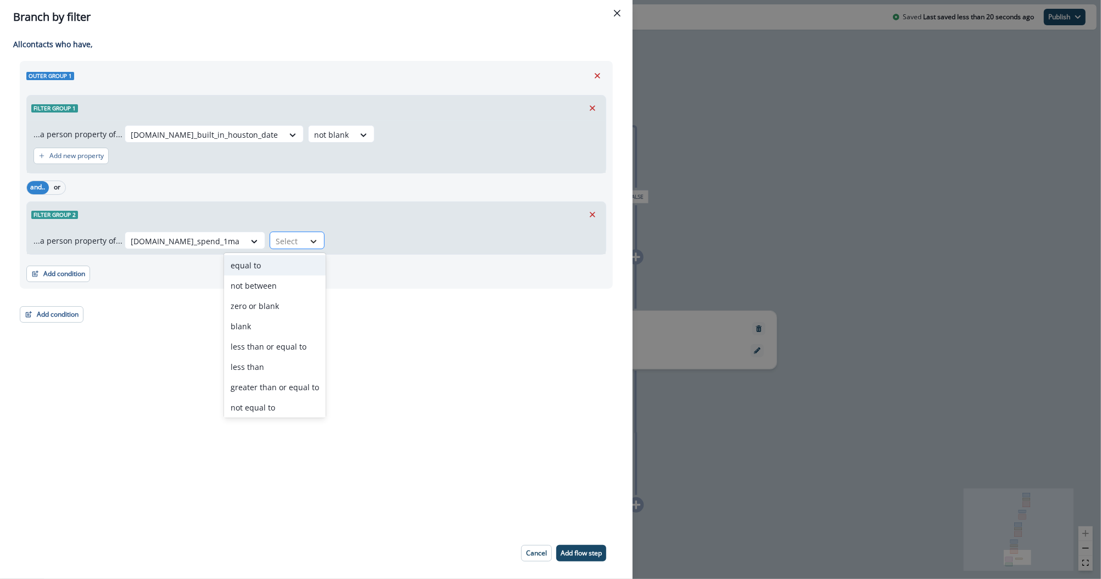
click at [309, 237] on icon at bounding box center [314, 241] width 10 height 11
click at [266, 383] on div "greater than or equal to" at bounding box center [275, 387] width 102 height 20
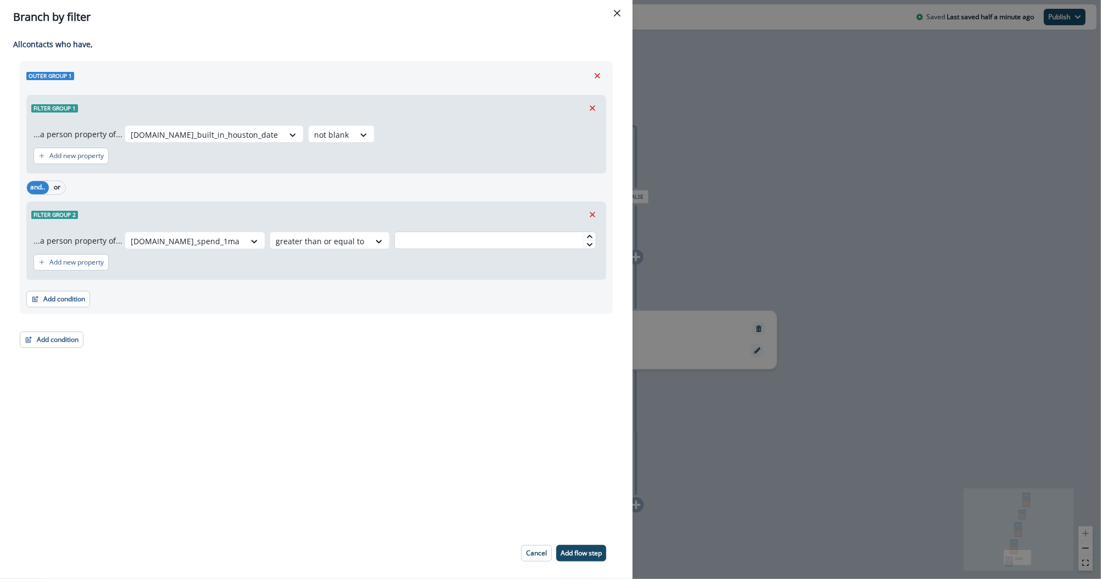
click at [394, 245] on input "text" at bounding box center [495, 241] width 202 height 18
type input "***"
click at [578, 552] on p "Add flow step" at bounding box center [581, 554] width 41 height 8
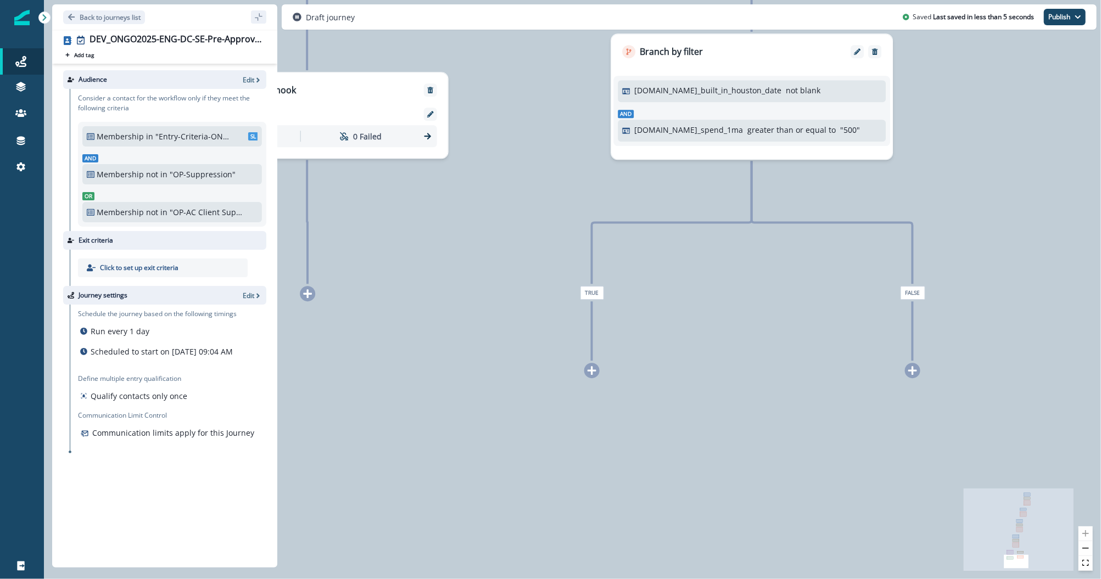
click at [588, 379] on div "0 contact has entered the journey Send email Email asset changed, journey repor…" at bounding box center [572, 289] width 1057 height 579
click at [594, 374] on icon at bounding box center [592, 371] width 10 height 10
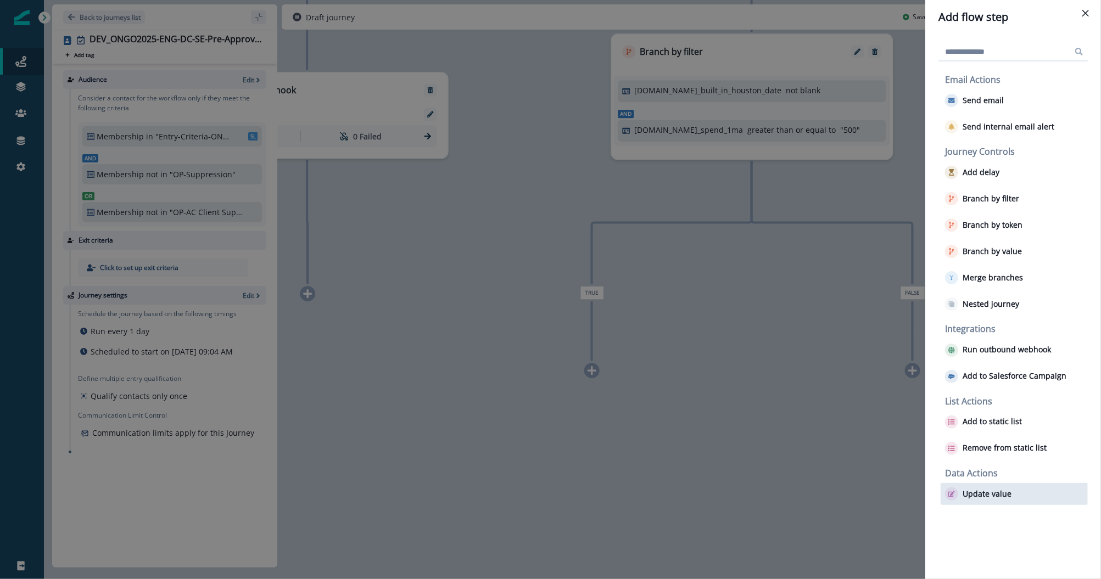
click at [989, 493] on p "Update value" at bounding box center [987, 494] width 49 height 9
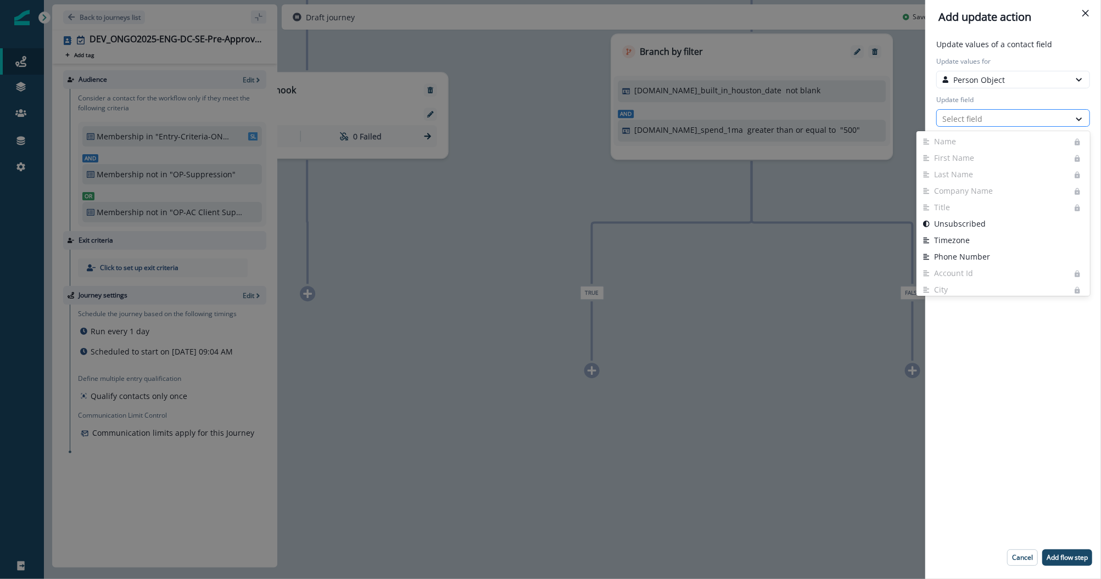
click at [981, 114] on div at bounding box center [1003, 119] width 122 height 14
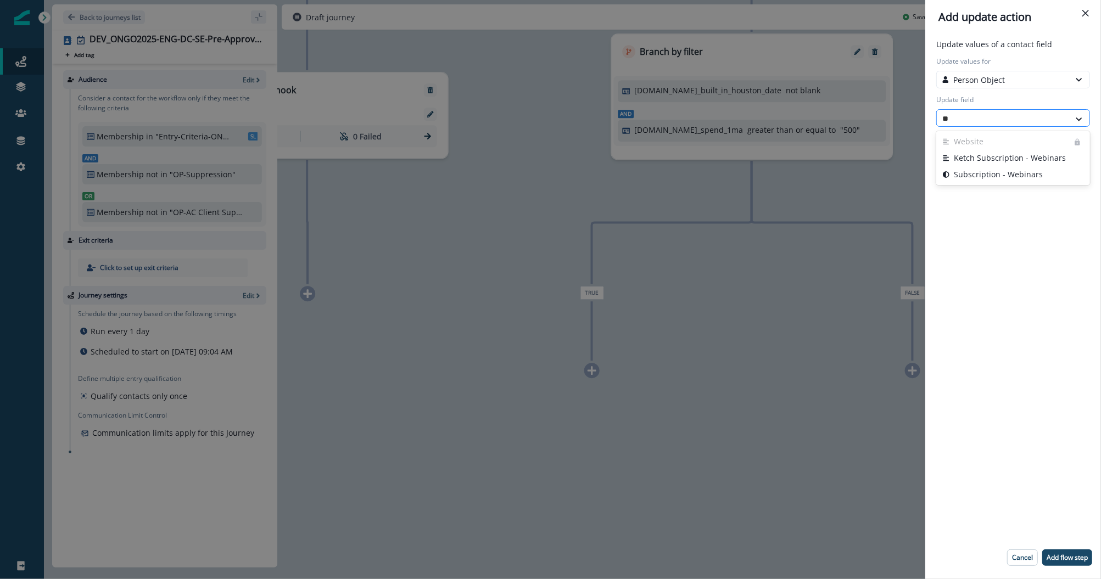
type input "*"
type input "****"
click at [991, 152] on button "Postal Trigger ID" at bounding box center [1013, 158] width 154 height 16
click at [991, 154] on div "Select action" at bounding box center [1003, 157] width 122 height 12
click at [986, 190] on button "Custom value" at bounding box center [1013, 196] width 154 height 16
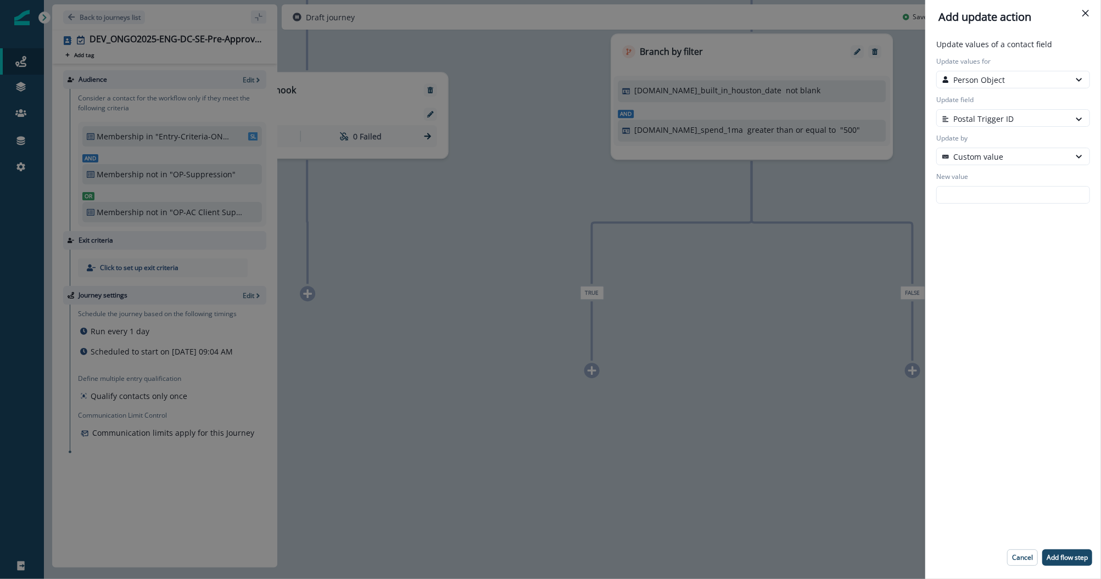
click at [986, 190] on input "New value" at bounding box center [1013, 195] width 154 height 18
paste input "**********"
type input "**********"
click at [1080, 565] on button "Add flow step" at bounding box center [1067, 558] width 50 height 16
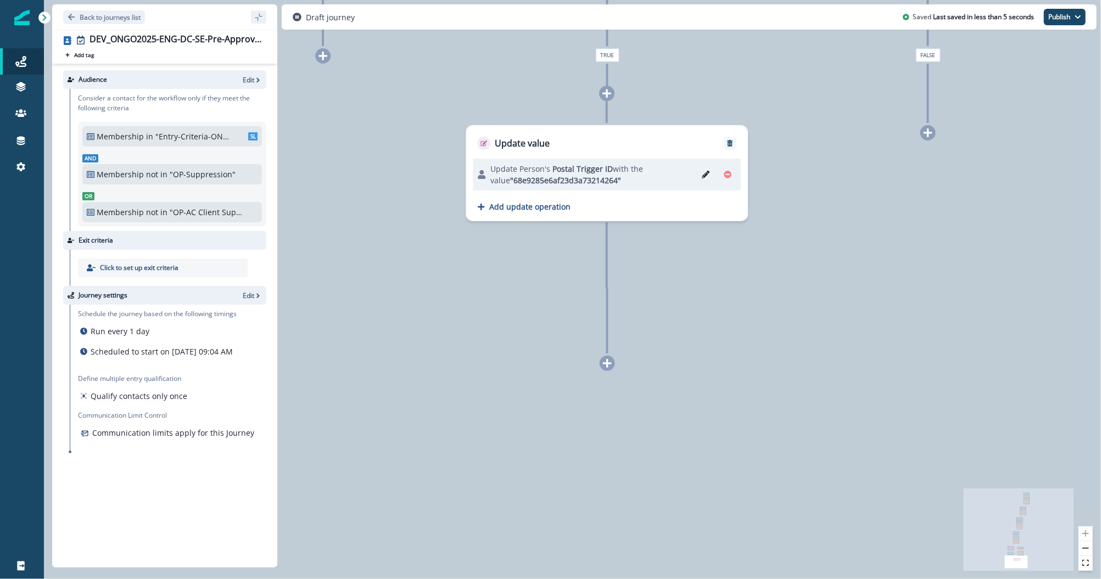
click at [610, 367] on icon at bounding box center [607, 364] width 10 height 10
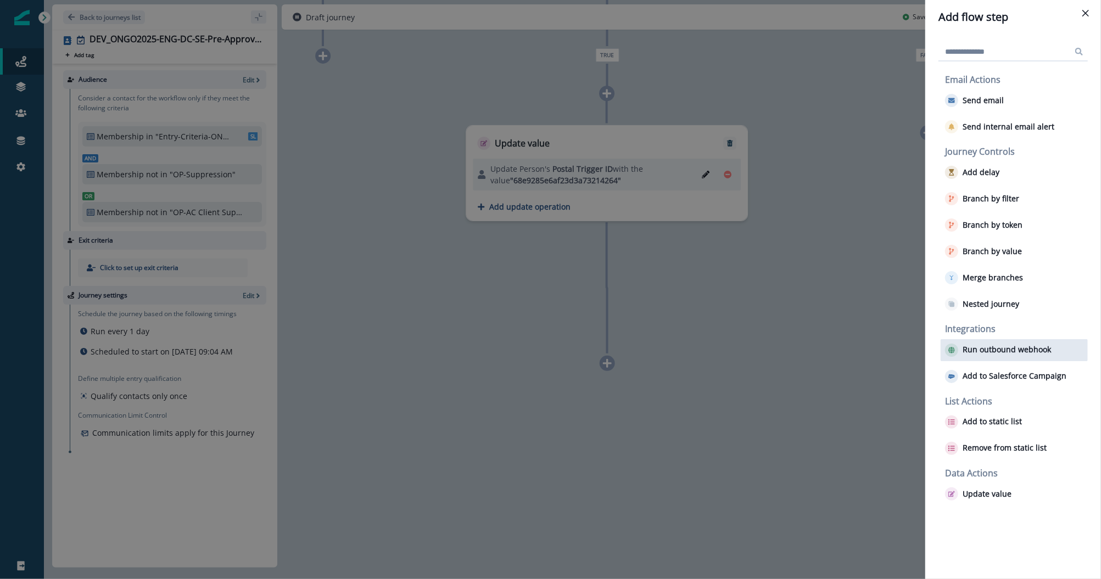
click at [986, 358] on div "Run outbound webhook" at bounding box center [1014, 350] width 147 height 22
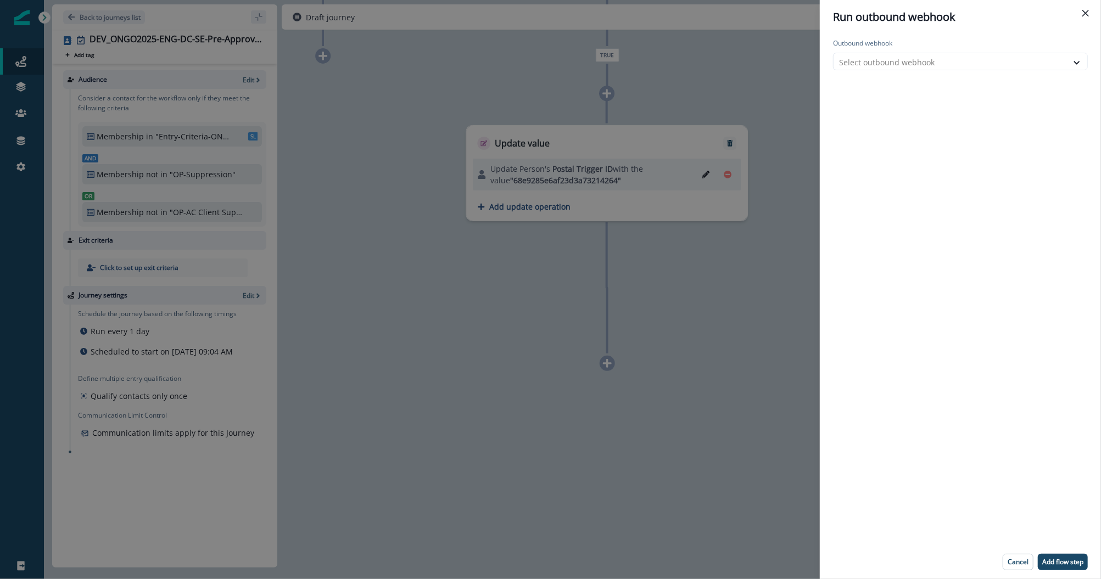
click at [892, 52] on div "Outbound webhook Select outbound webhook" at bounding box center [960, 54] width 255 height 32
click at [892, 55] on div at bounding box center [950, 62] width 223 height 14
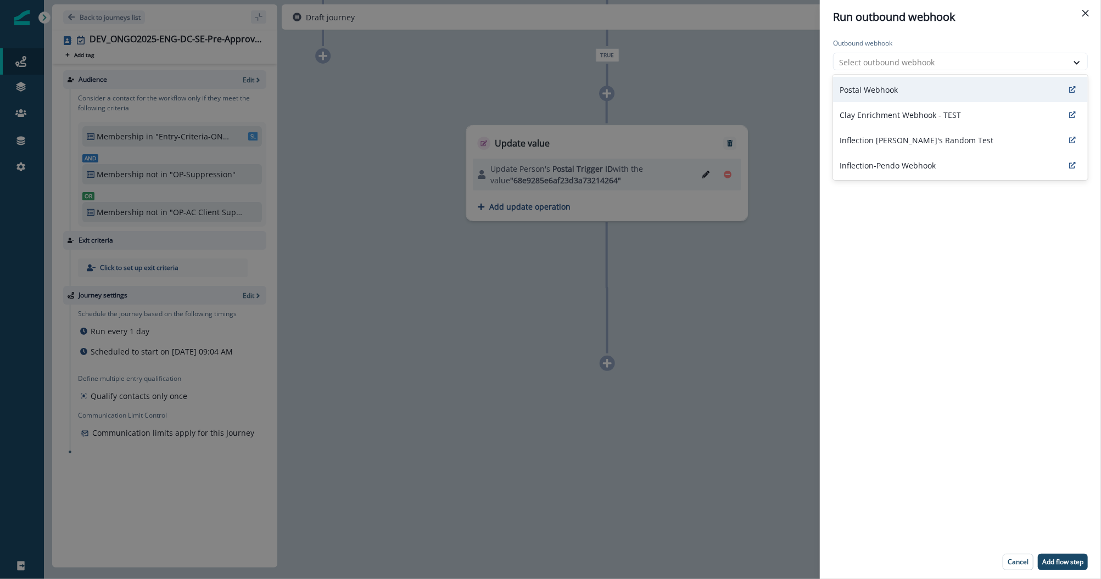
click at [884, 80] on div "Postal Webhook" at bounding box center [960, 89] width 255 height 25
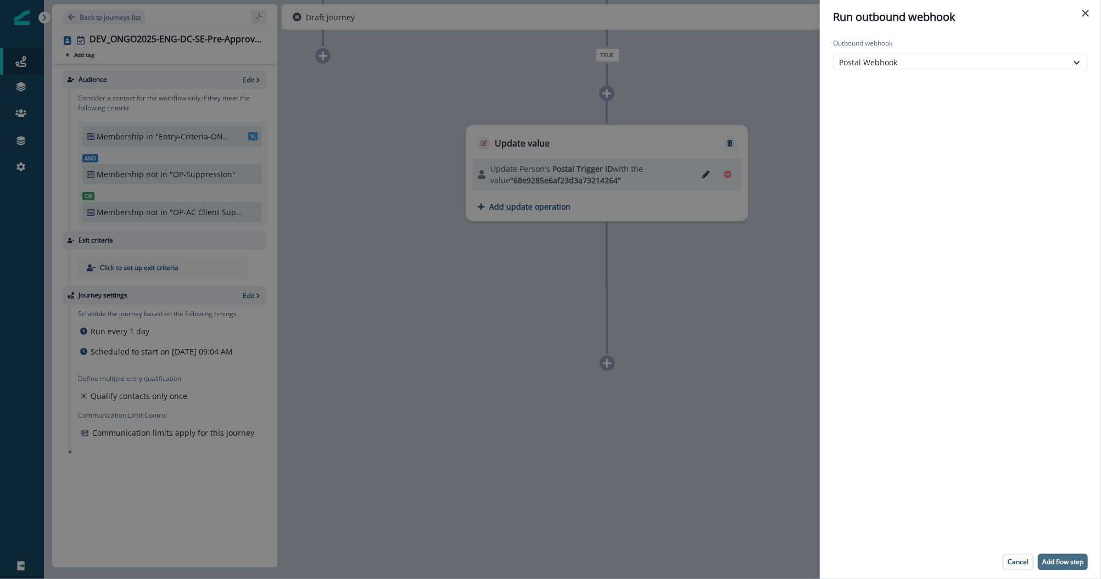
click at [1059, 560] on p "Add flow step" at bounding box center [1062, 563] width 41 height 8
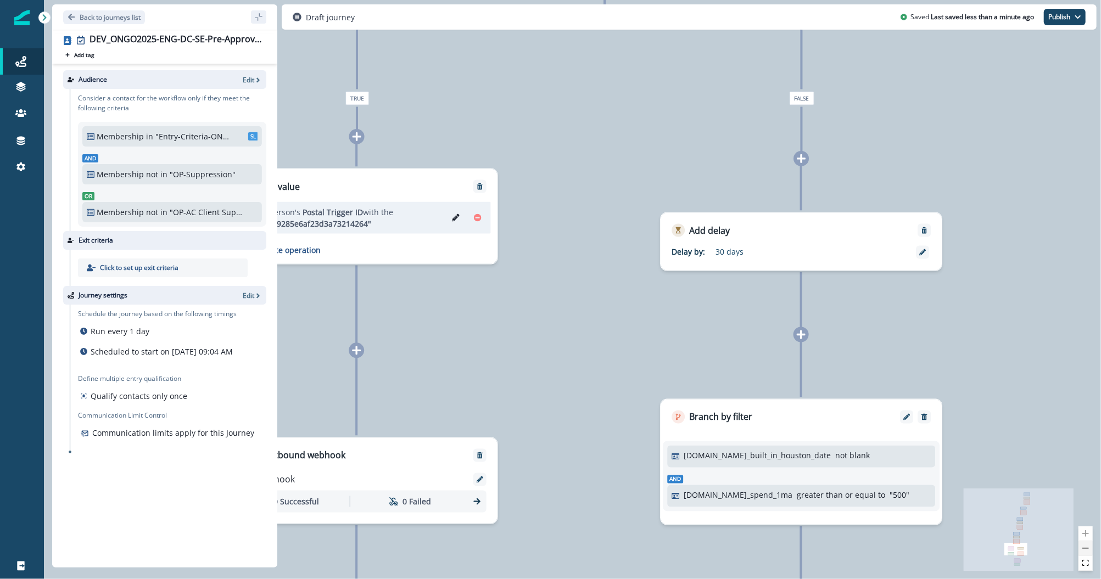
click at [1087, 550] on button "zoom out" at bounding box center [1086, 548] width 14 height 15
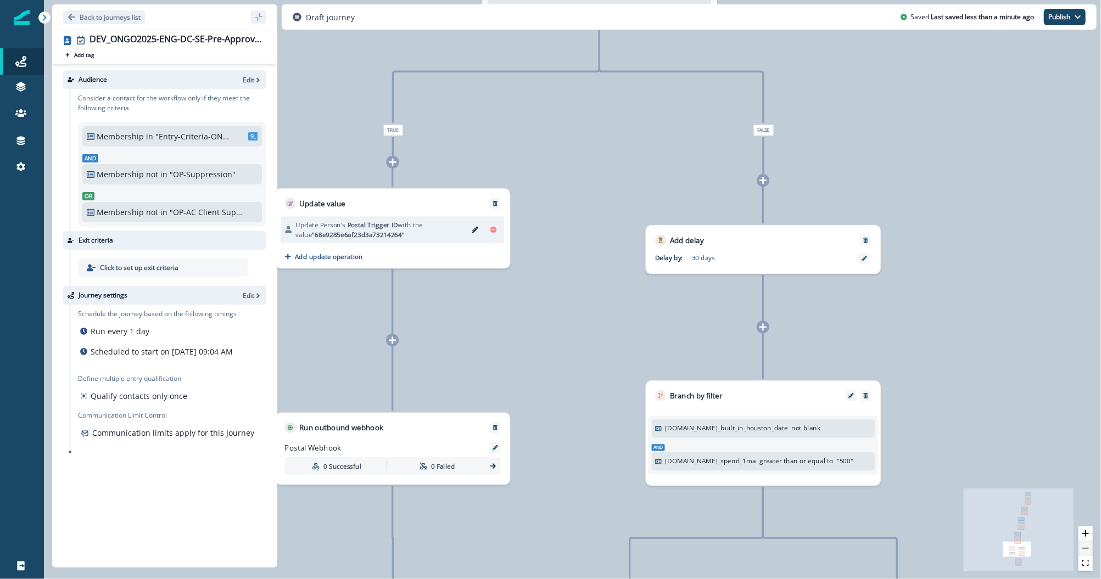
click at [1087, 550] on button "zoom out" at bounding box center [1086, 548] width 14 height 15
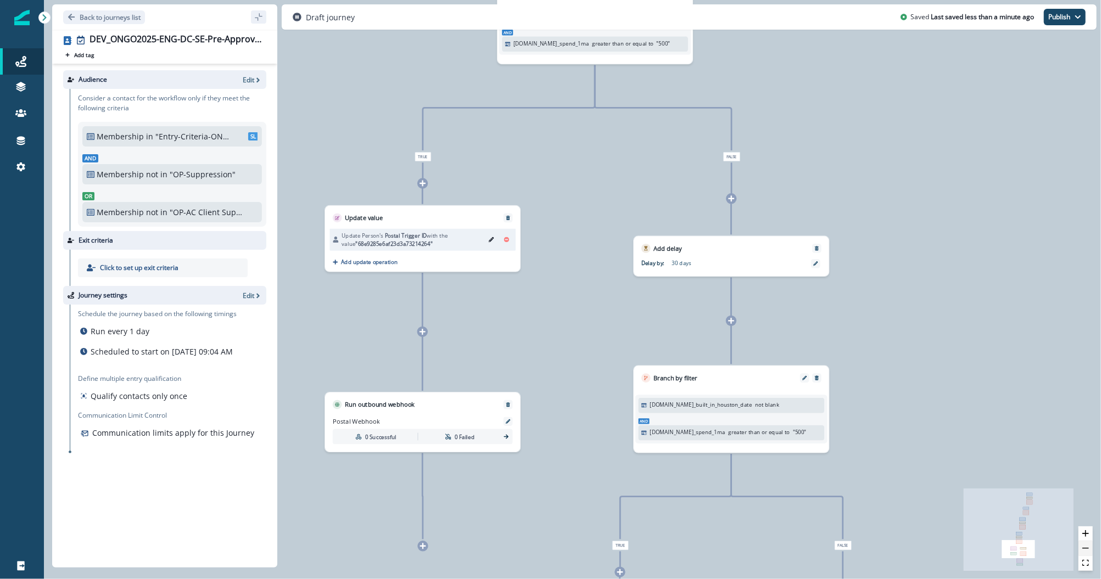
click at [1087, 550] on button "zoom out" at bounding box center [1086, 548] width 14 height 15
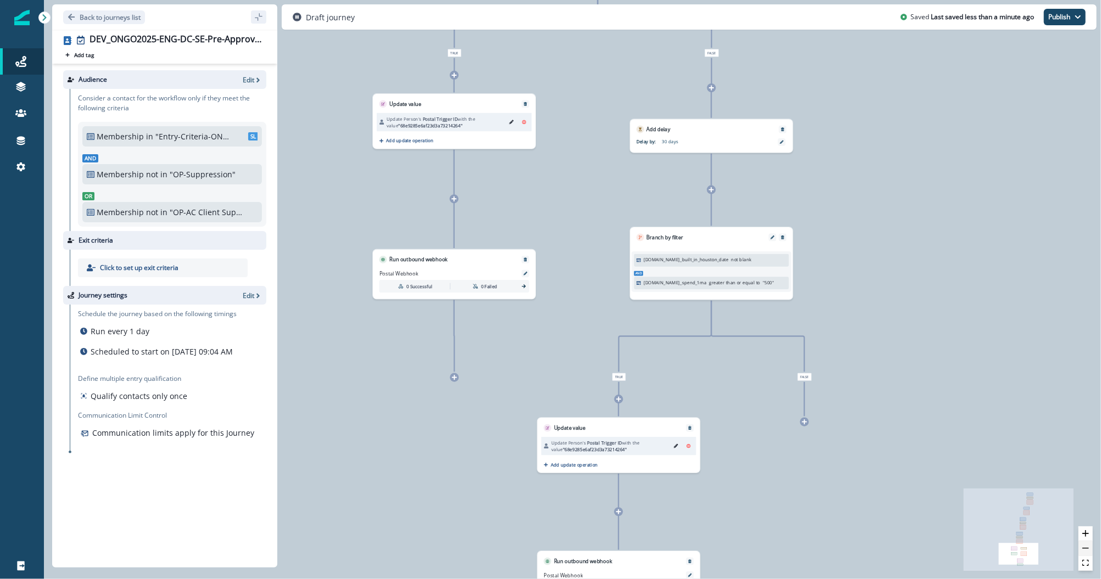
click at [1090, 549] on button "zoom out" at bounding box center [1086, 548] width 14 height 15
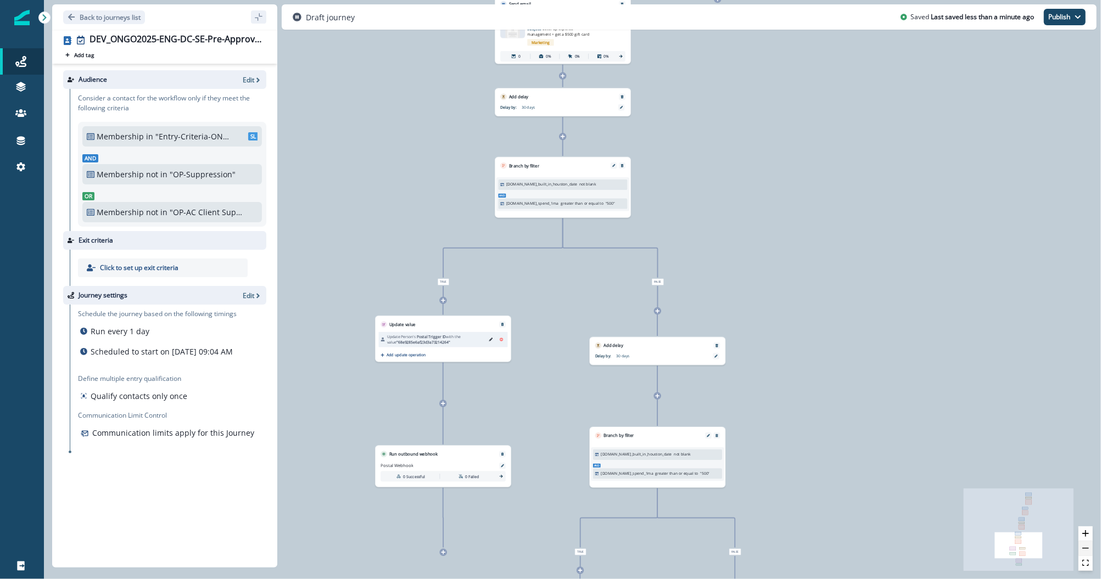
click at [1084, 545] on button "zoom out" at bounding box center [1086, 548] width 14 height 15
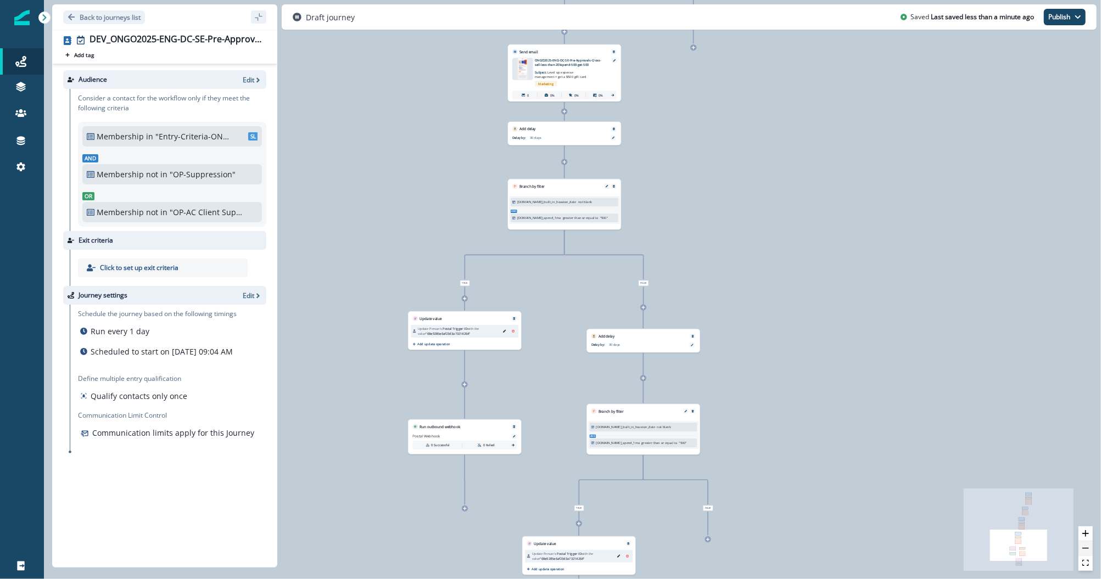
click at [1084, 545] on button "zoom out" at bounding box center [1086, 548] width 14 height 15
